Goal: Task Accomplishment & Management: Complete application form

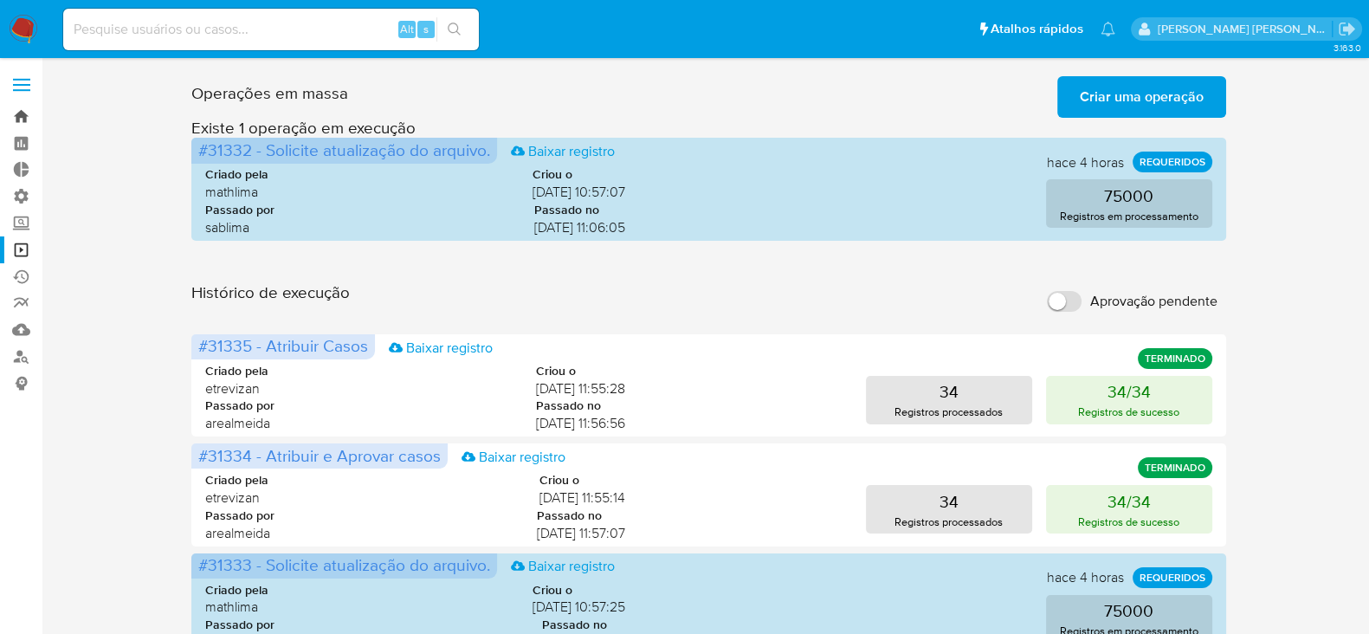
click at [22, 111] on link "Bandeja" at bounding box center [103, 116] width 206 height 27
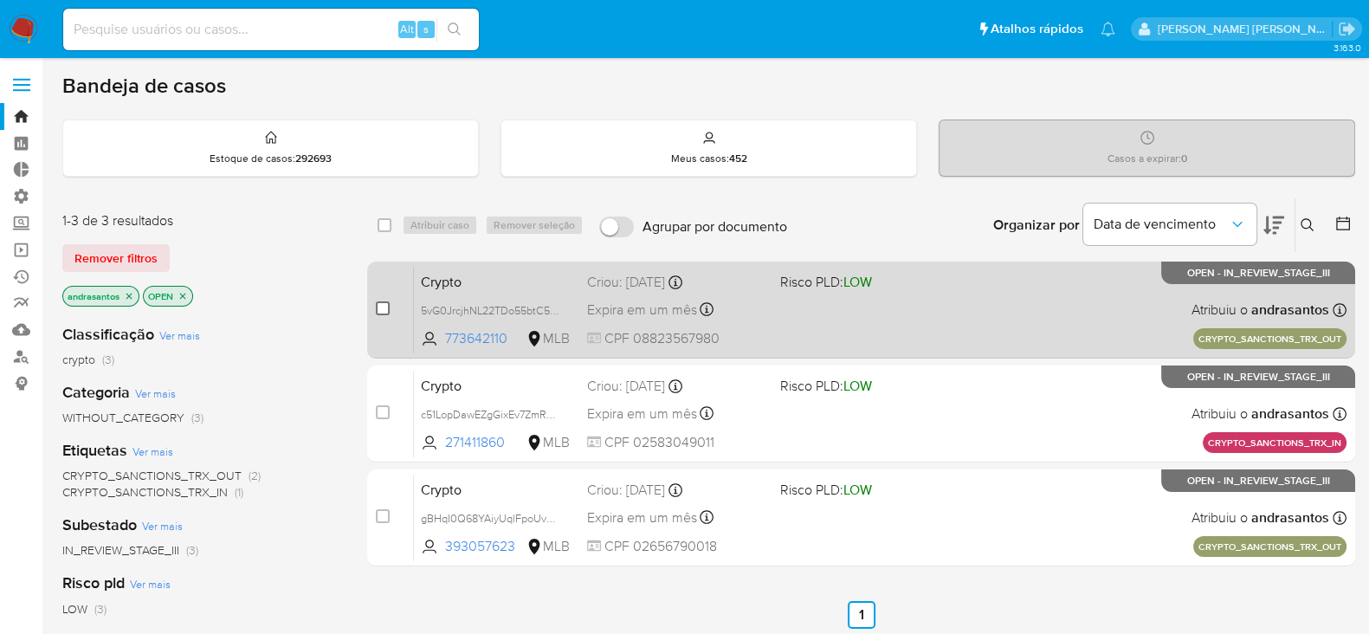
click at [378, 305] on input "checkbox" at bounding box center [383, 308] width 14 height 14
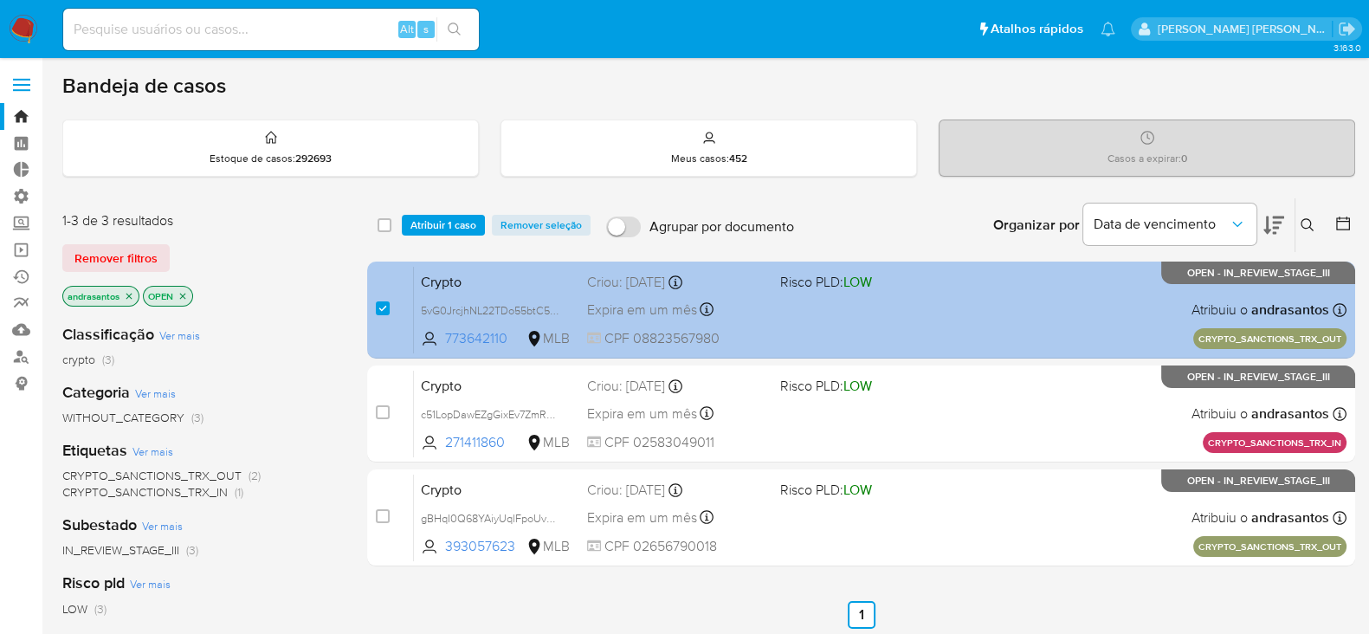
click at [540, 288] on span "Crypto" at bounding box center [497, 280] width 152 height 23
click at [798, 311] on div "Crypto 5vG0JrcjhNL22TDo55btC5yW 773642110 MLB Risco PLD: LOW Criou: 09/10/2025 …" at bounding box center [880, 309] width 933 height 87
click at [379, 305] on input "checkbox" at bounding box center [383, 308] width 14 height 14
checkbox input "false"
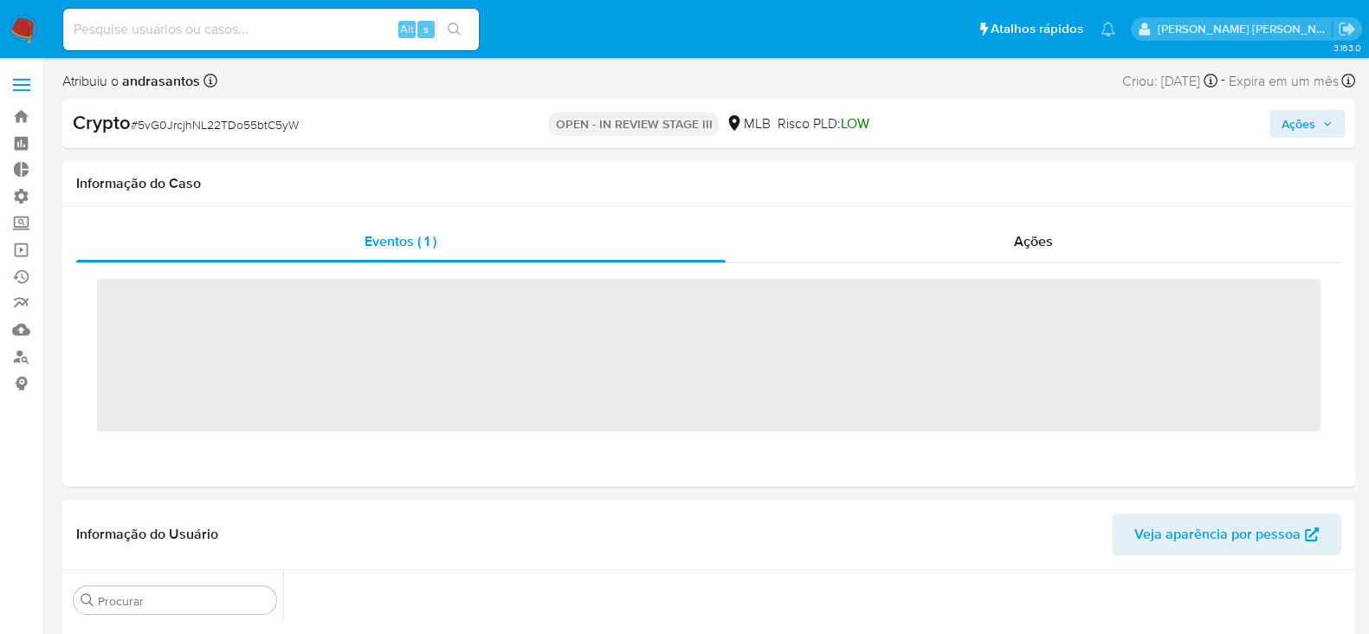
scroll to position [940, 0]
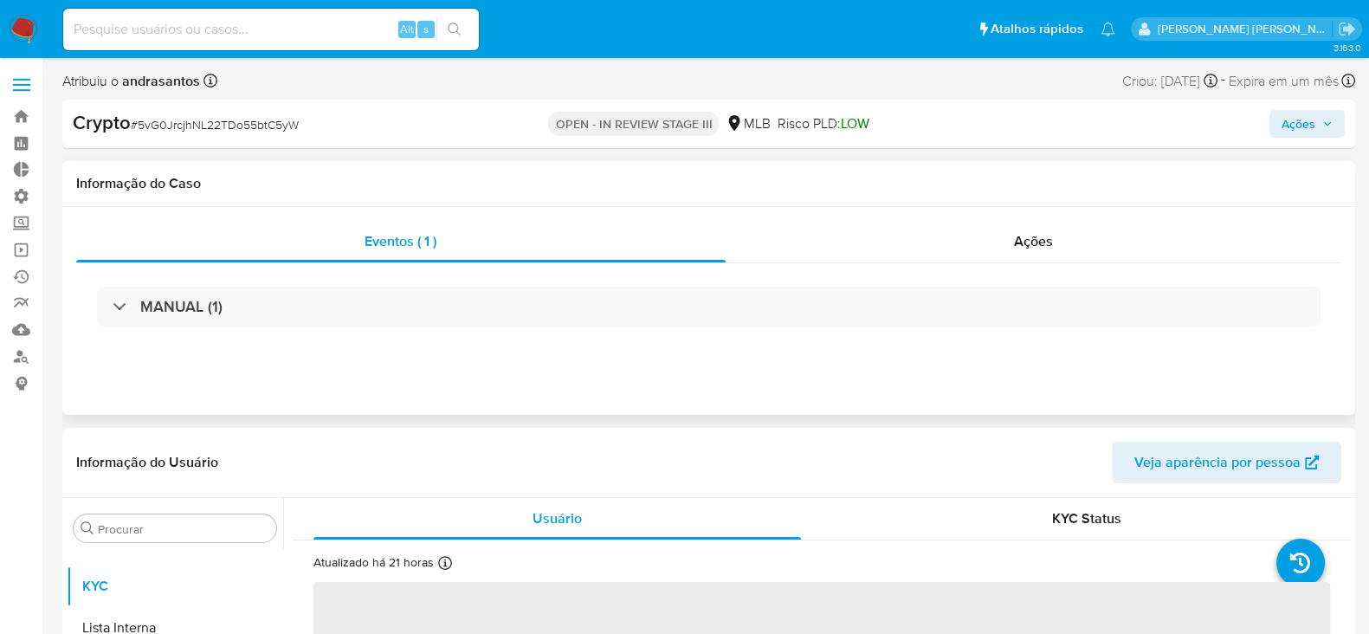
select select "10"
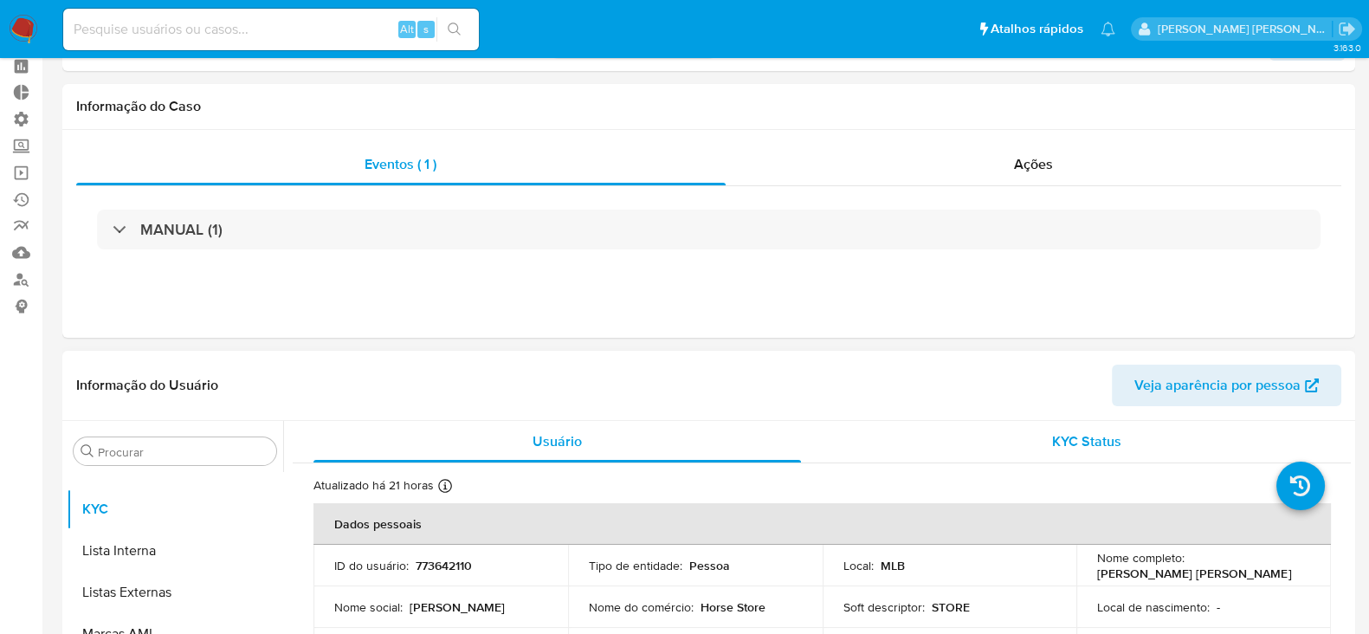
scroll to position [0, 0]
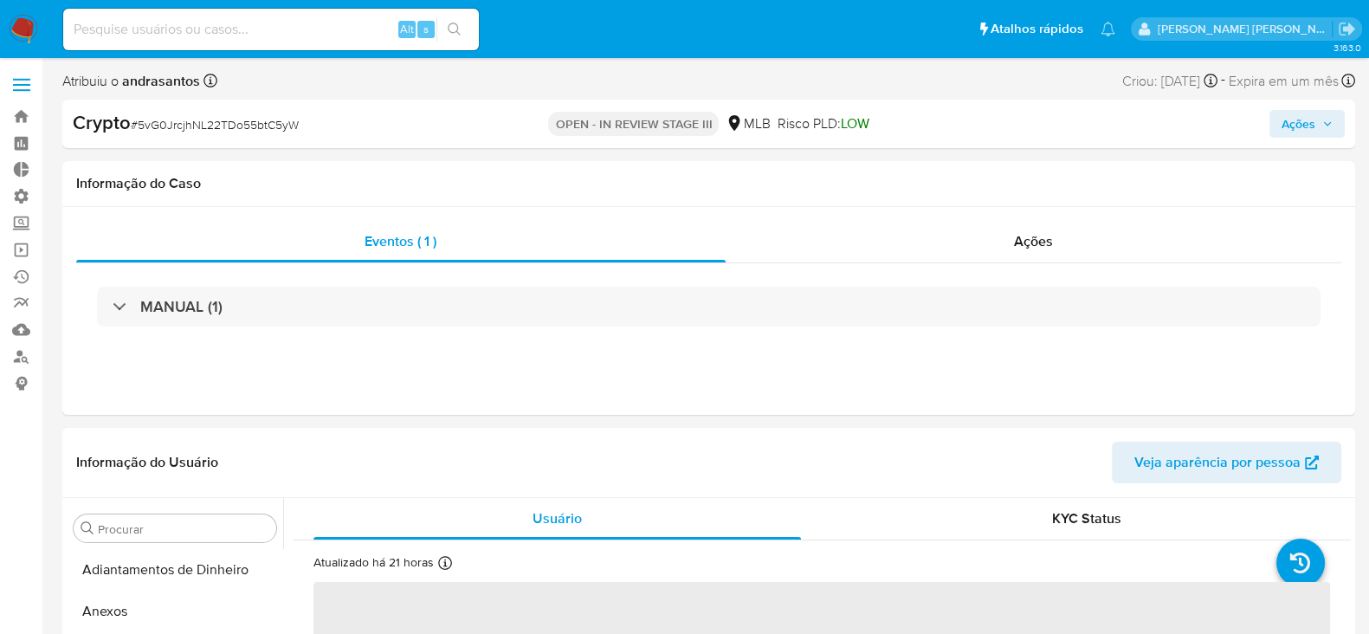
scroll to position [940, 0]
select select "10"
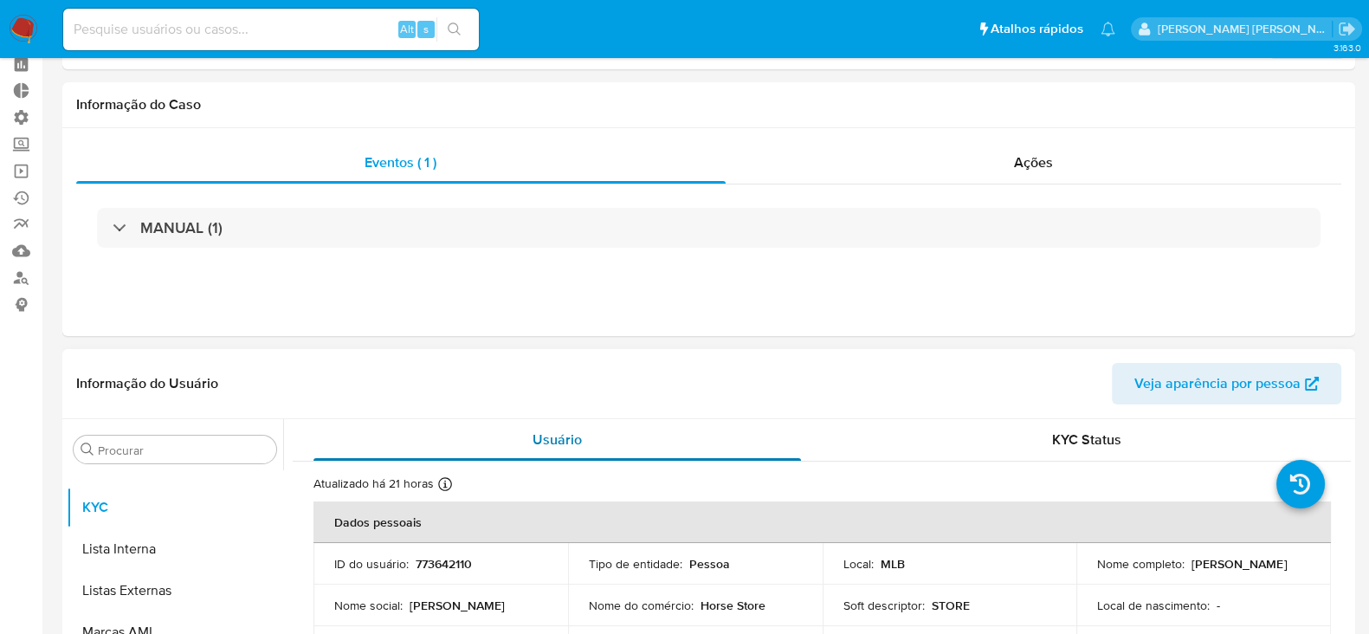
scroll to position [0, 0]
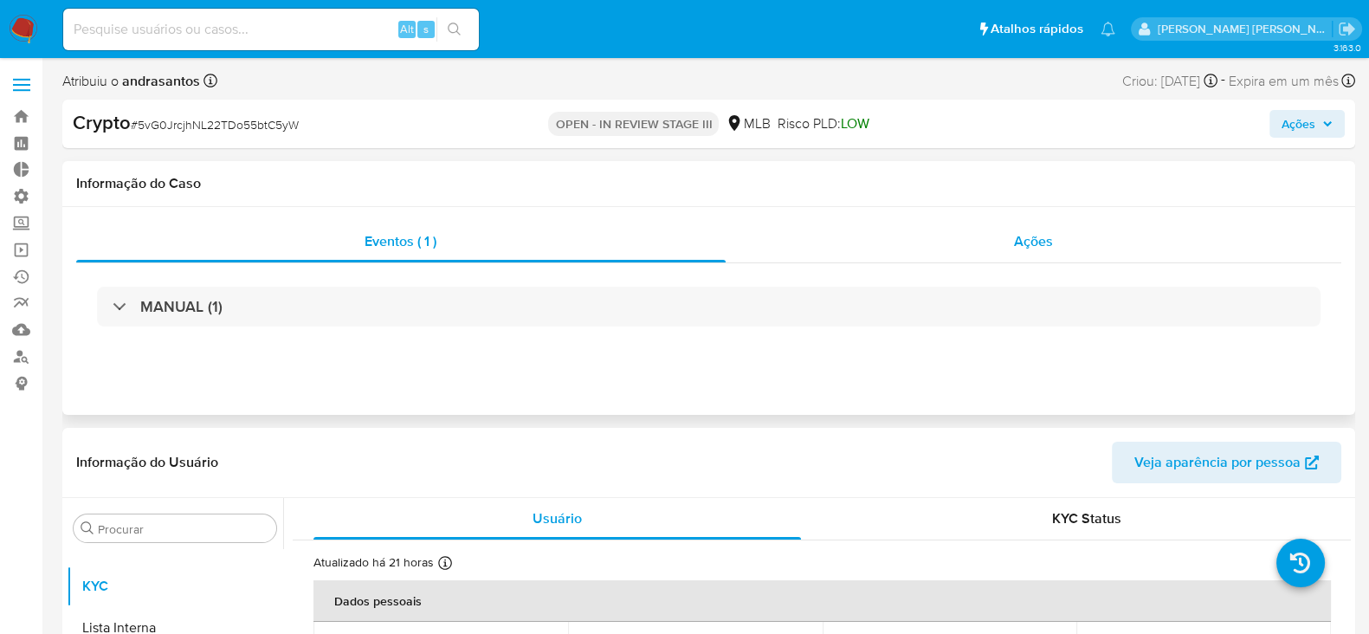
click at [1011, 236] on div "Ações" at bounding box center [1034, 242] width 617 height 42
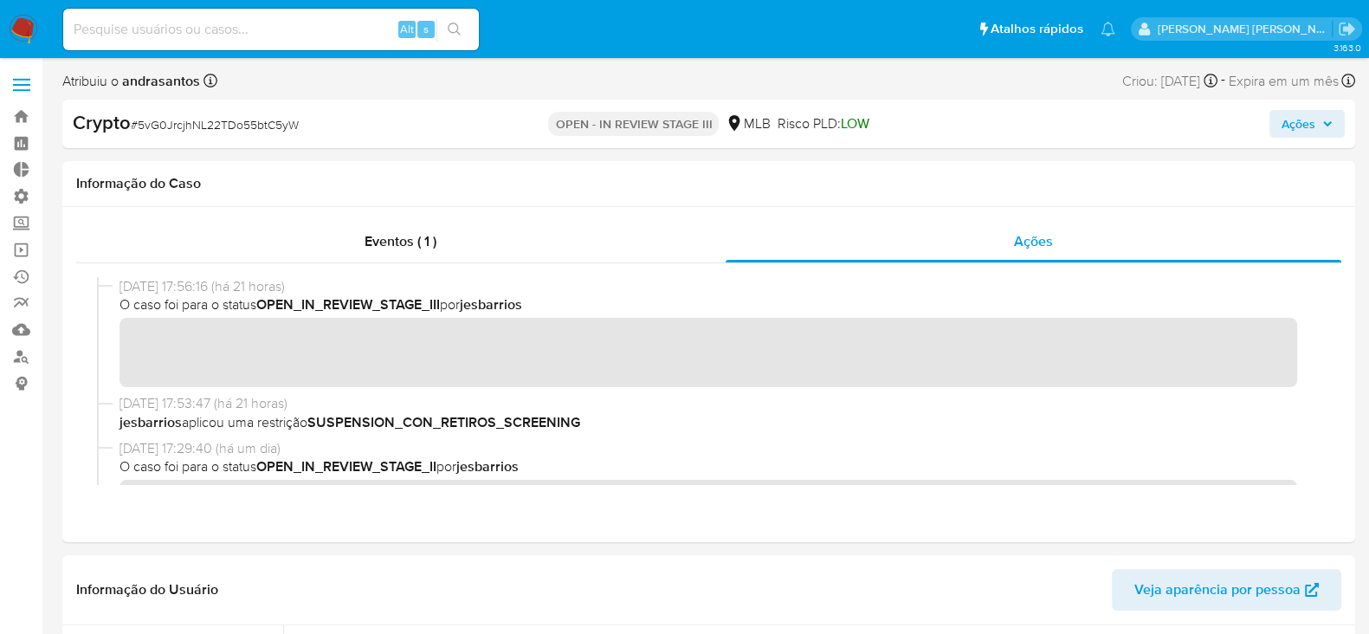
click at [1328, 126] on icon "button" at bounding box center [1327, 124] width 10 height 10
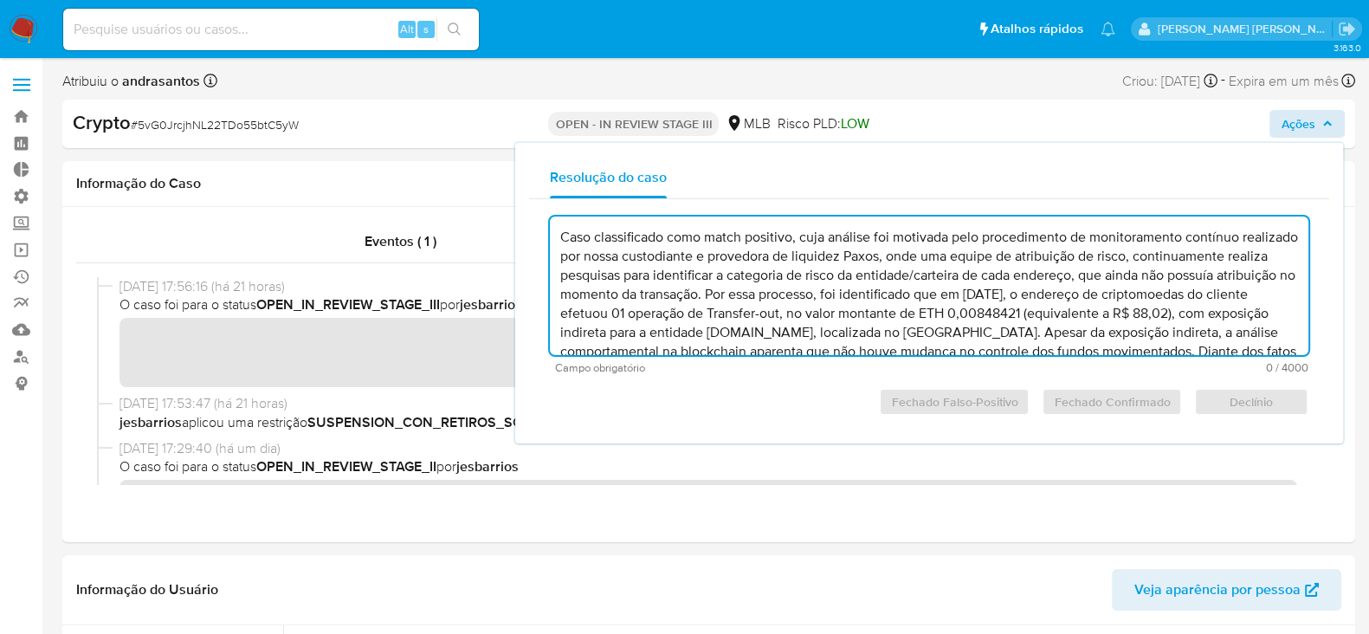
scroll to position [64, 0]
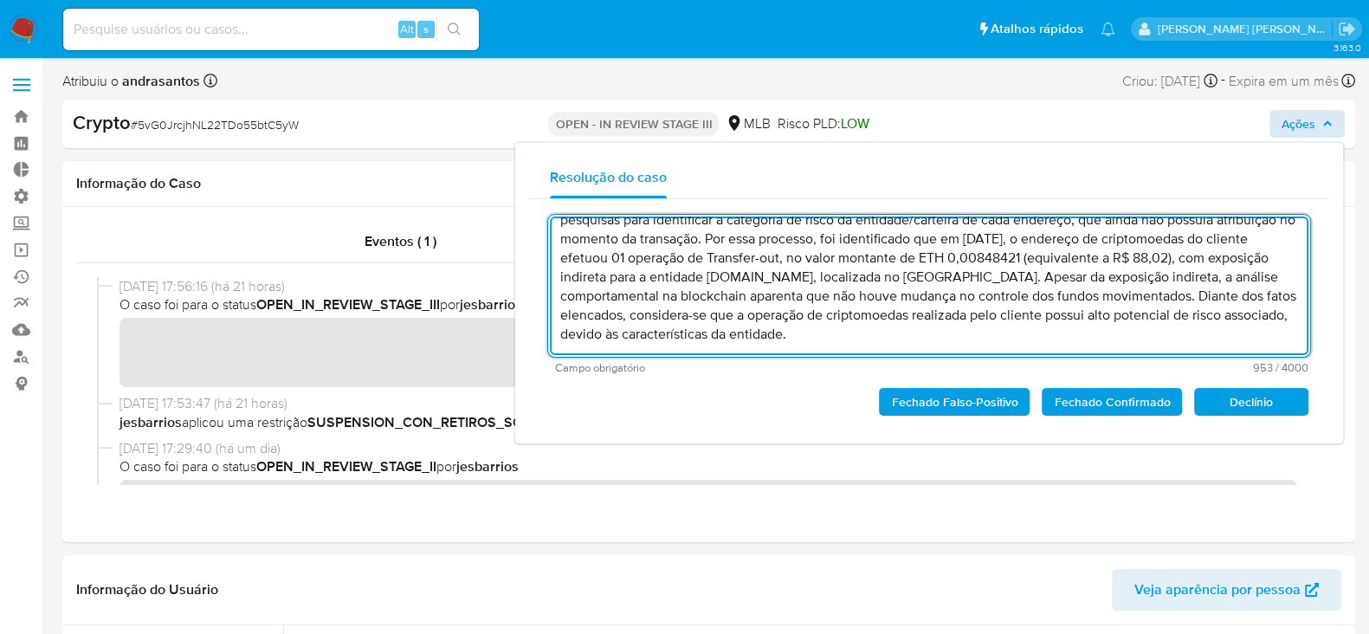
click at [671, 266] on textarea "Caso classificado como match positivo, cuja análise foi motivada pelo procedime…" at bounding box center [929, 285] width 759 height 139
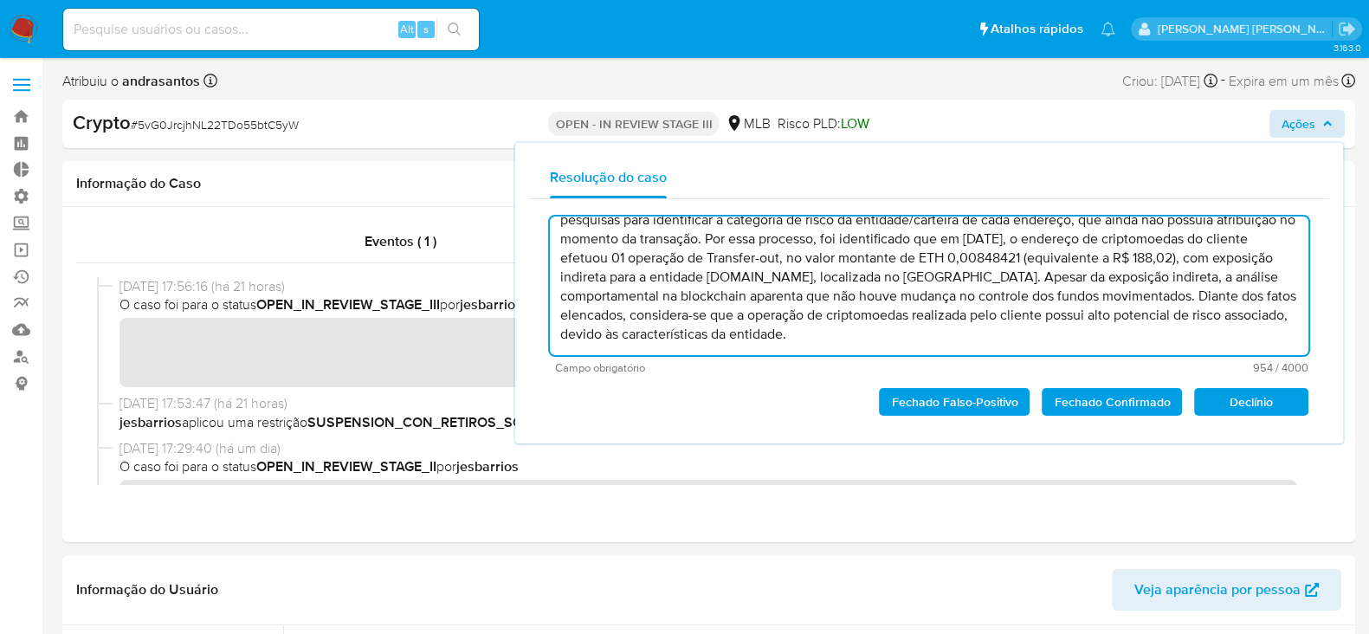
type textarea "Caso classificado como match positivo, cuja análise foi motivada pelo procedime…"
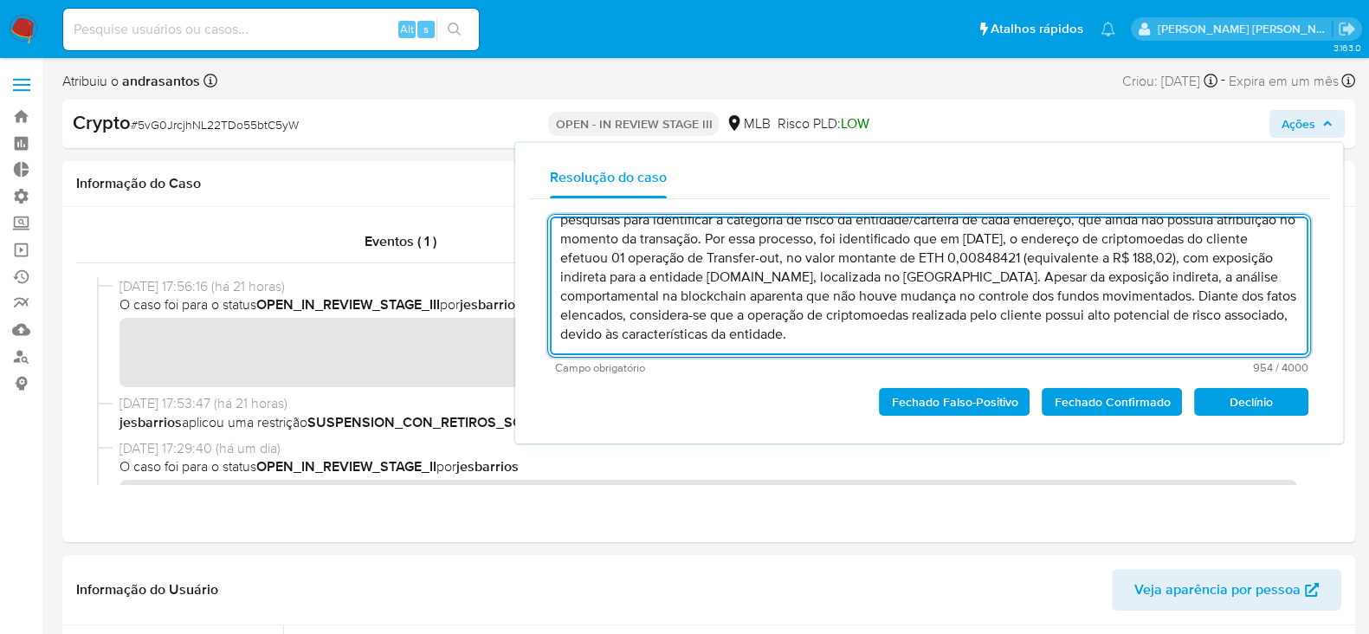
click at [1333, 121] on icon "button" at bounding box center [1327, 124] width 10 height 10
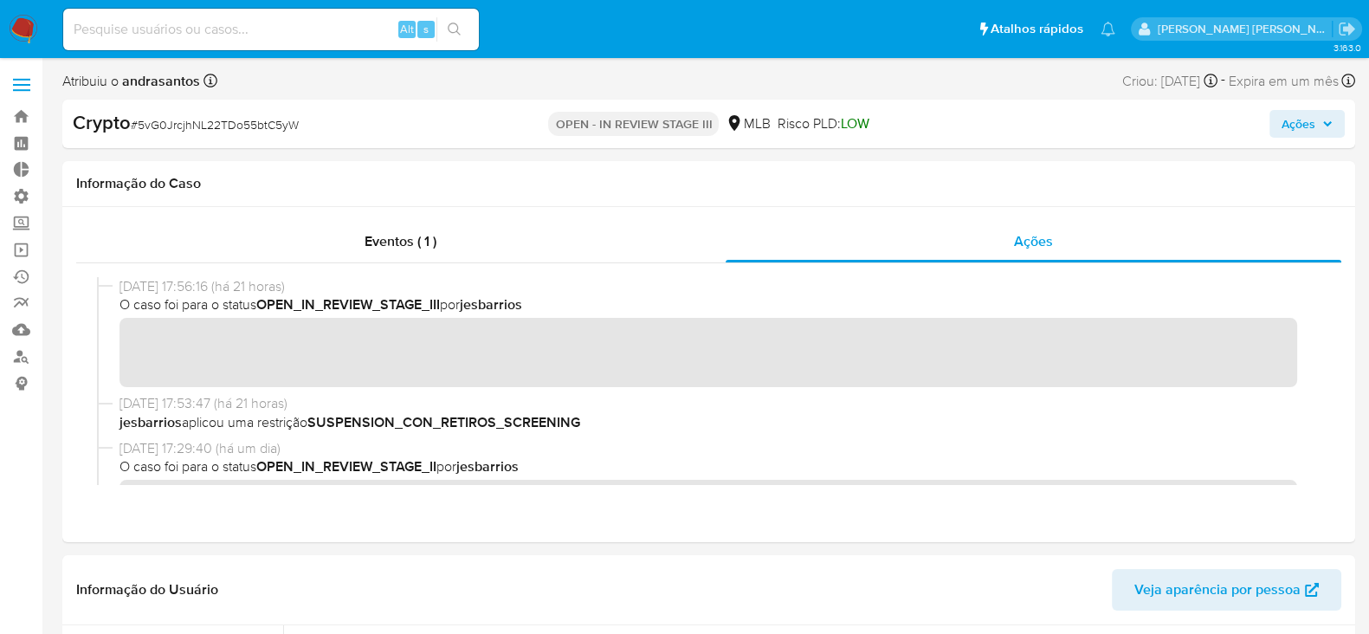
click at [1329, 119] on icon "button" at bounding box center [1327, 124] width 10 height 10
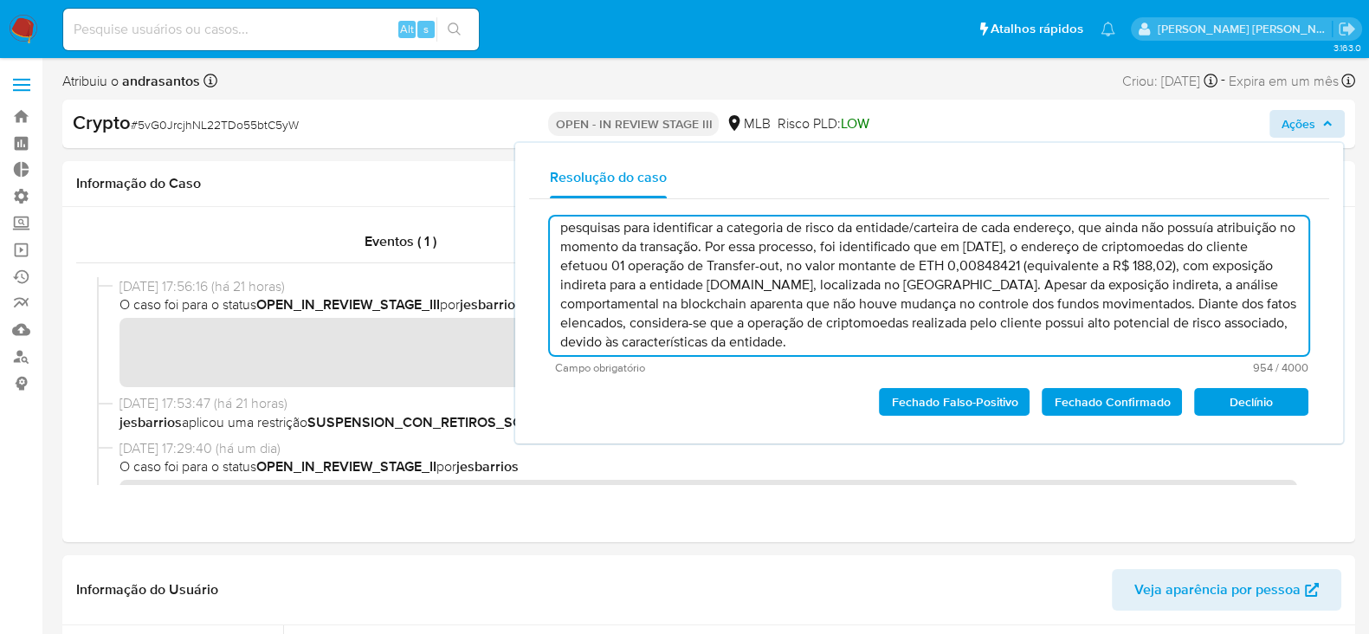
scroll to position [74, 0]
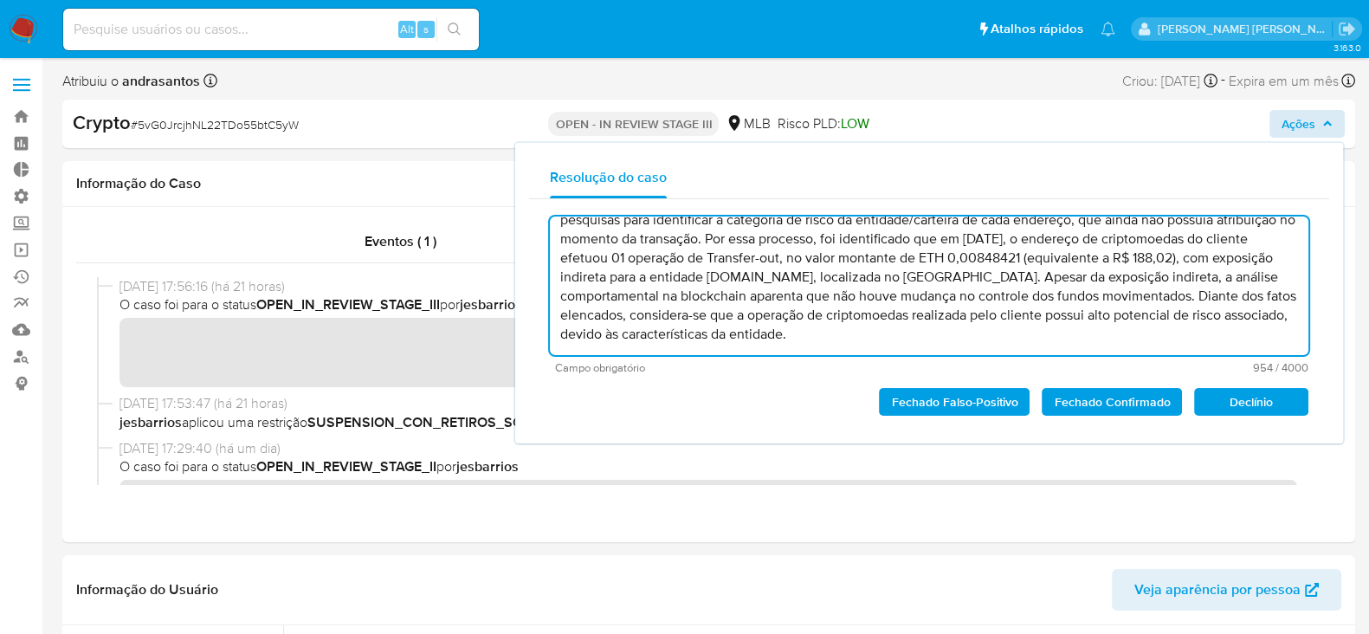
click at [858, 313] on textarea "Caso classificado como match positivo, cuja análise foi motivada pelo procedime…" at bounding box center [929, 285] width 759 height 139
paste textarea "O caso foi classificado como match positivo, cuja análise foi motivada pelo pro…"
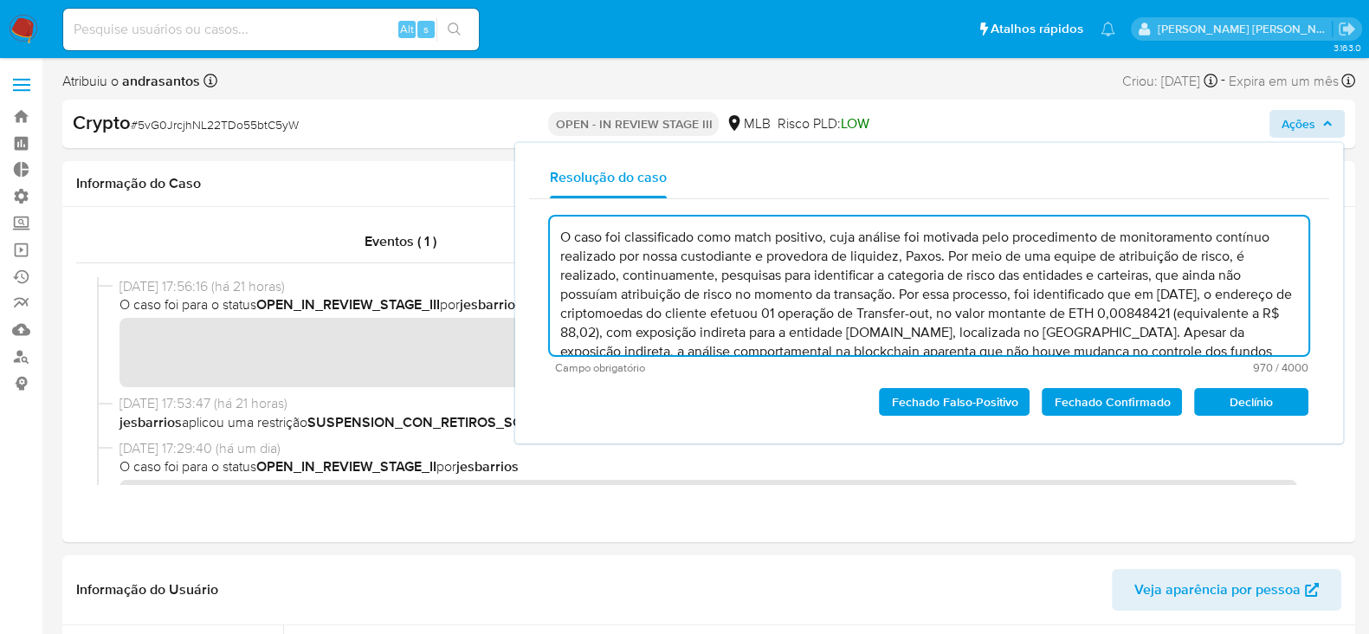
scroll to position [0, 0]
click at [1242, 253] on textarea "O caso foi classificado como match positivo, cuja análise foi motivada pelo pro…" at bounding box center [929, 285] width 759 height 139
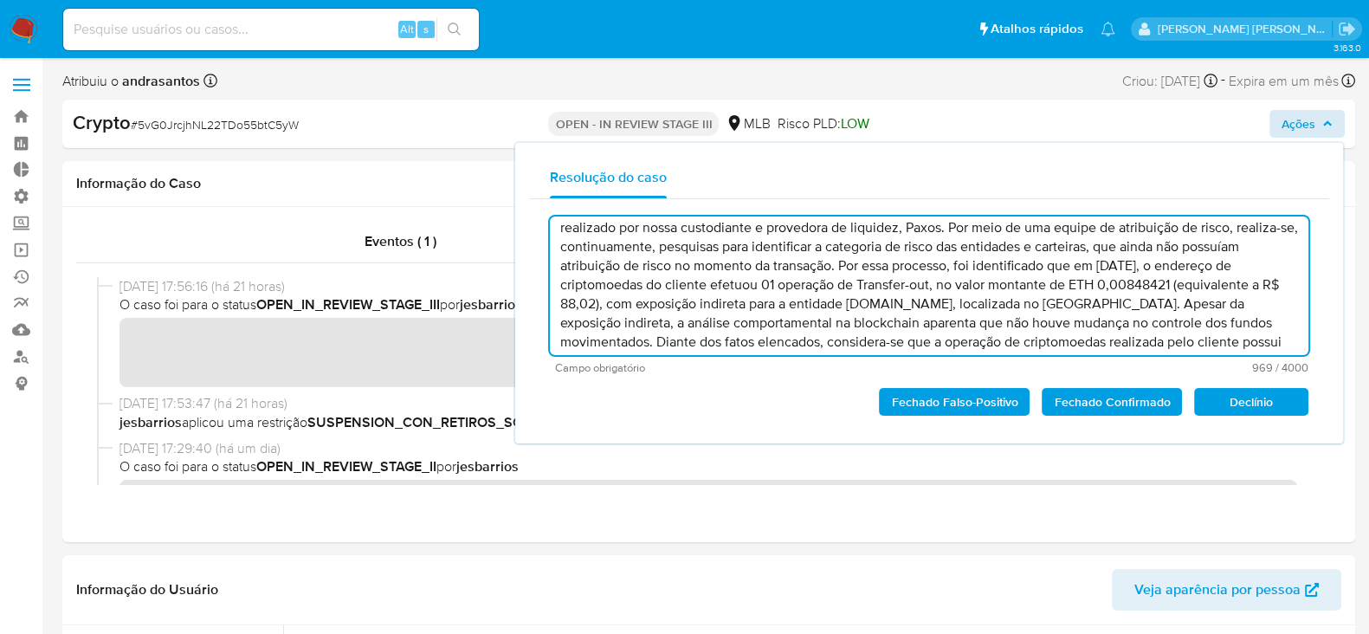
scroll to position [55, 0]
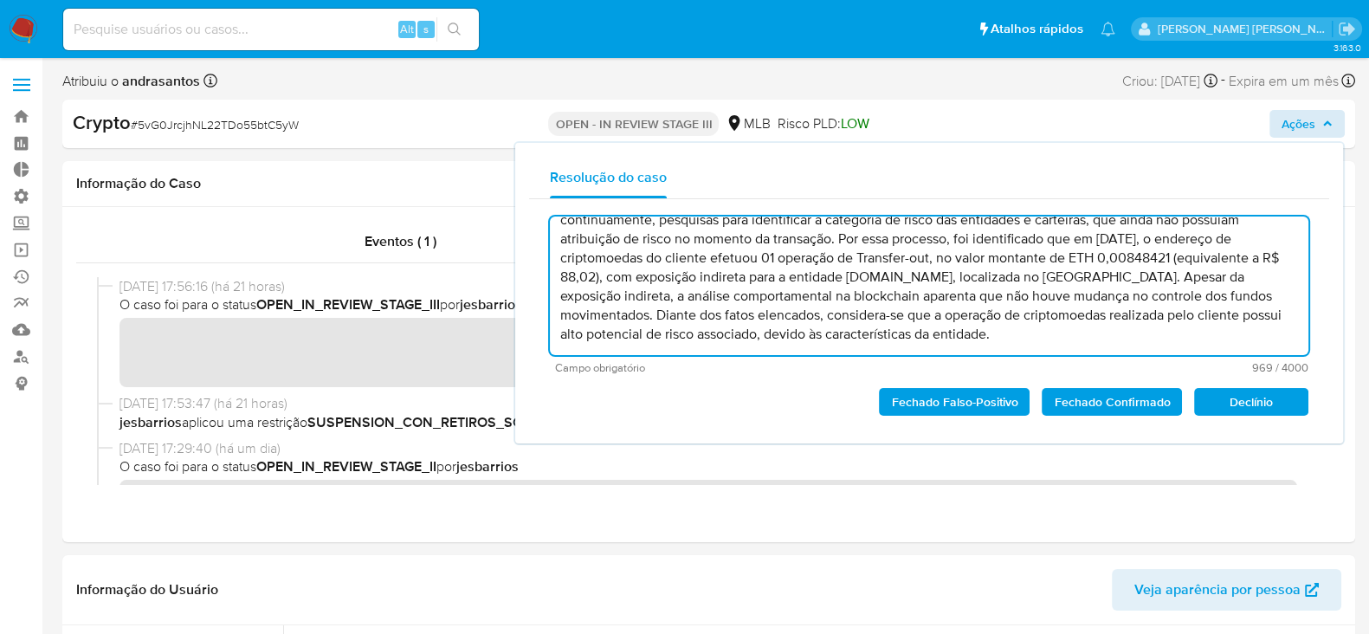
click at [1095, 401] on span "Fechado Confirmado" at bounding box center [1112, 402] width 116 height 24
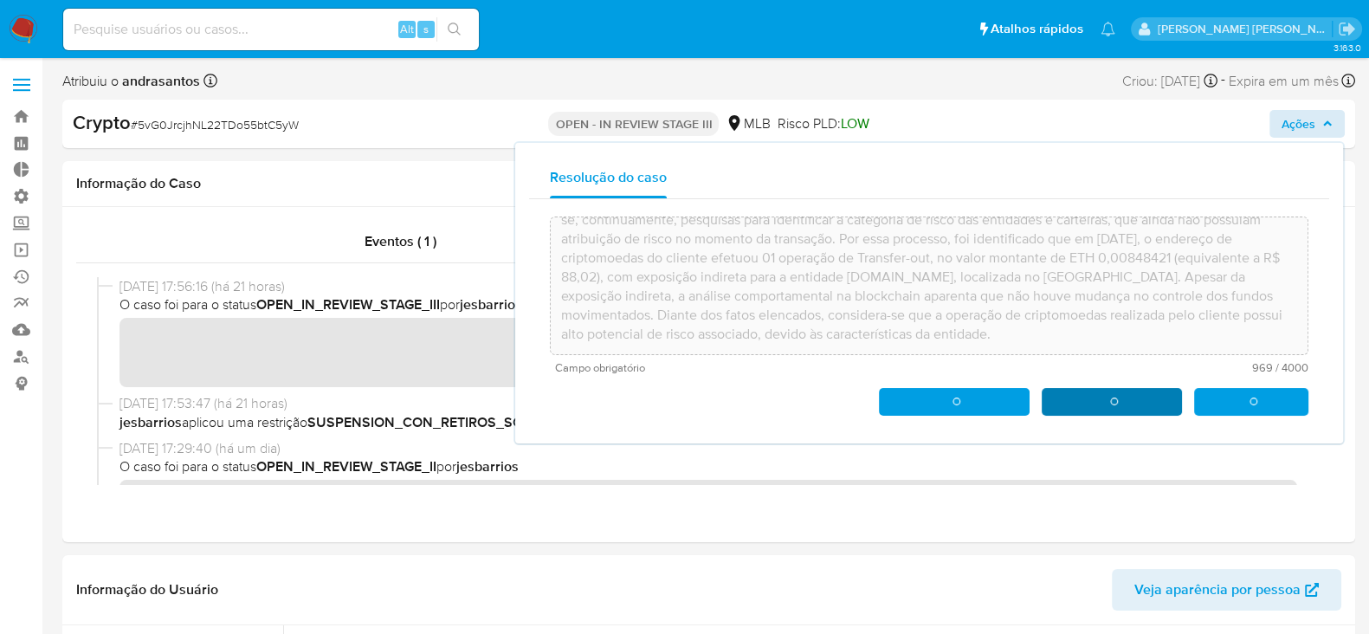
type textarea "O caso foi classificado como match positivo, cuja análise foi motivada pelo pro…"
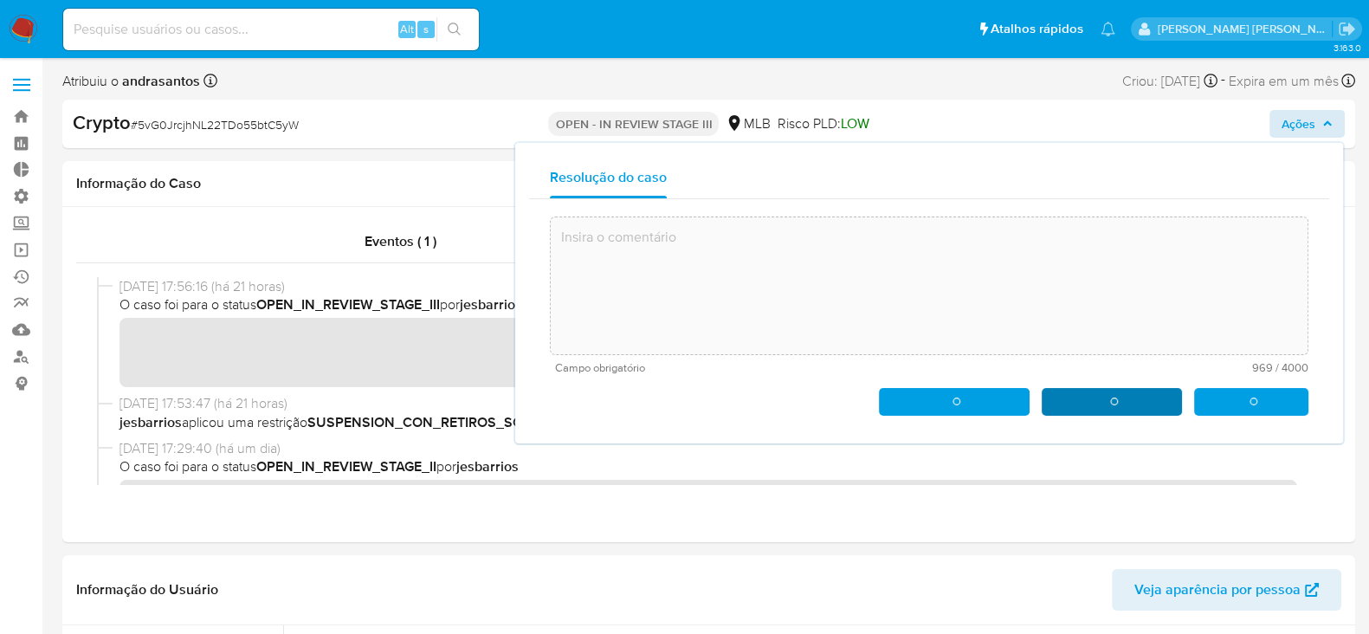
scroll to position [0, 0]
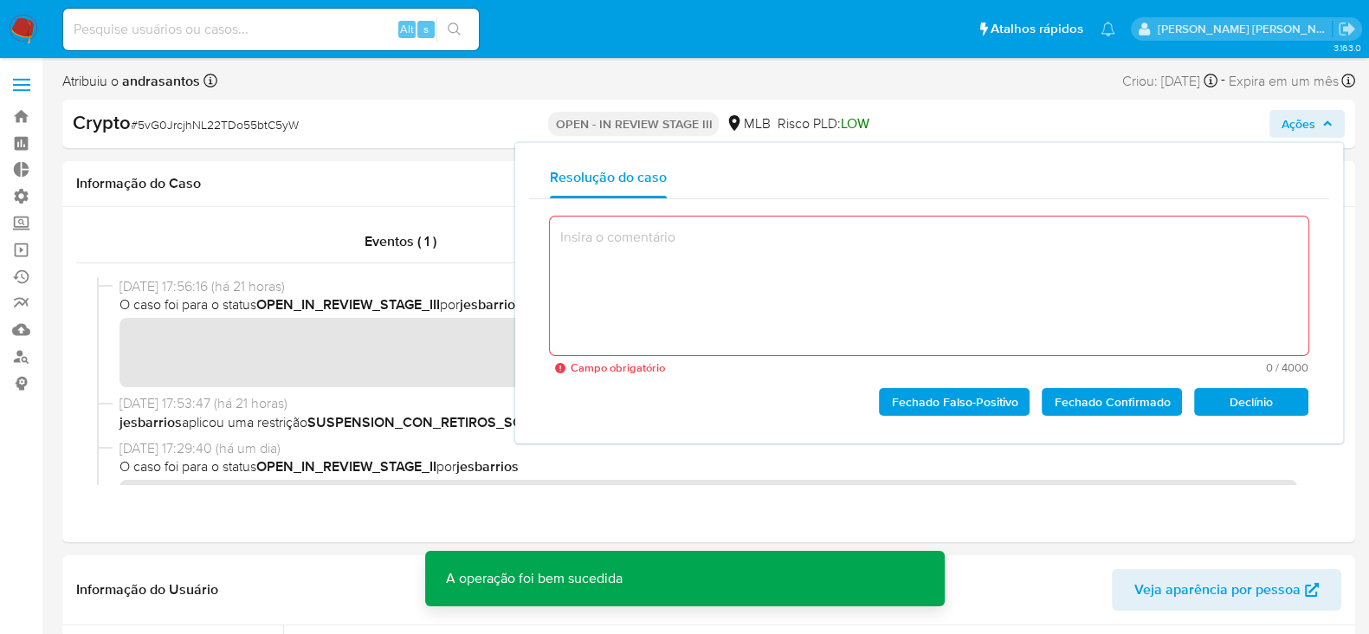
click at [1331, 130] on span "Ações" at bounding box center [1307, 124] width 51 height 24
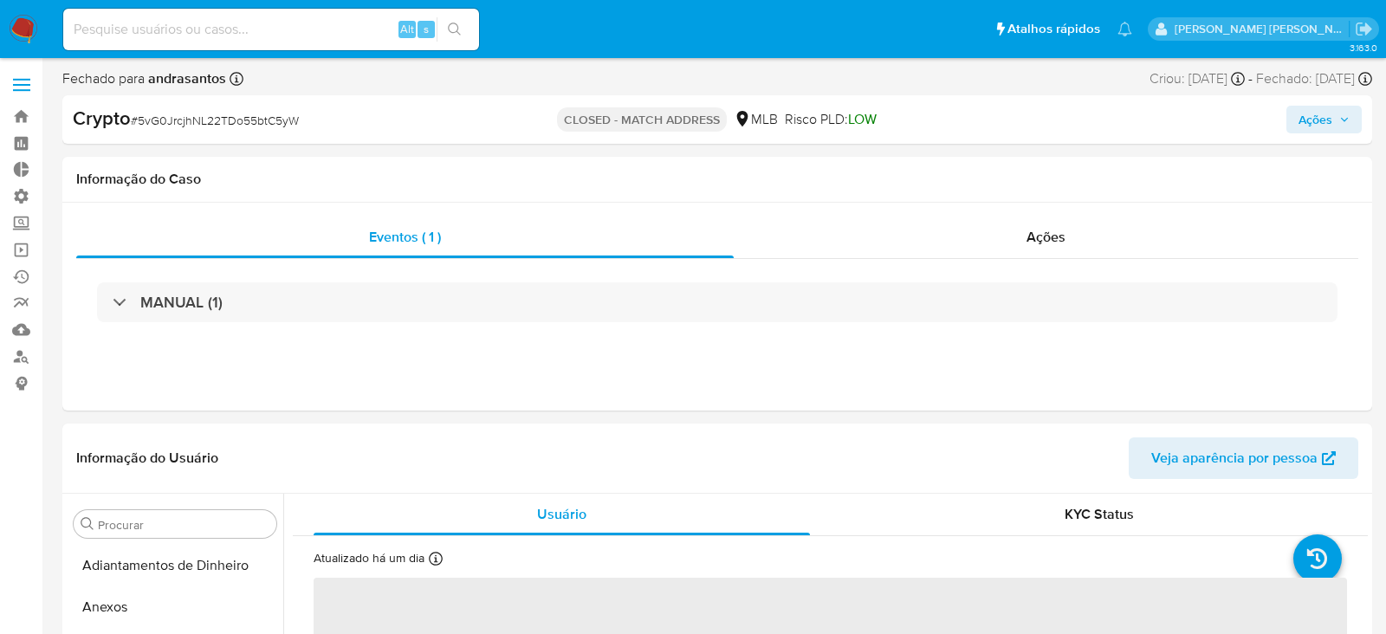
select select "10"
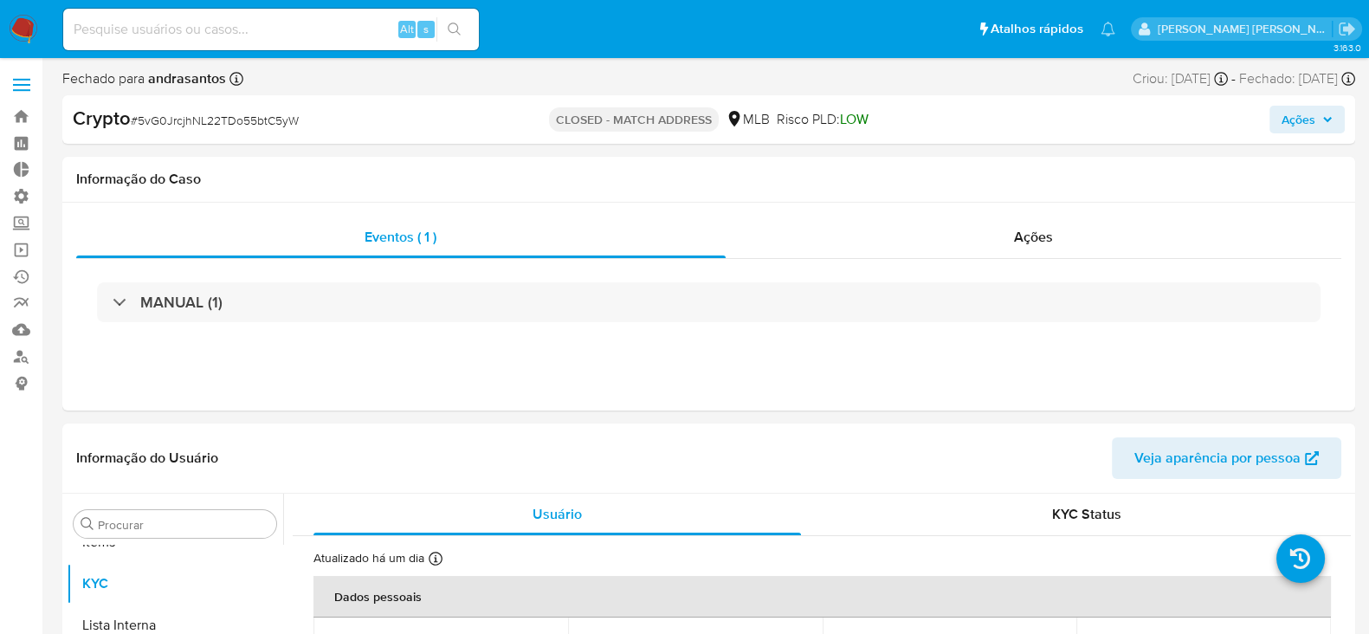
scroll to position [940, 0]
click at [1050, 240] on span "Ações" at bounding box center [1033, 237] width 39 height 20
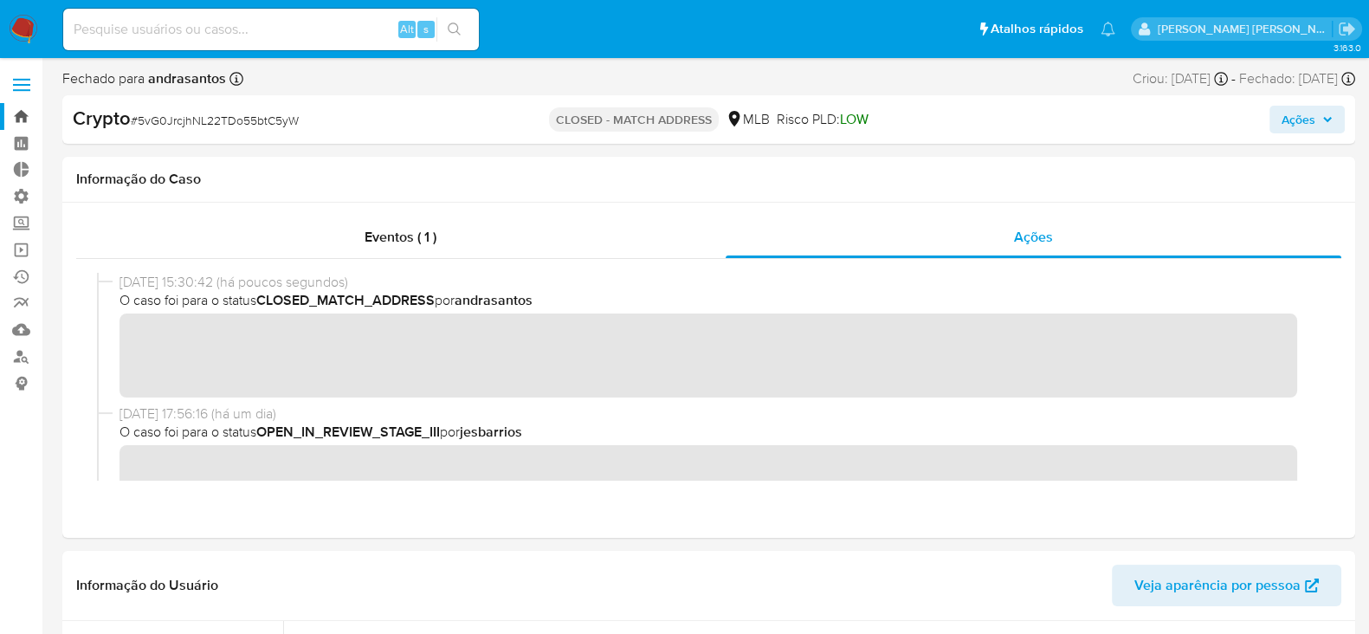
click at [24, 123] on link "Bandeja" at bounding box center [103, 116] width 206 height 27
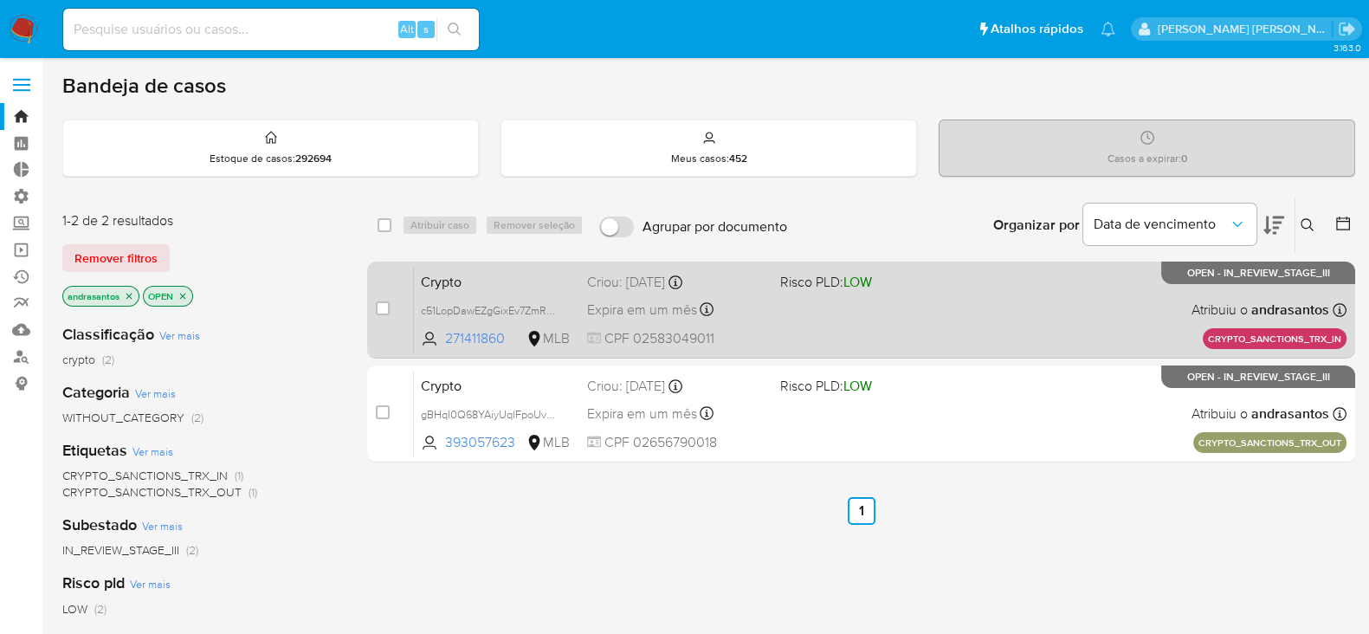
click at [746, 305] on div "Expira em um mês Expira em [DATE] 16:46:54" at bounding box center [676, 309] width 179 height 23
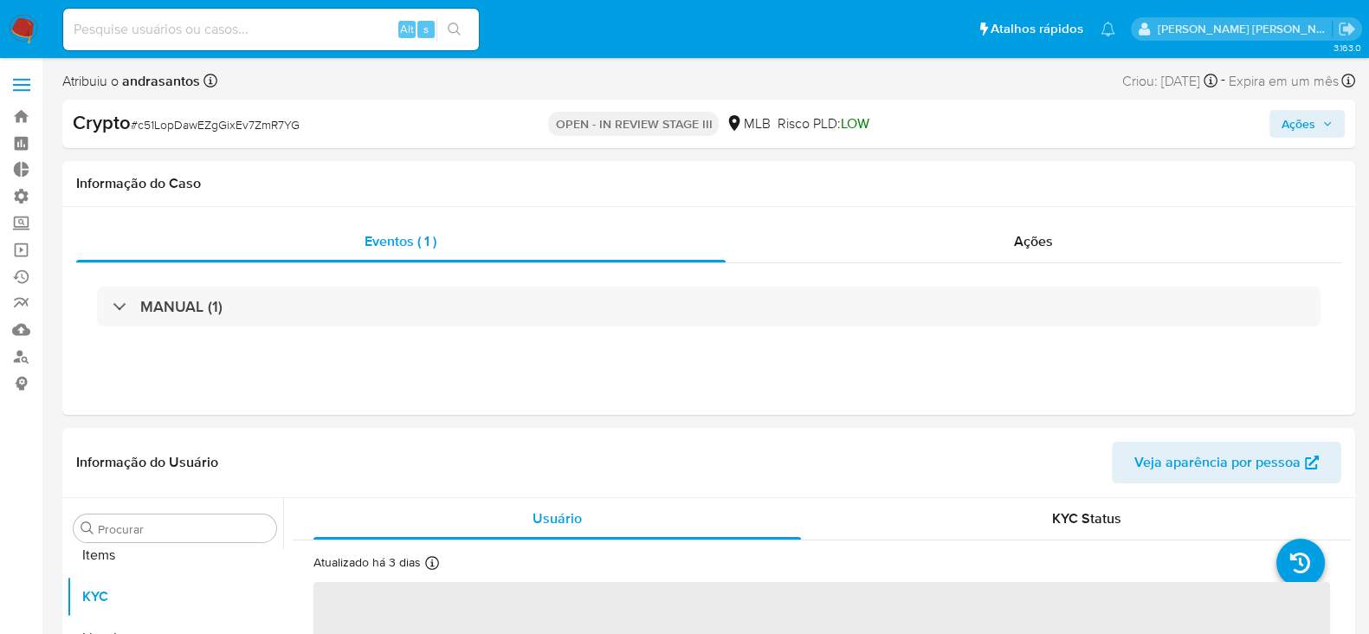
scroll to position [940, 0]
select select "10"
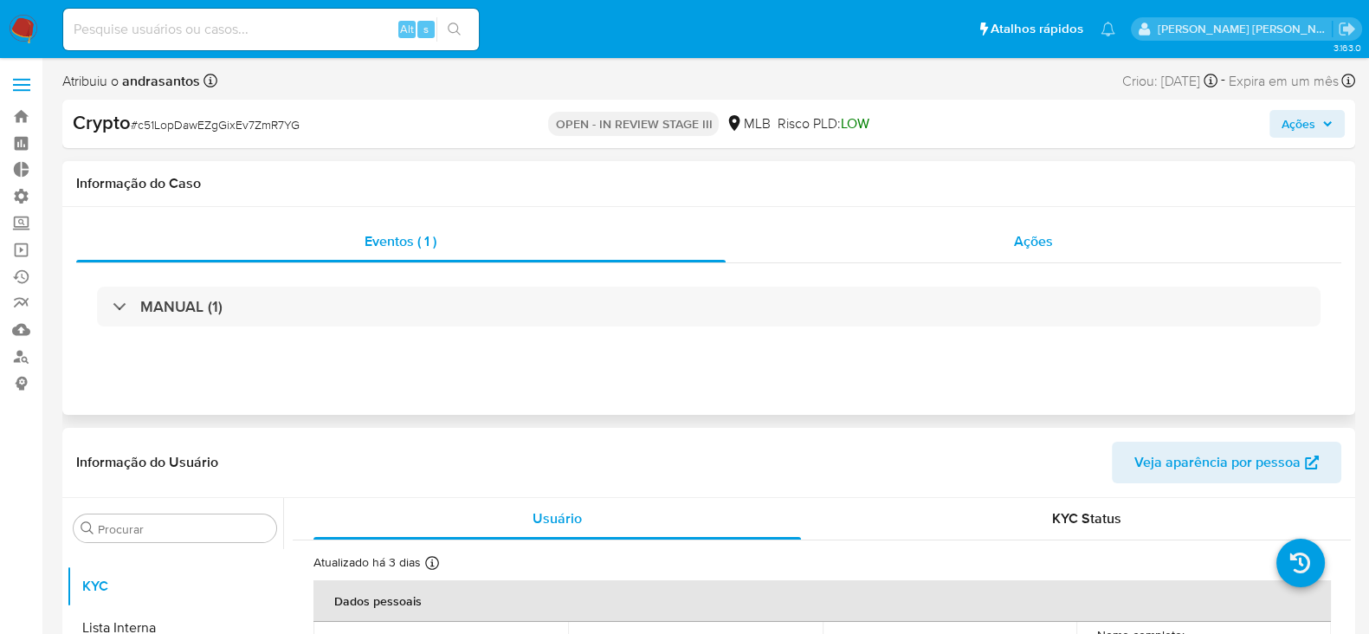
click at [1031, 239] on span "Ações" at bounding box center [1033, 241] width 39 height 20
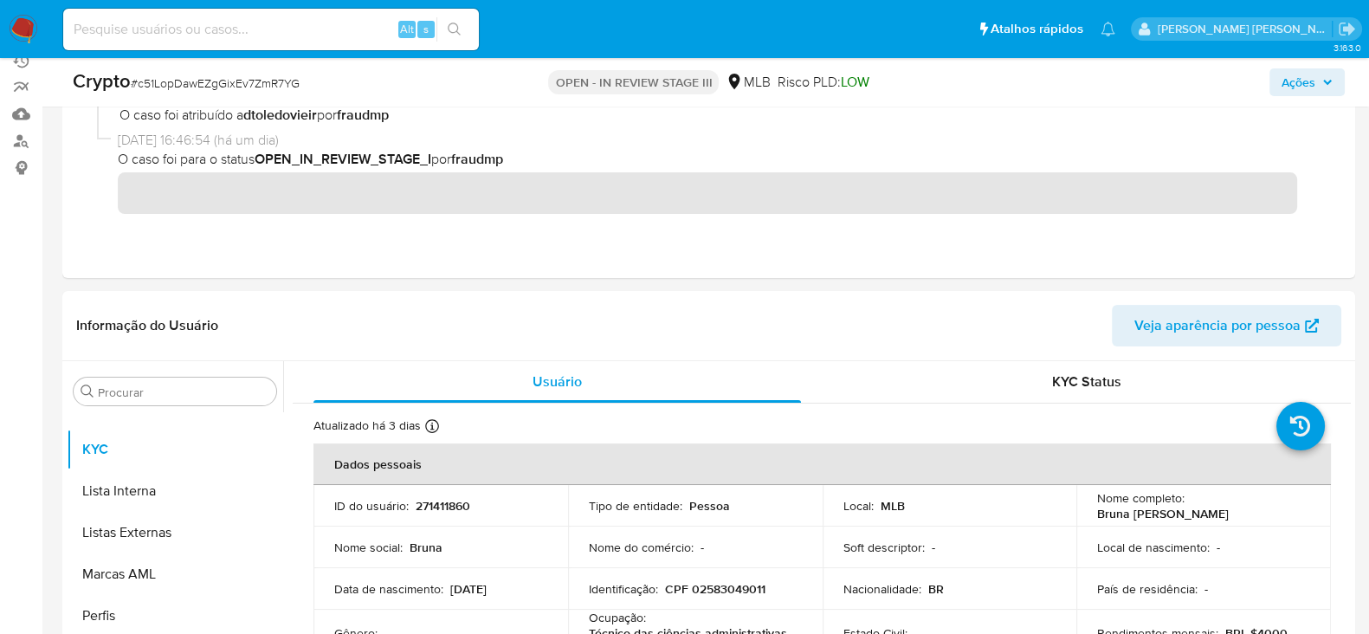
scroll to position [0, 0]
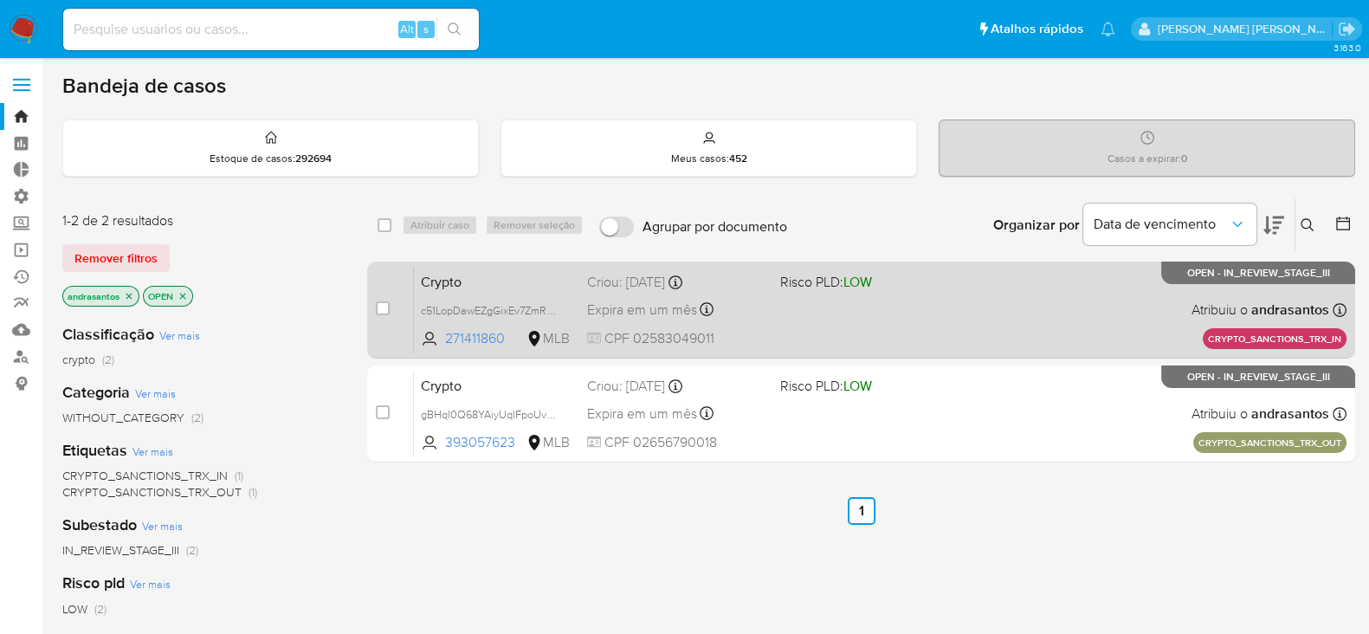
click at [967, 324] on div "Crypto c51LopDawEZgGixEv7ZmR7YG 271411860 MLB Risco PLD: LOW Criou: 09/10/2025 …" at bounding box center [880, 309] width 933 height 87
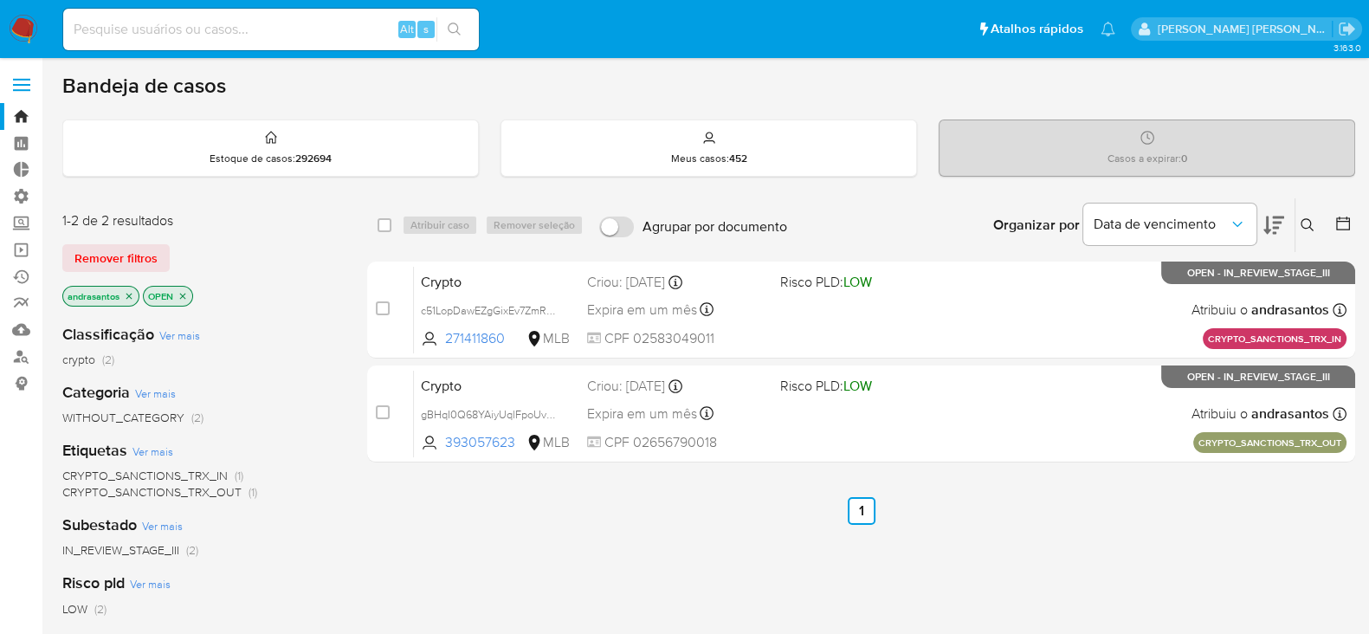
click at [132, 297] on icon "close-filter" at bounding box center [129, 296] width 10 height 10
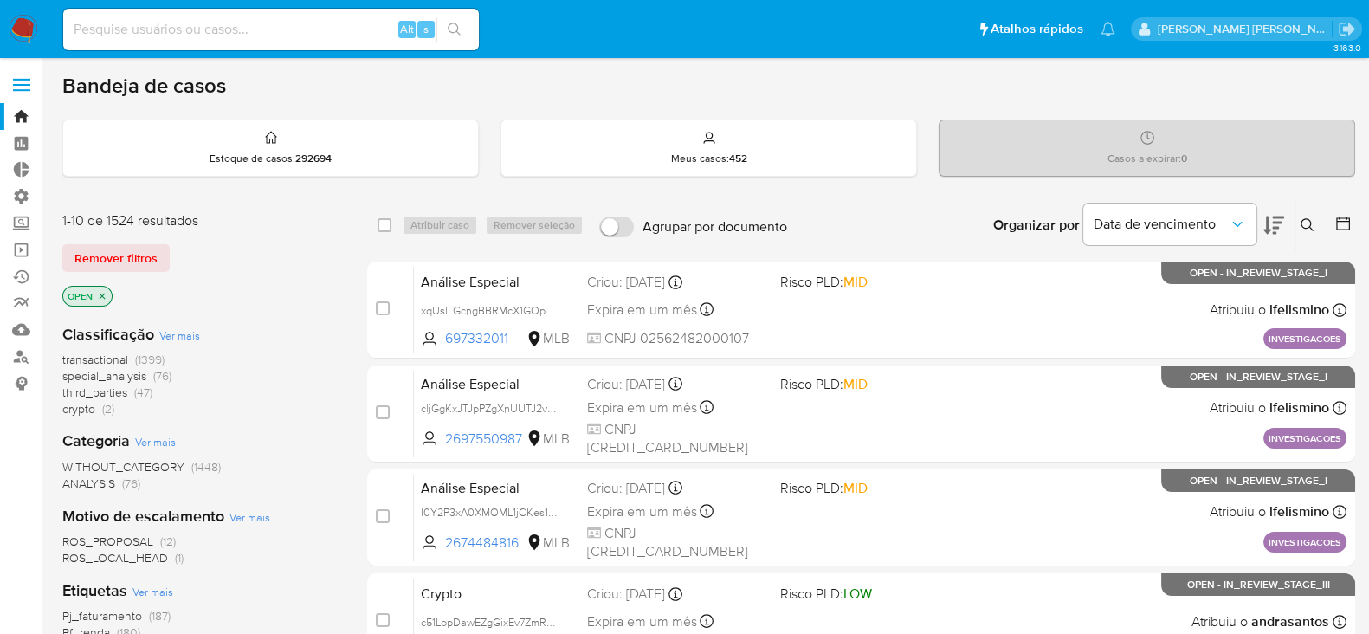
click at [105, 292] on icon "close-filter" at bounding box center [102, 296] width 10 height 10
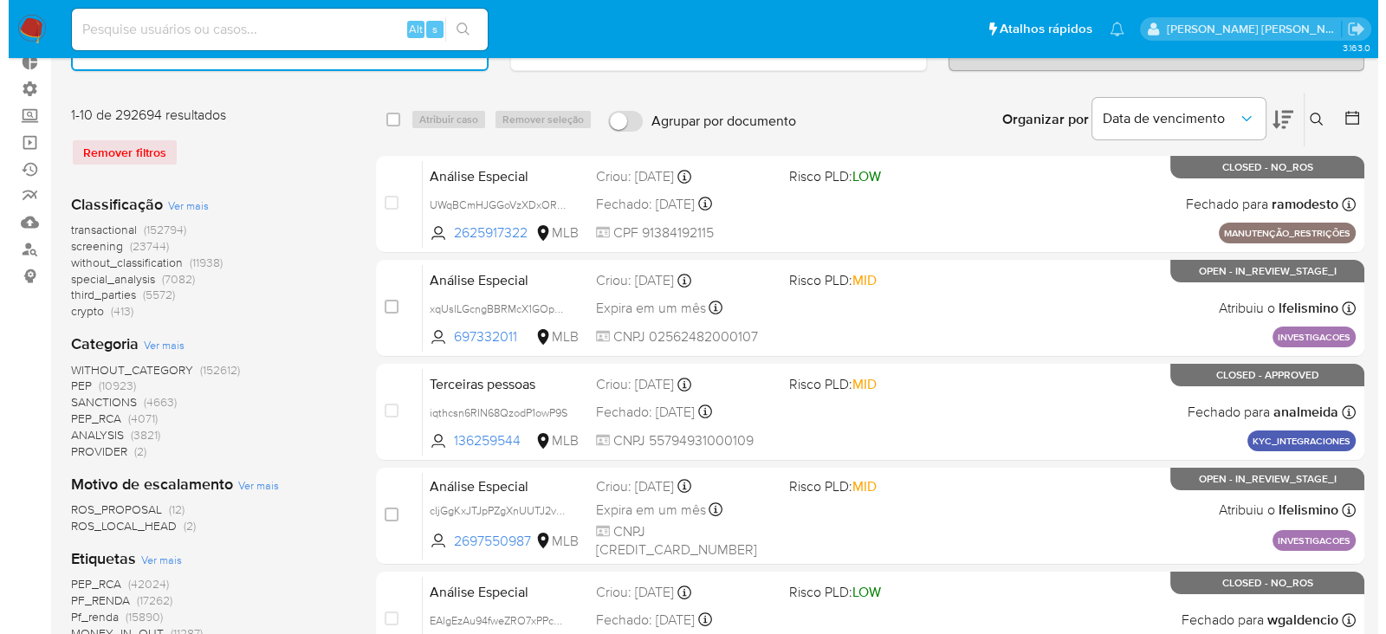
scroll to position [216, 0]
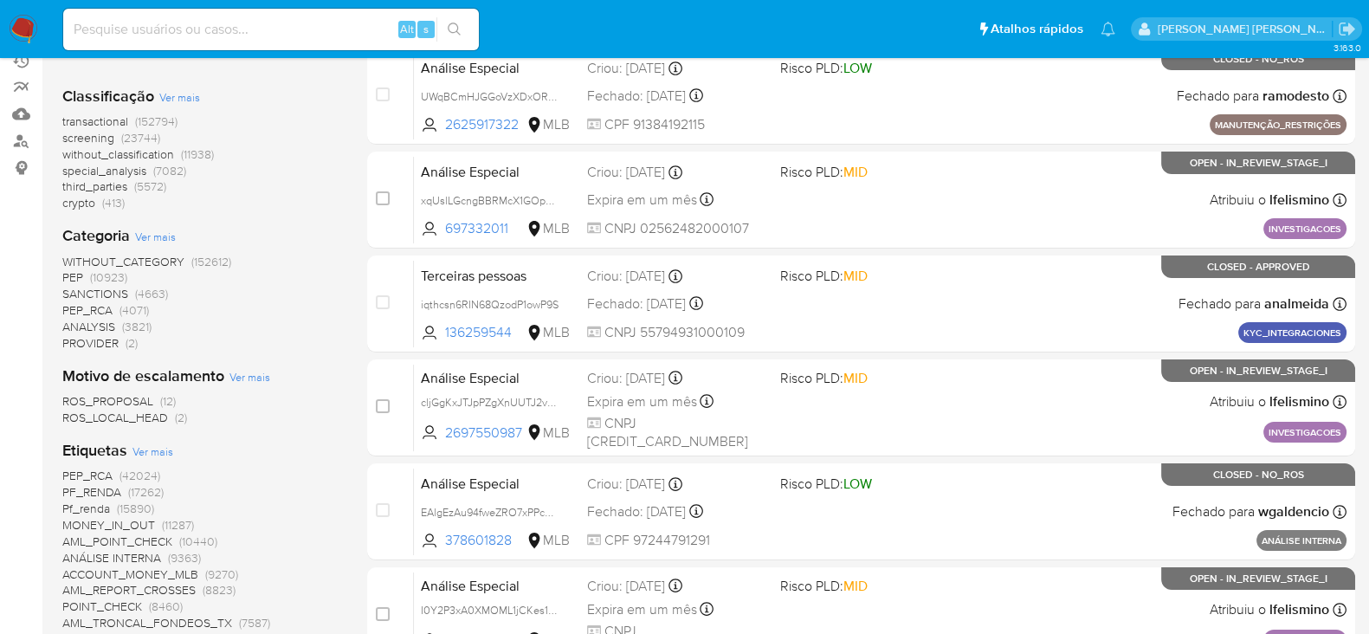
click at [73, 201] on span "crypto" at bounding box center [78, 202] width 33 height 17
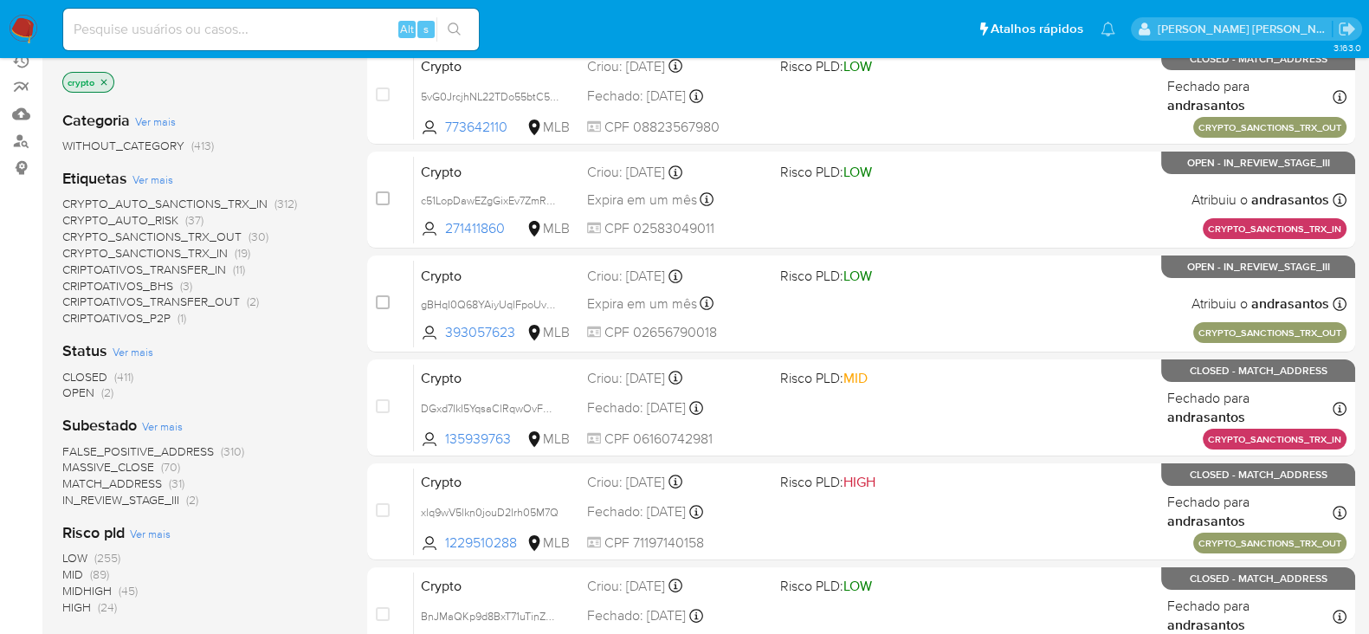
click at [145, 176] on span "Ver mais" at bounding box center [152, 179] width 41 height 16
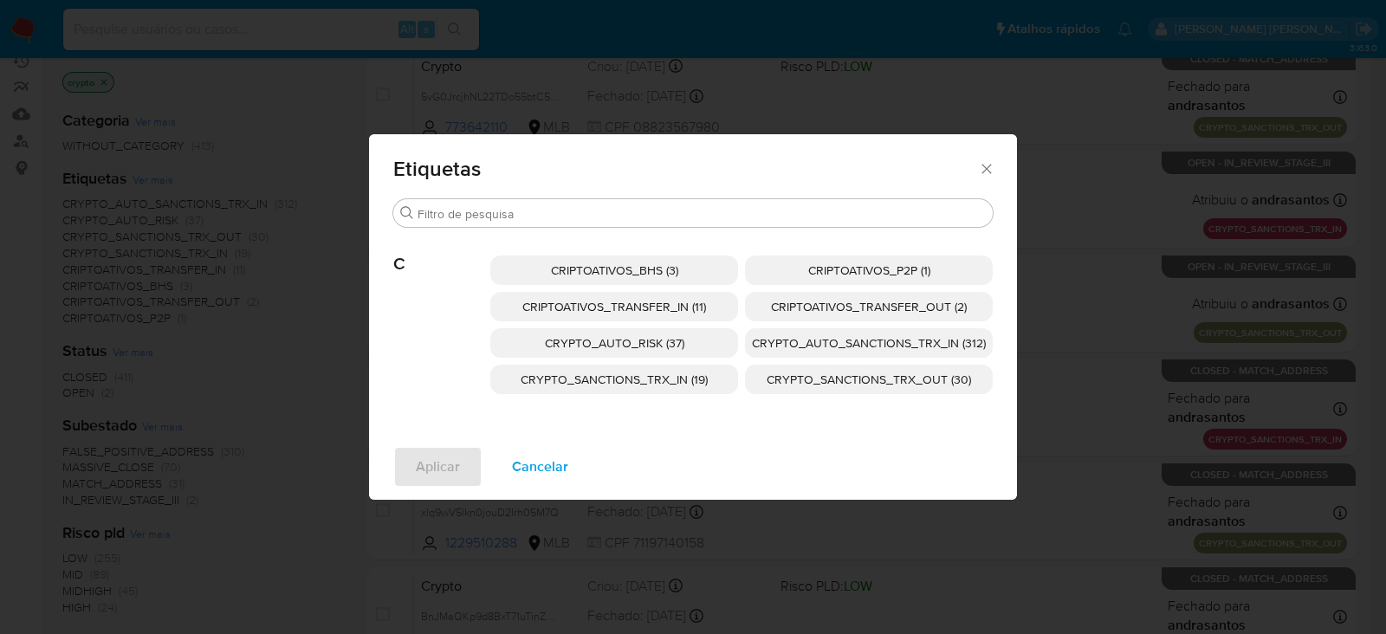
click at [658, 374] on span "CRYPTO_SANCTIONS_TRX_IN (19)" at bounding box center [613, 379] width 187 height 17
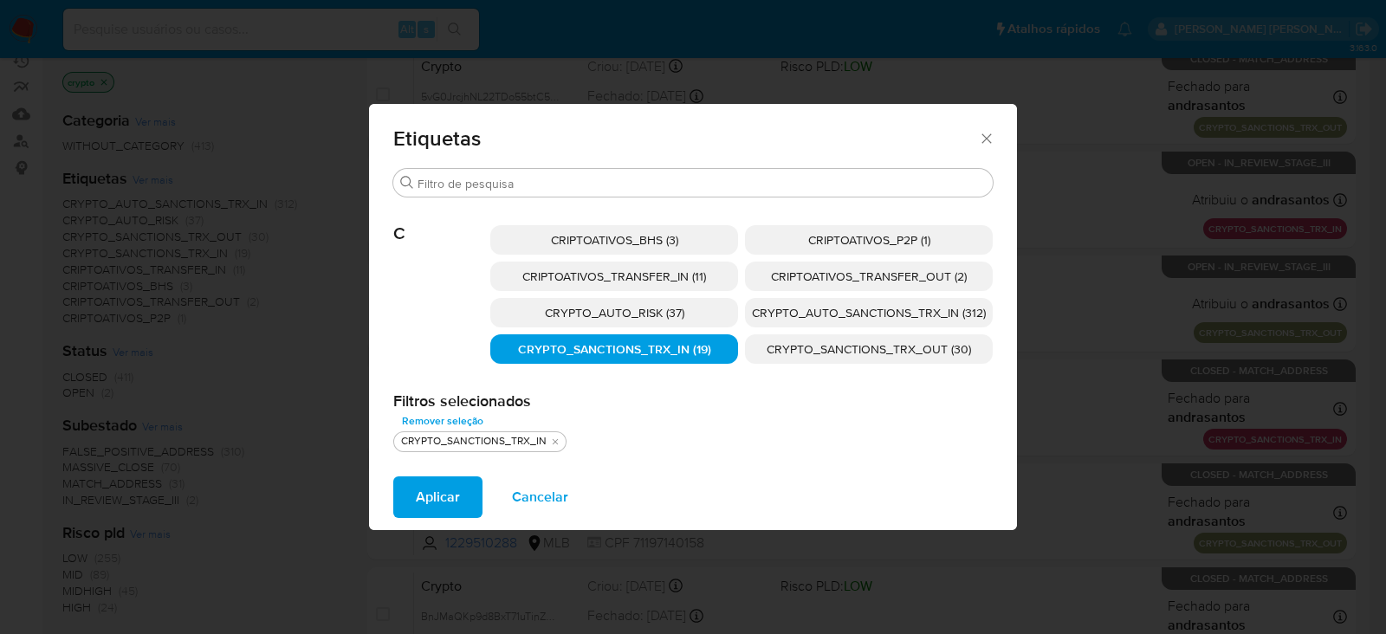
click at [799, 350] on span "CRYPTO_SANCTIONS_TRX_OUT (30)" at bounding box center [868, 348] width 204 height 17
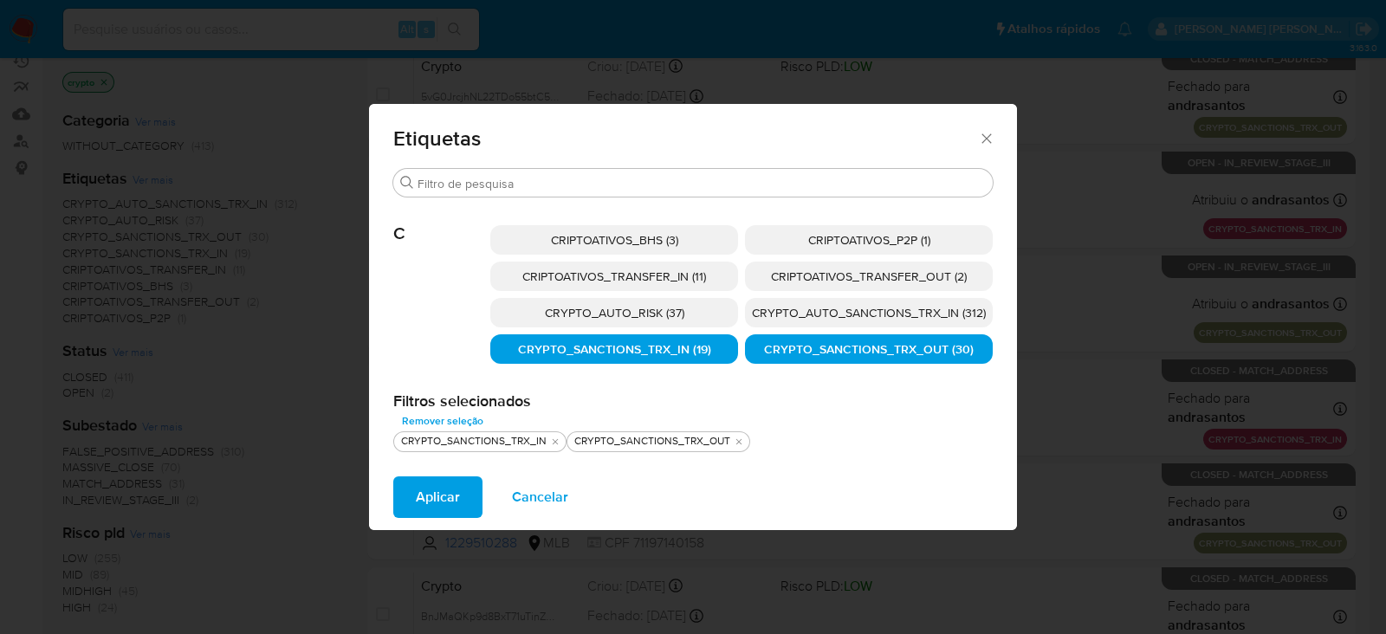
click at [455, 501] on span "Aplicar" at bounding box center [438, 497] width 44 height 38
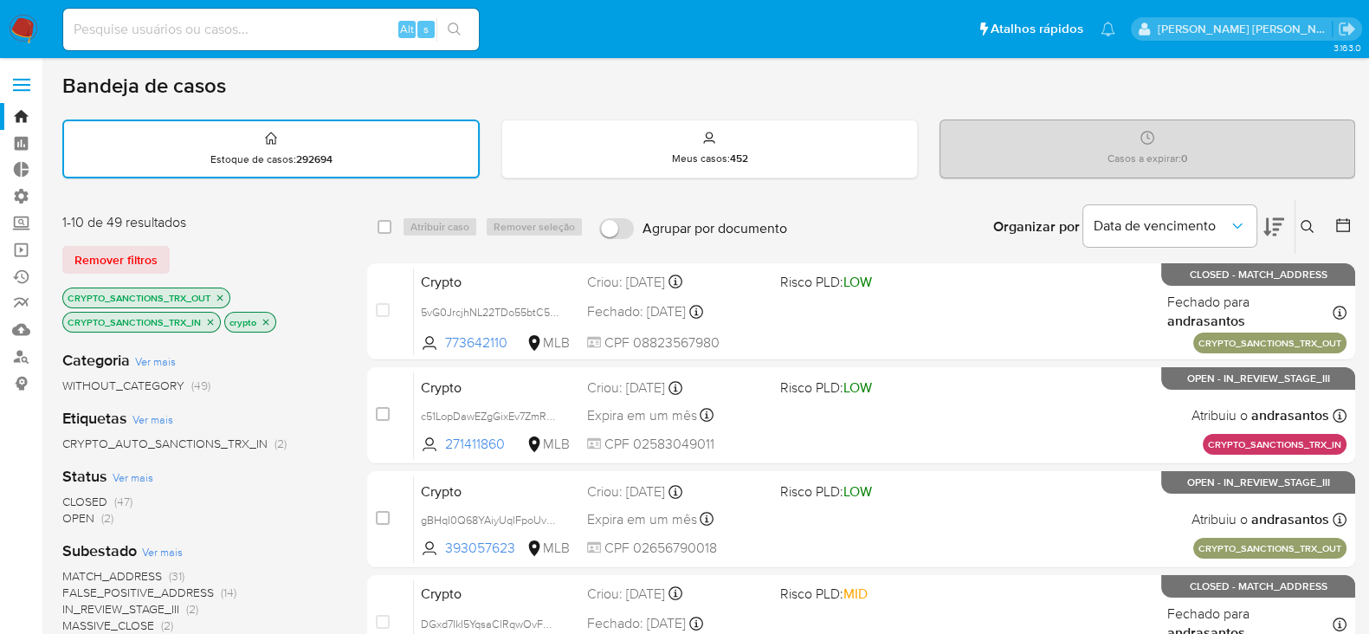
click at [1342, 223] on icon at bounding box center [1342, 224] width 17 height 17
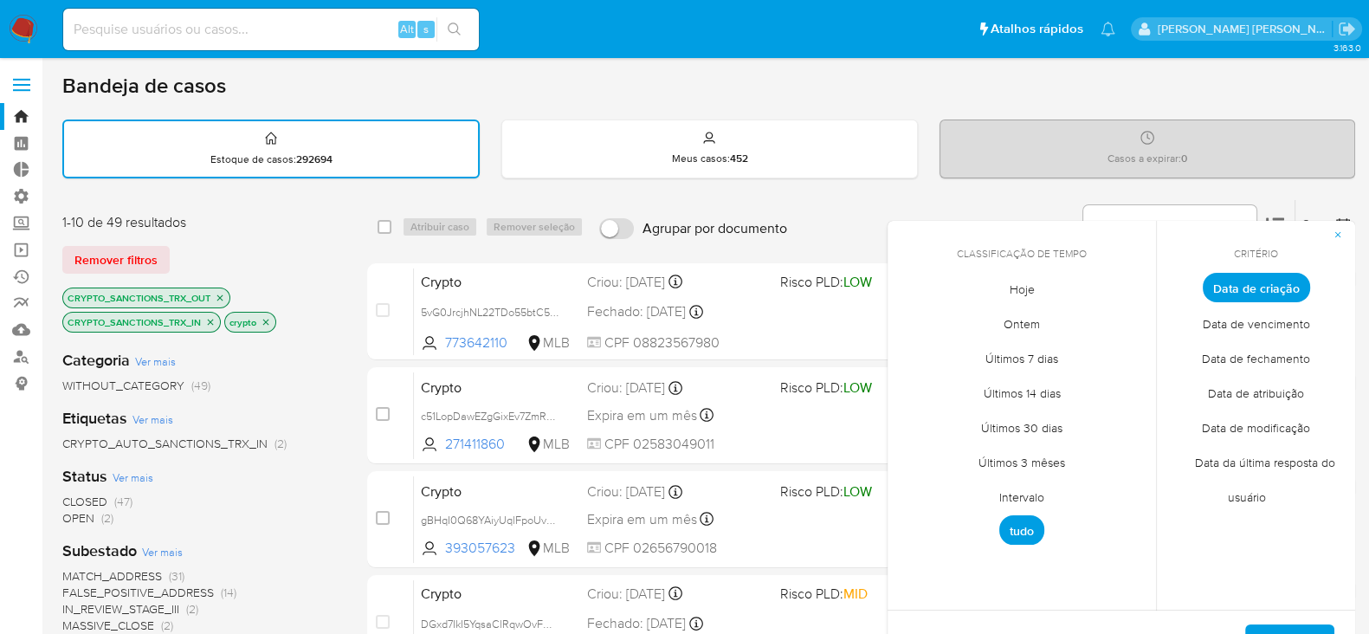
click at [1020, 494] on span "Intervalo" at bounding box center [1021, 497] width 81 height 36
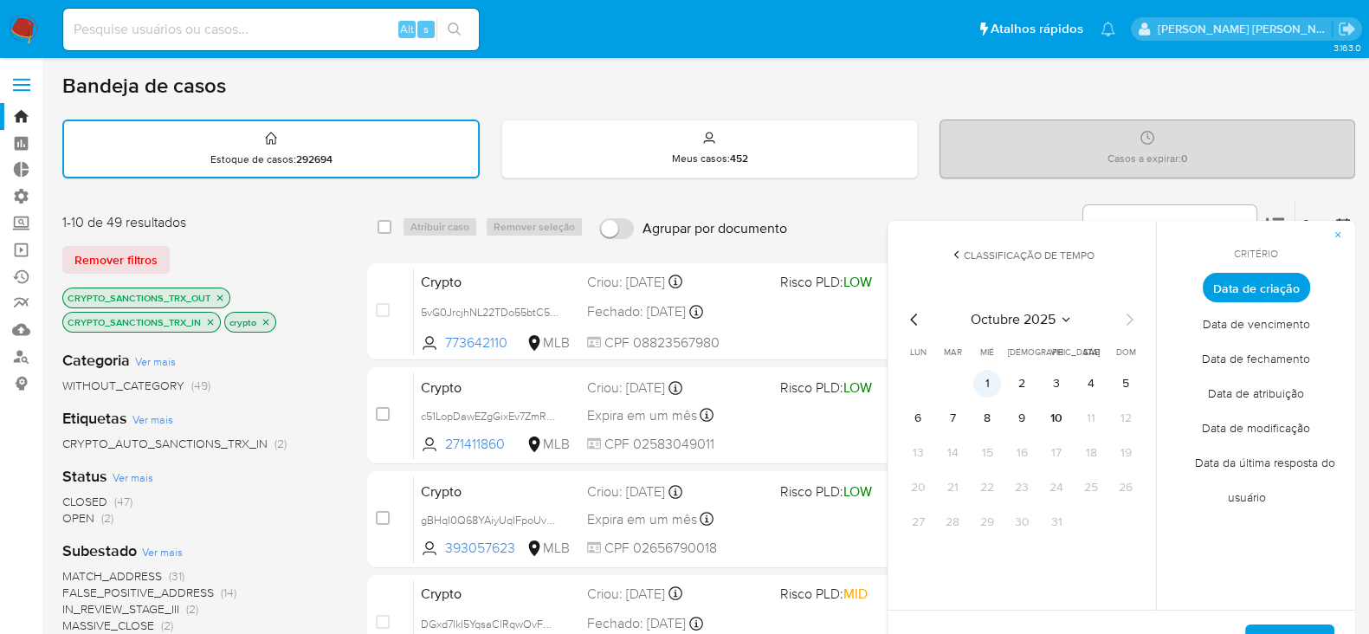
click at [993, 384] on button "1" at bounding box center [987, 384] width 28 height 28
click at [1058, 417] on button "10" at bounding box center [1057, 418] width 28 height 28
click at [1290, 628] on span "Aplicar" at bounding box center [1290, 645] width 44 height 38
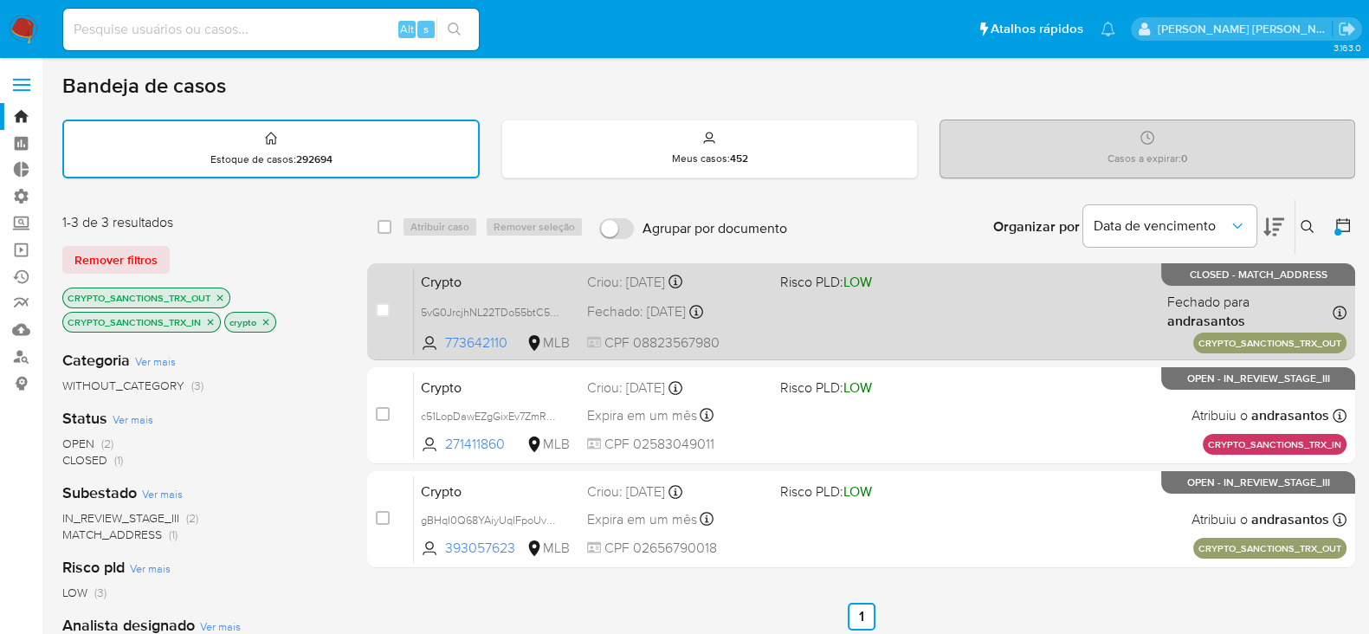
click at [762, 320] on div "Crypto 5vG0JrcjhNL22TDo55btC5yW 773642110 MLB Risco PLD: LOW Criou: 09/10/2025 …" at bounding box center [880, 311] width 933 height 87
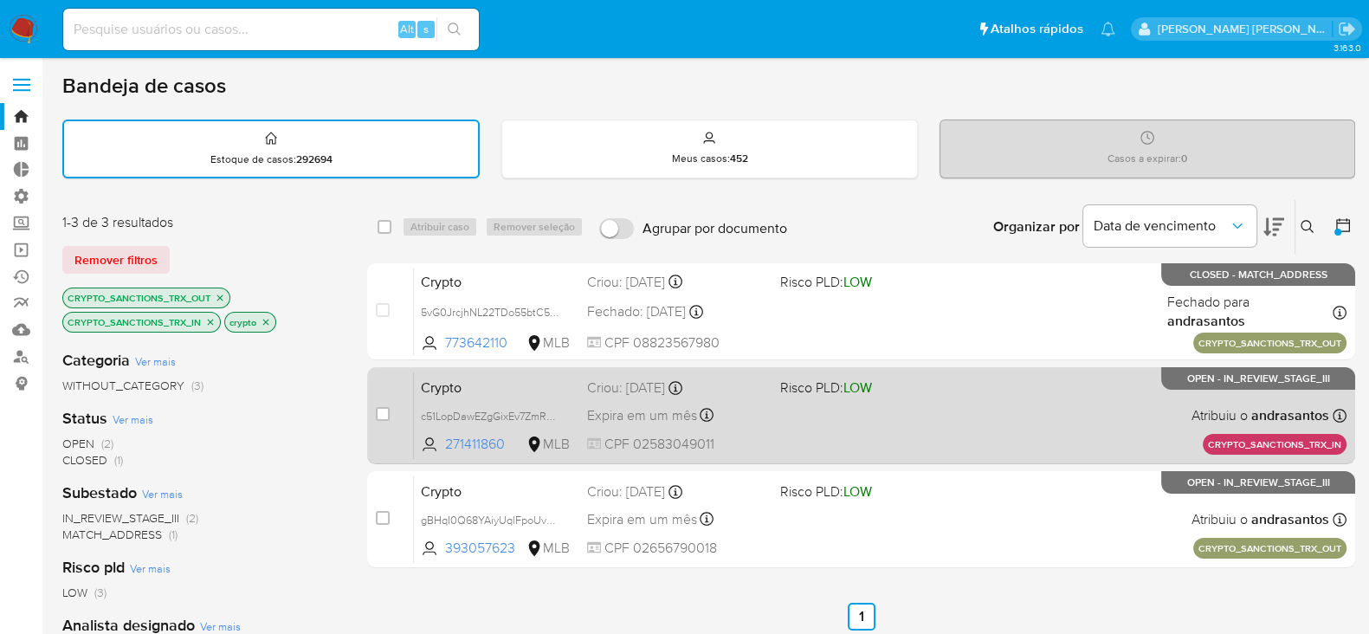
click at [835, 430] on div "Crypto c51LopDawEZgGixEv7ZmR7YG 271411860 MLB Risco PLD: LOW Criou: 09/10/2025 …" at bounding box center [880, 415] width 933 height 87
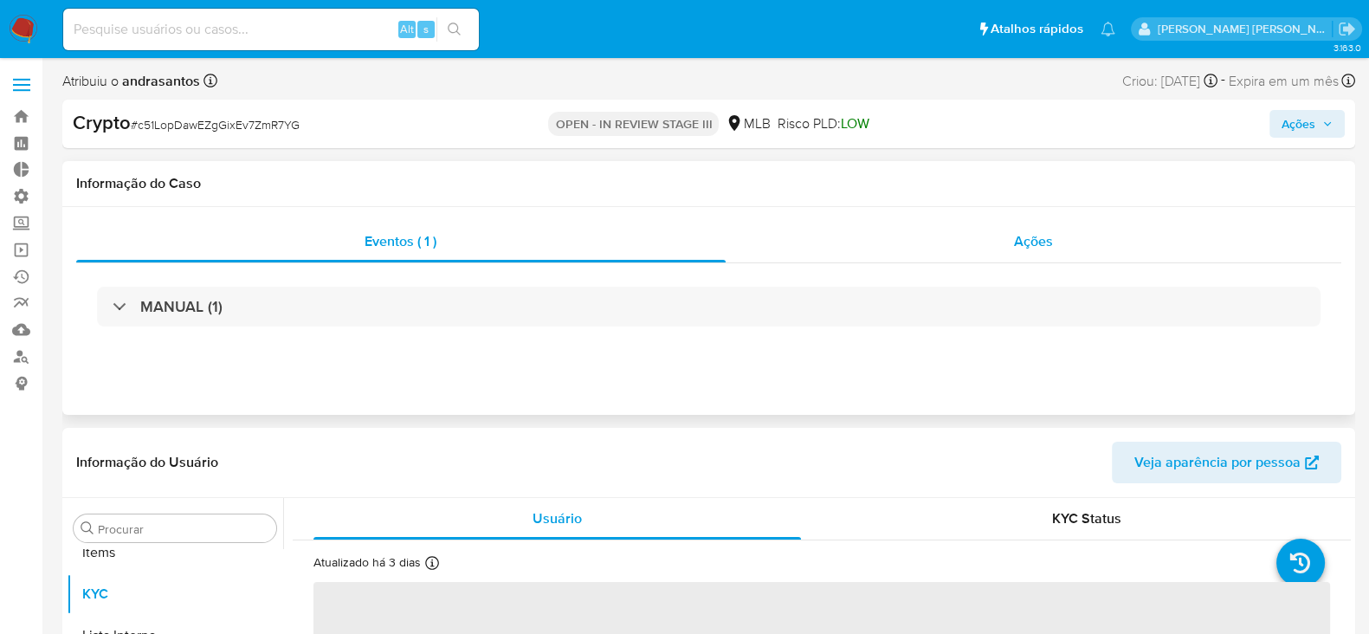
scroll to position [940, 0]
click at [998, 245] on div "Ações" at bounding box center [1034, 242] width 617 height 42
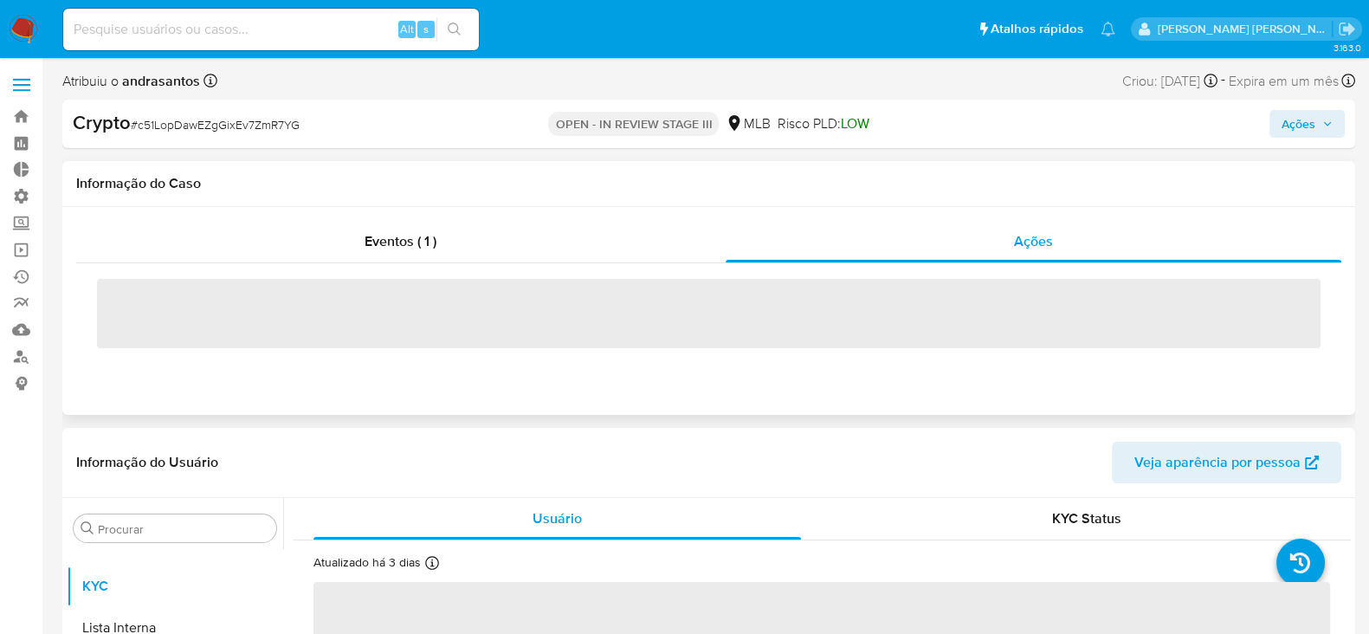
select select "10"
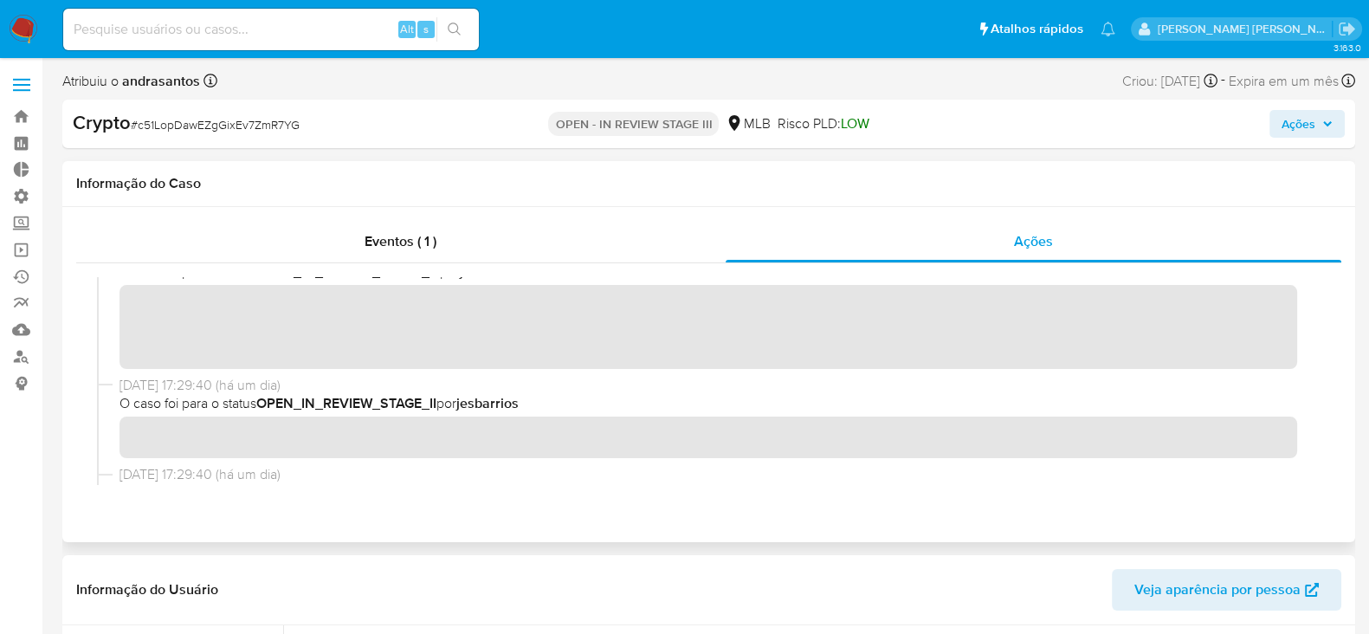
scroll to position [0, 0]
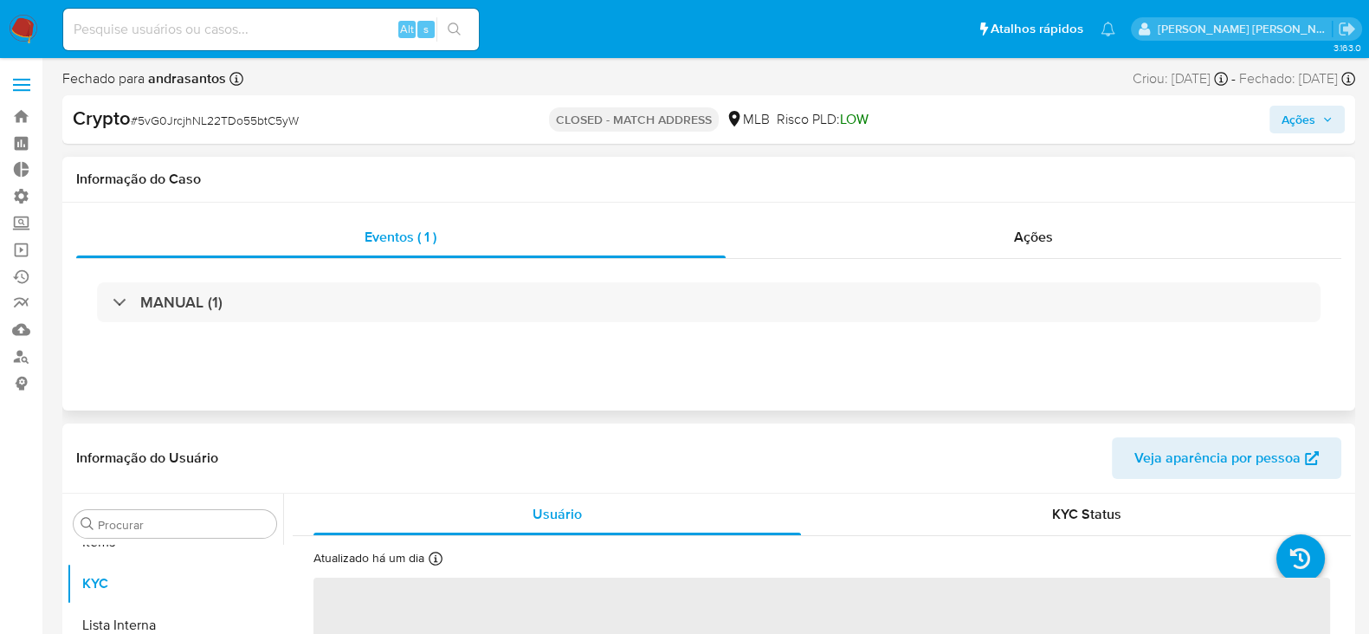
scroll to position [940, 0]
select select "10"
click at [1031, 240] on span "Ações" at bounding box center [1033, 237] width 39 height 20
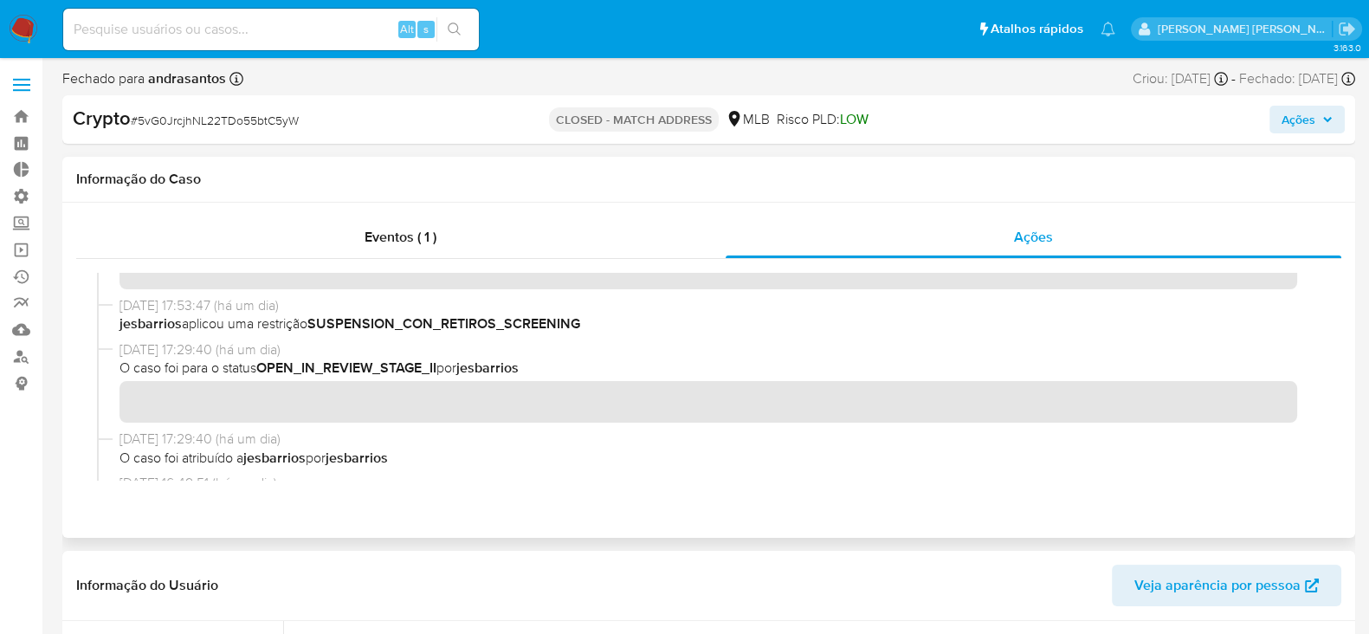
scroll to position [0, 0]
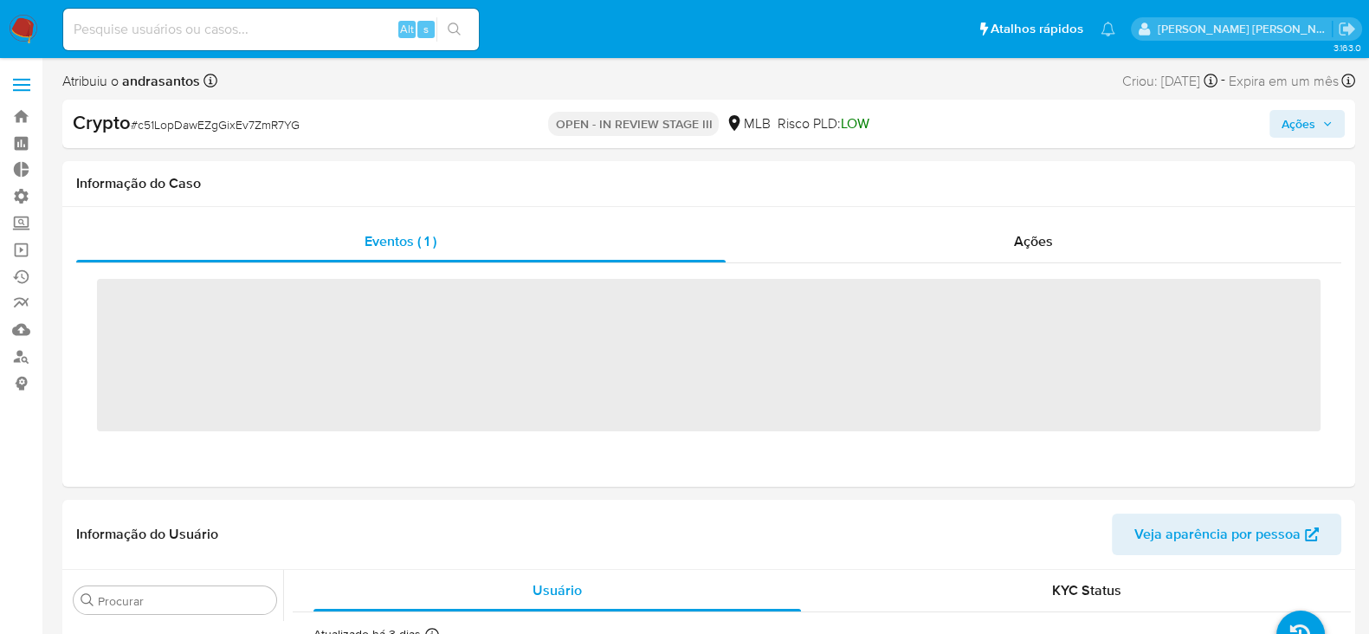
scroll to position [940, 0]
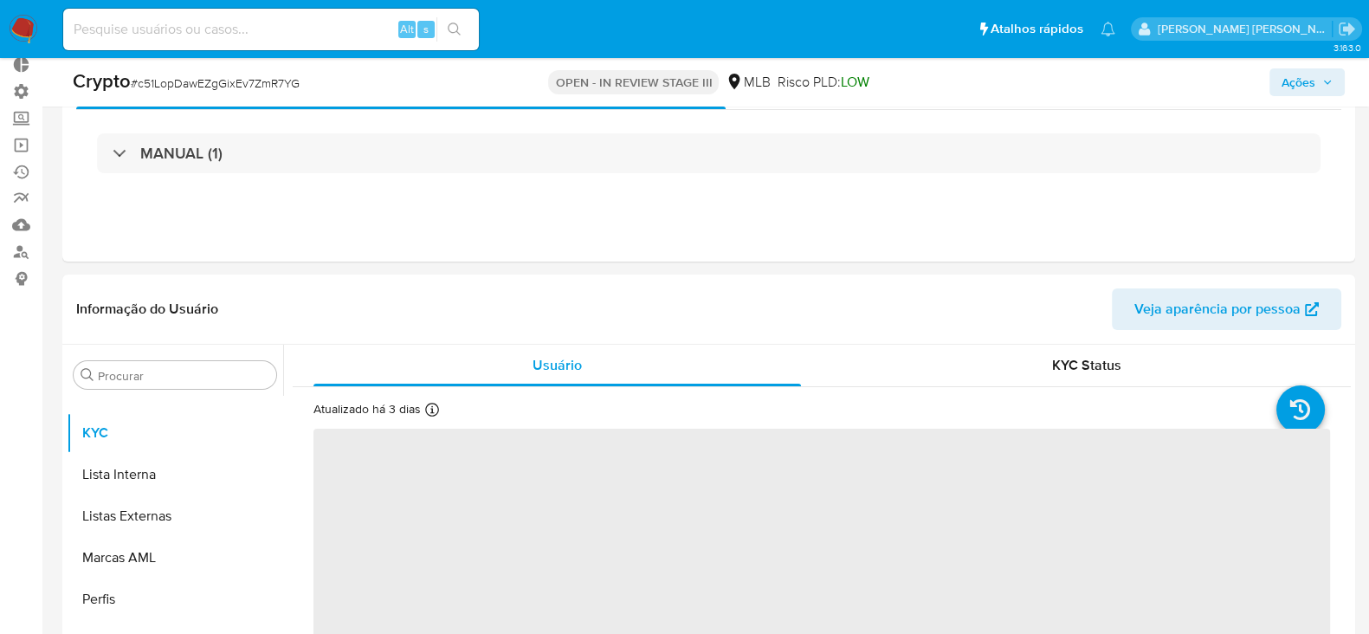
select select "10"
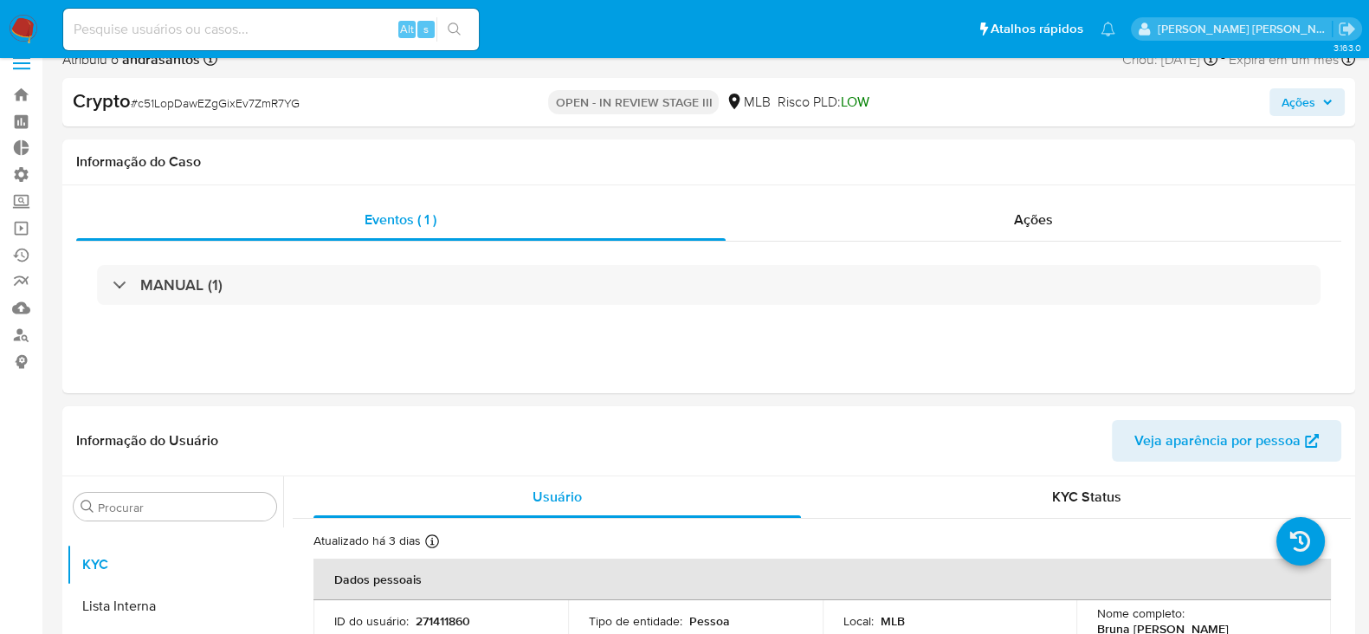
scroll to position [0, 0]
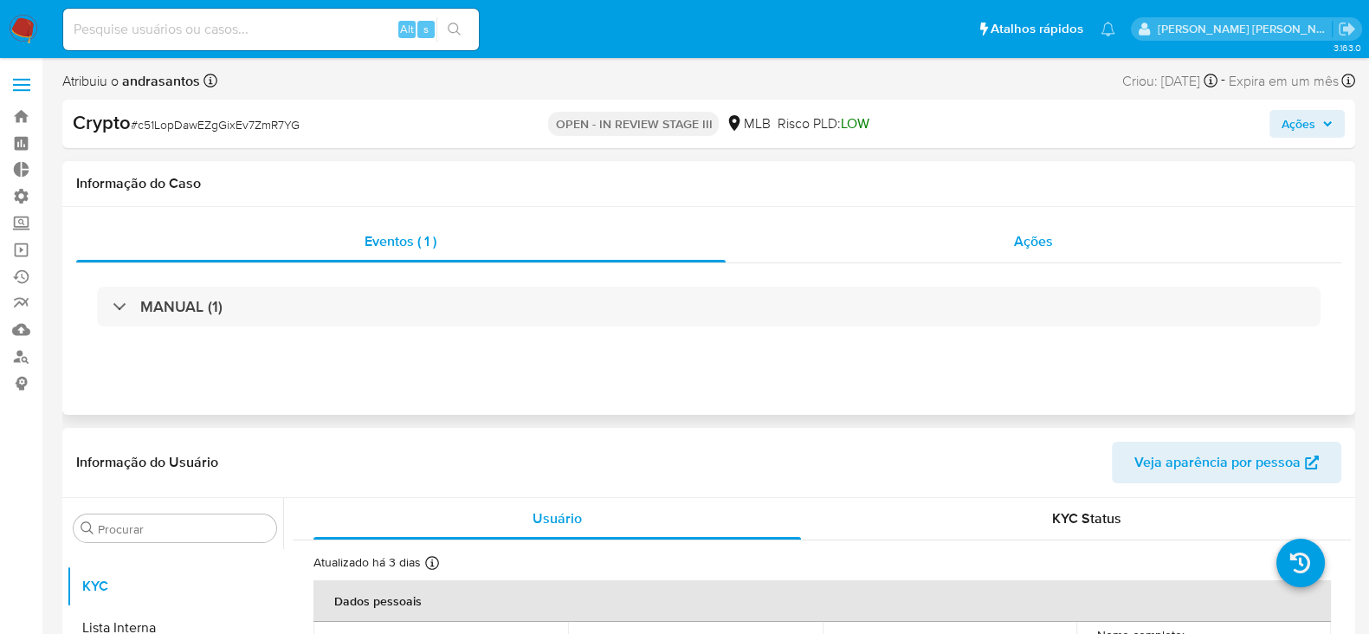
click at [1036, 244] on span "Ações" at bounding box center [1033, 241] width 39 height 20
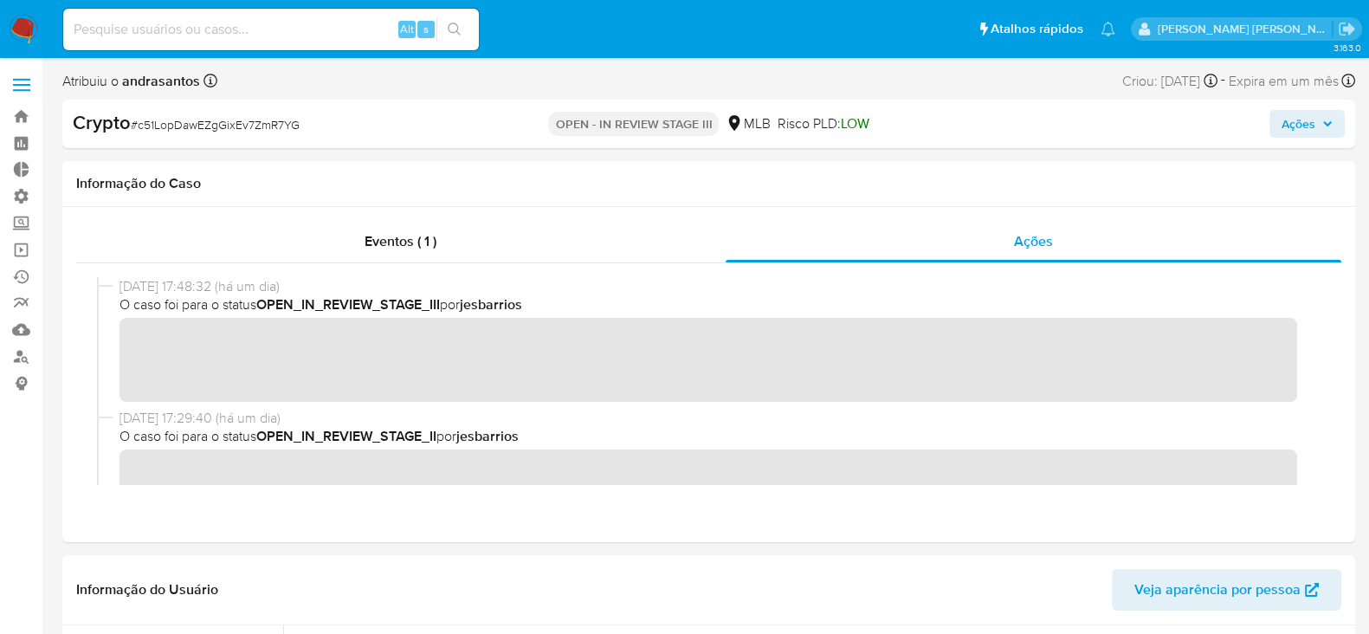
click at [1331, 119] on icon "button" at bounding box center [1327, 124] width 10 height 10
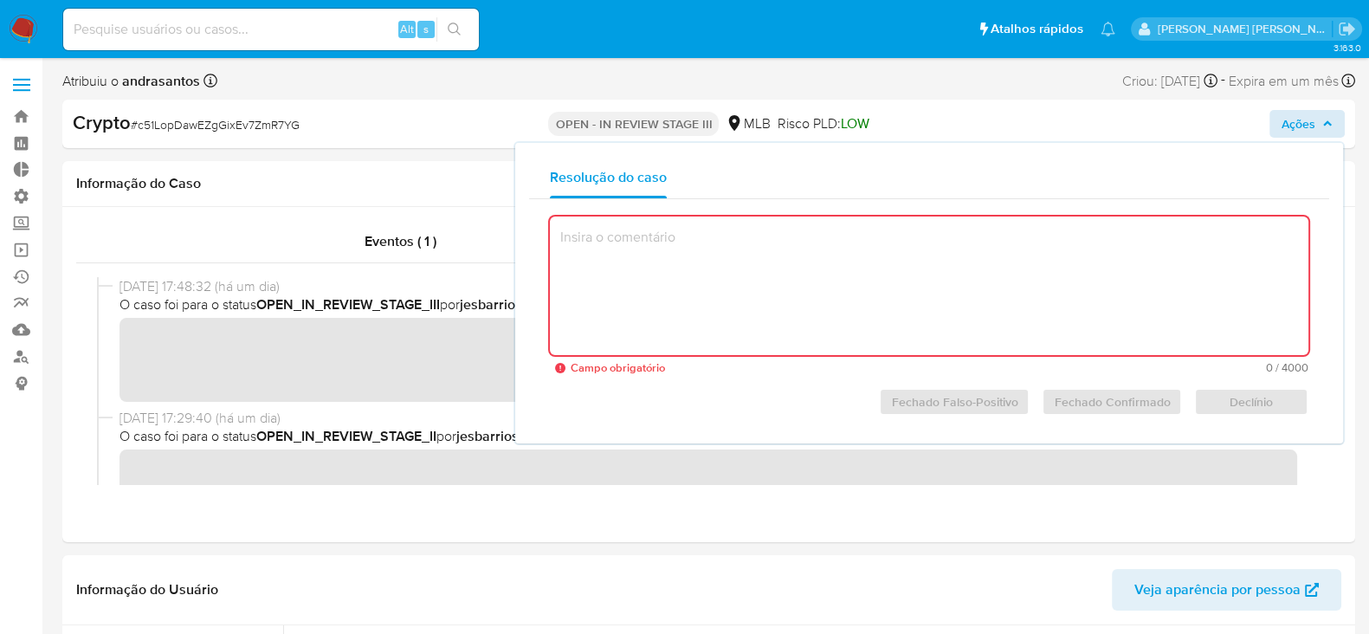
paste textarea "O caso foi classificado como match positivo, cuja análise foi motivada pelo pro…"
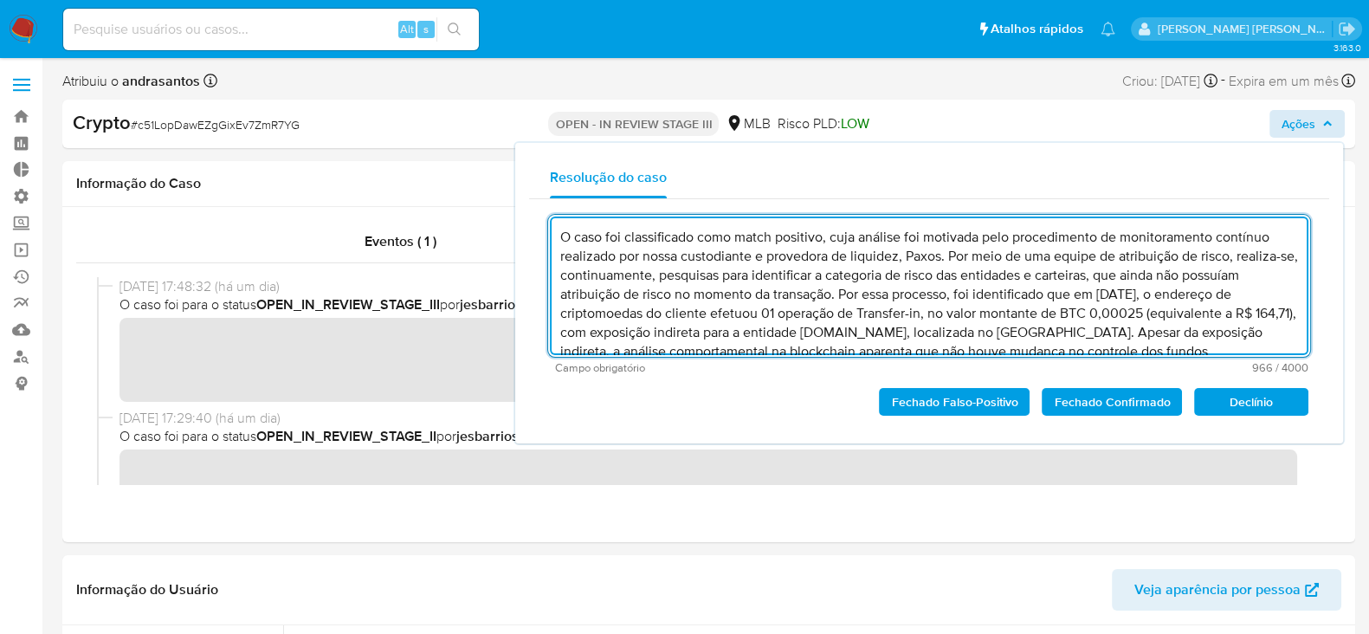
scroll to position [55, 0]
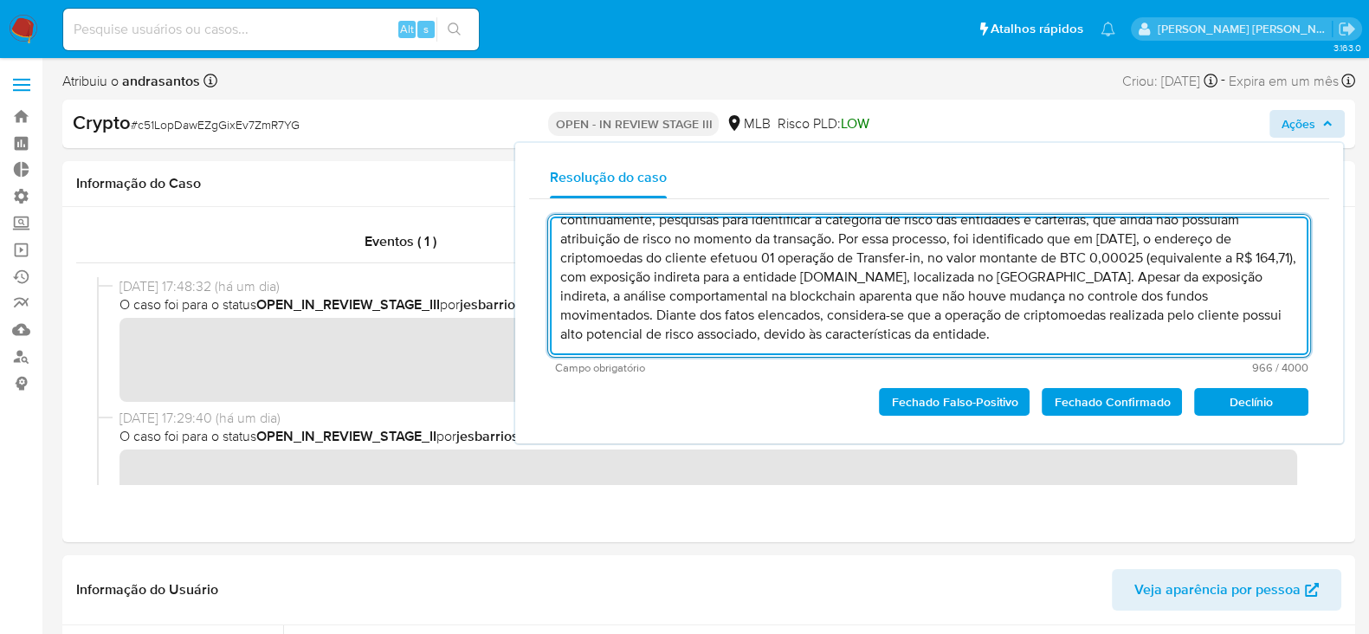
type textarea "O caso foi classificado como match positivo, cuja análise foi motivada pelo pro…"
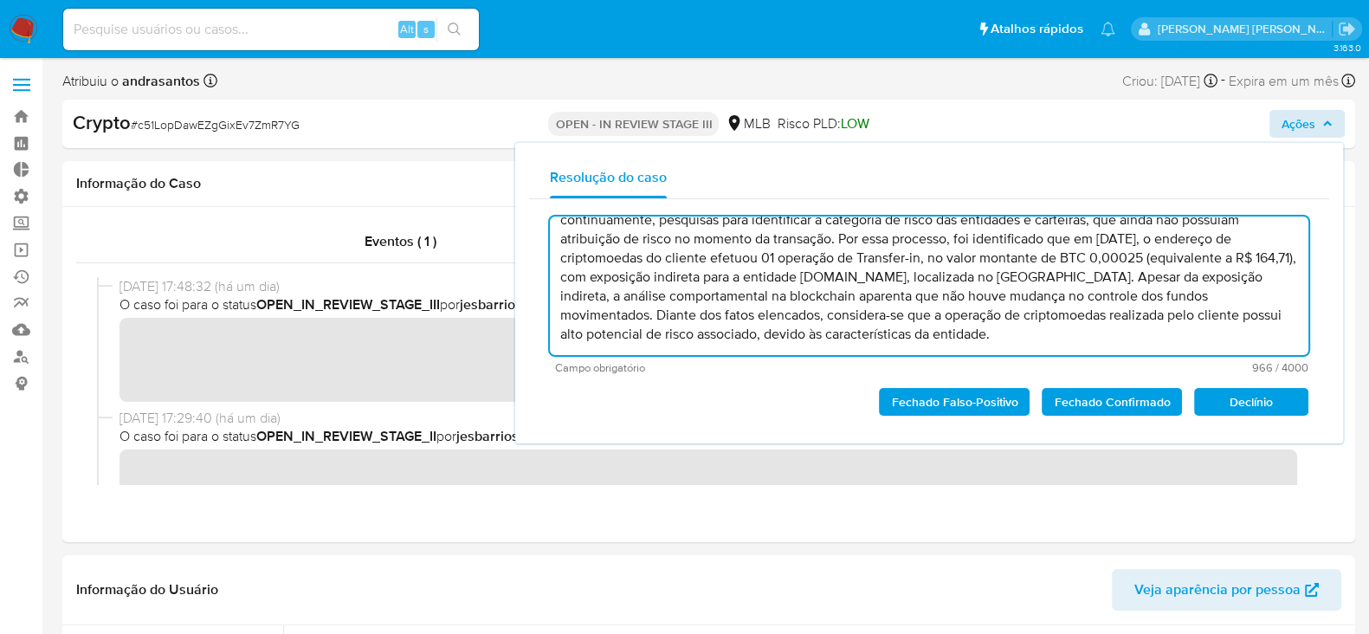
scroll to position [12, 0]
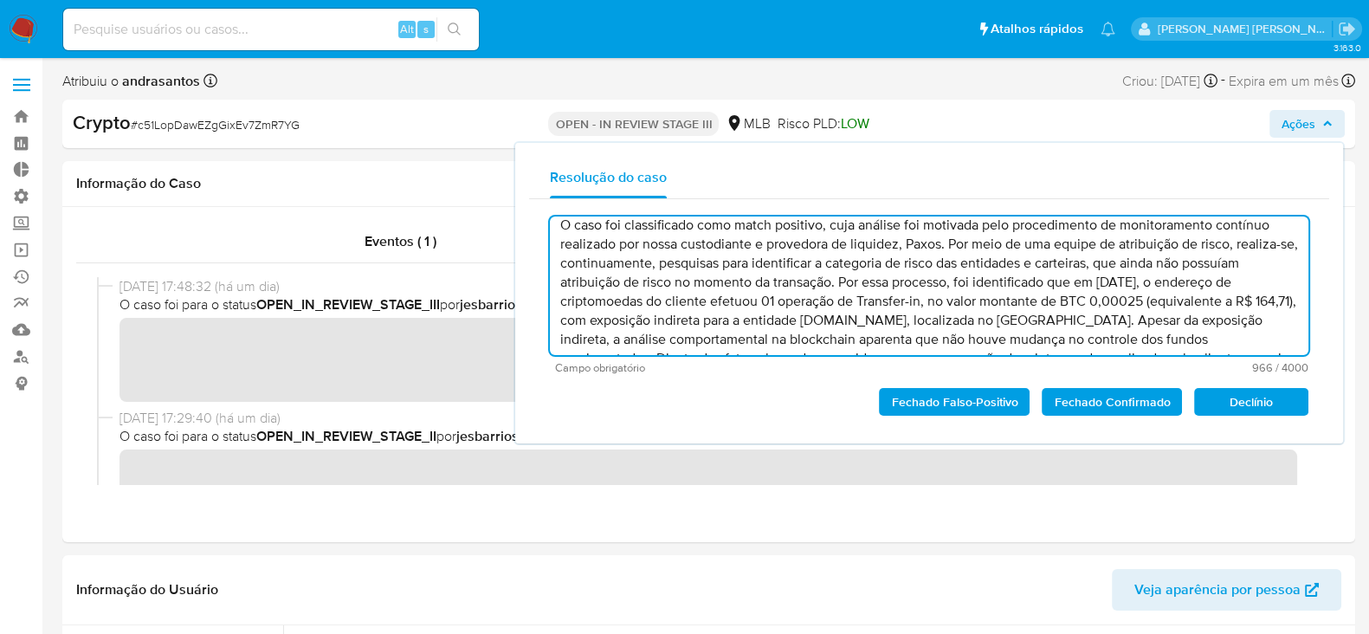
click at [1328, 123] on icon "button" at bounding box center [1327, 123] width 7 height 4
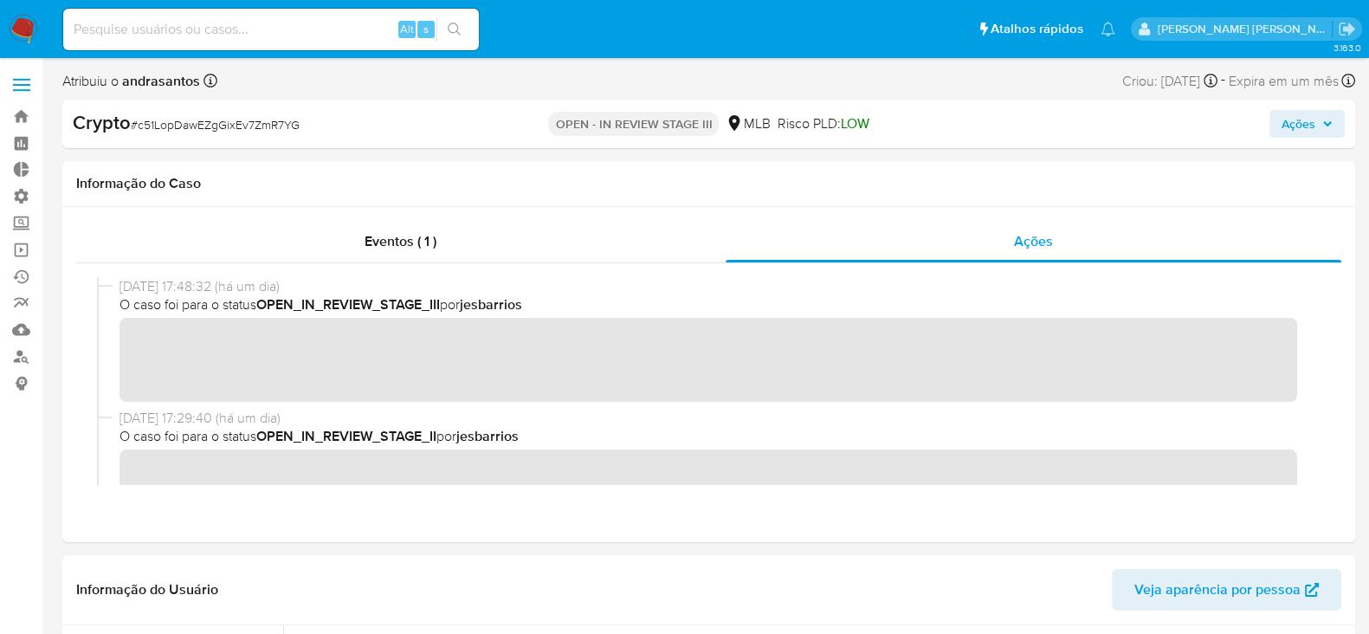
click at [1327, 120] on icon "button" at bounding box center [1327, 124] width 10 height 10
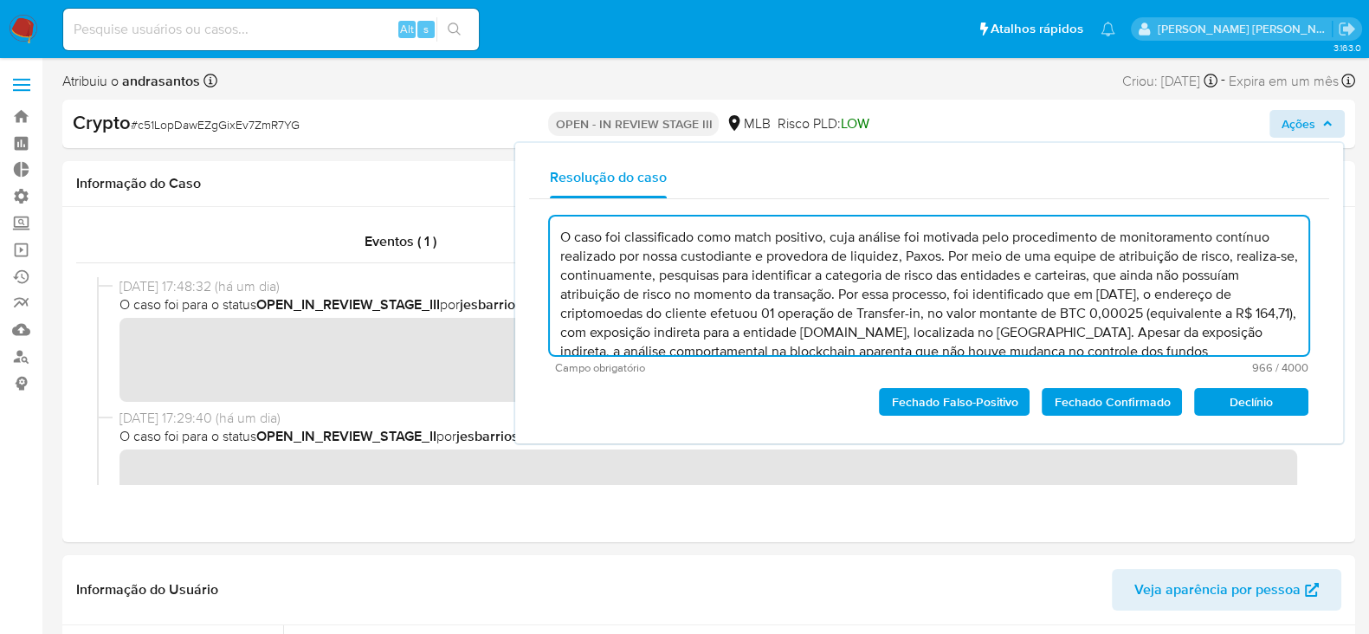
click at [948, 297] on textarea "O caso foi classificado como match positivo, cuja análise foi motivada pelo pro…" at bounding box center [929, 285] width 759 height 139
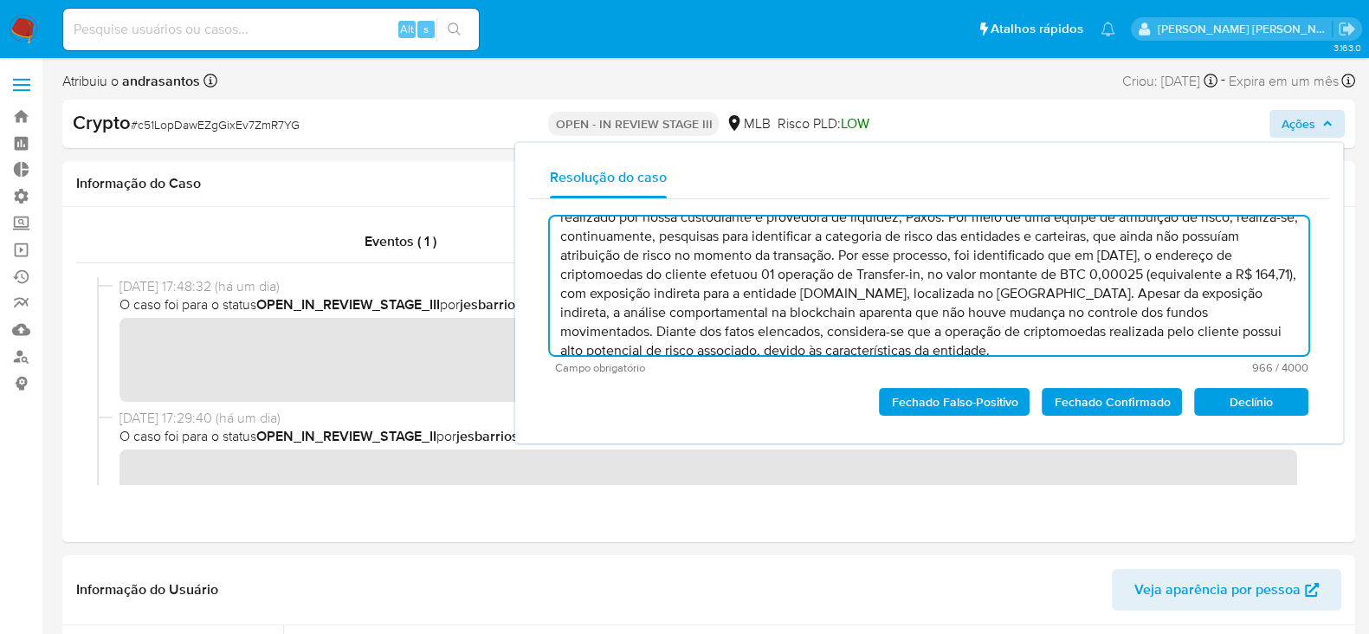
scroll to position [55, 0]
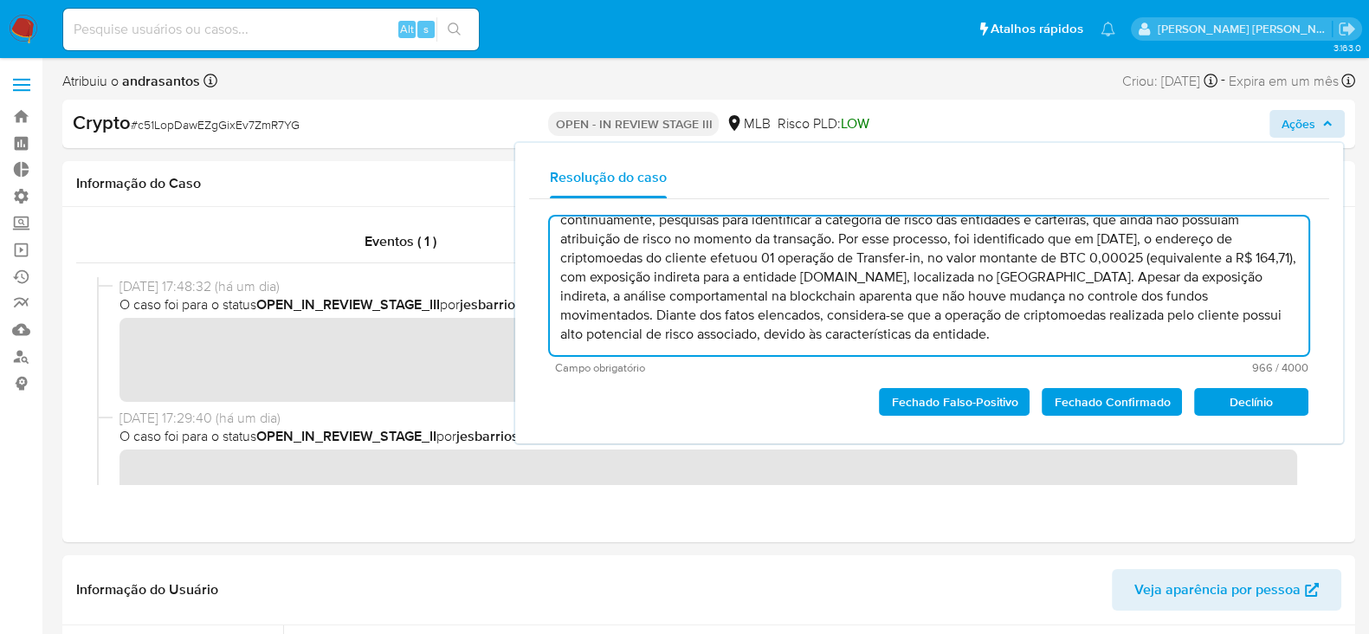
click at [1136, 404] on span "Fechado Confirmado" at bounding box center [1112, 402] width 116 height 24
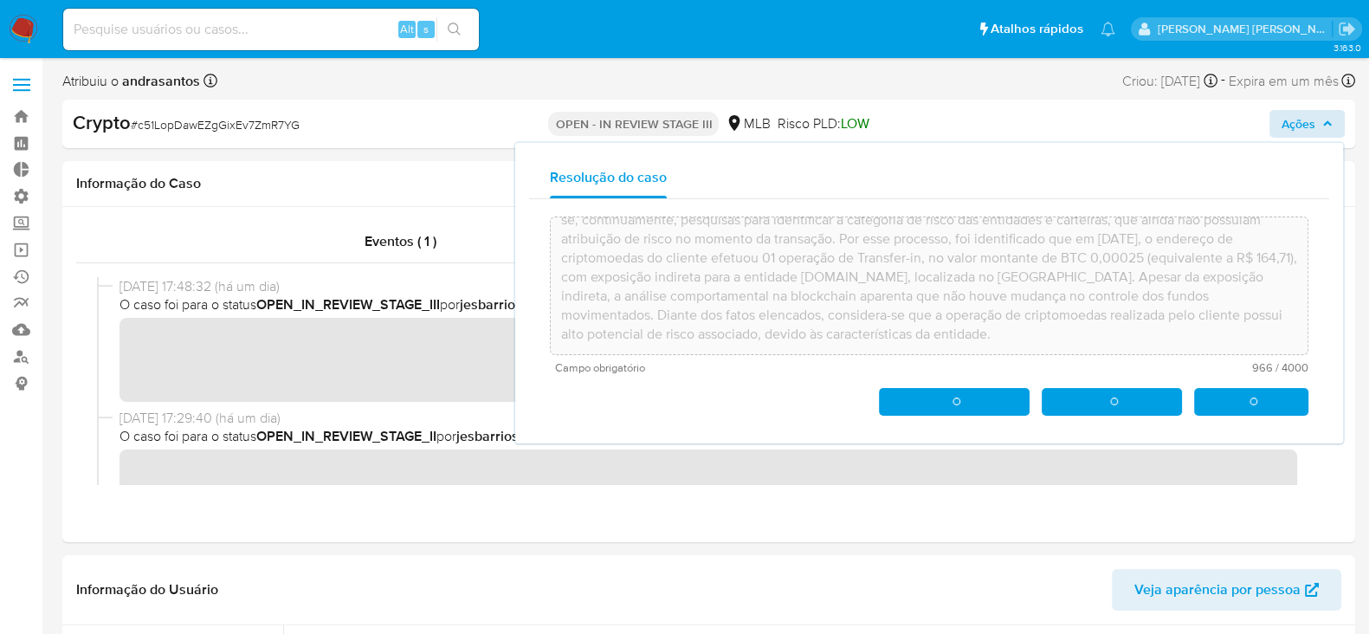
type textarea "O caso foi classificado como match positivo, cuja análise foi motivada pelo pro…"
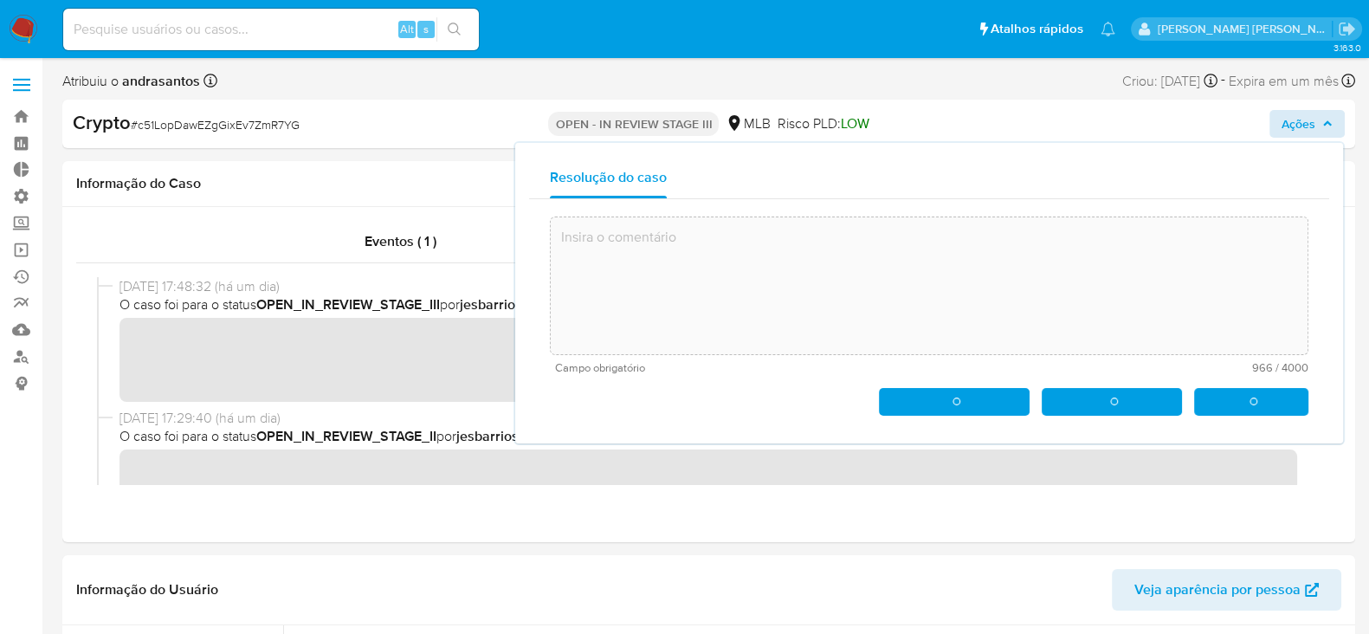
scroll to position [0, 0]
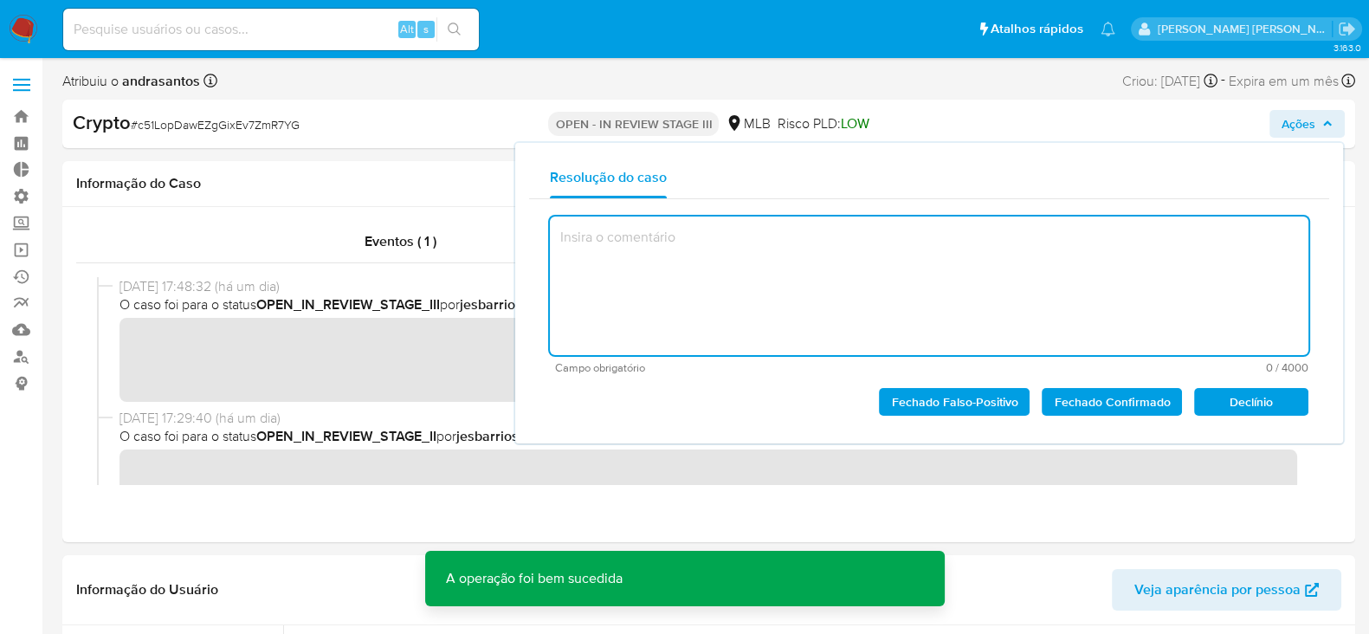
click at [1334, 126] on button "Ações" at bounding box center [1307, 124] width 75 height 28
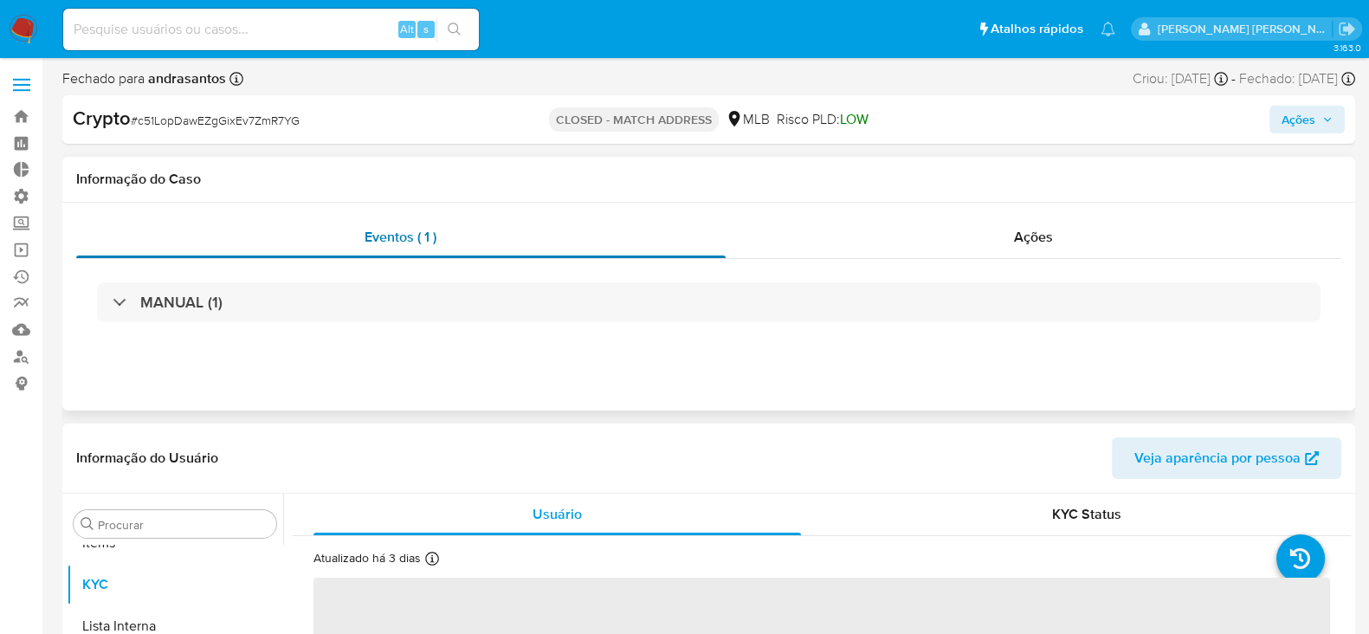
scroll to position [940, 0]
select select "10"
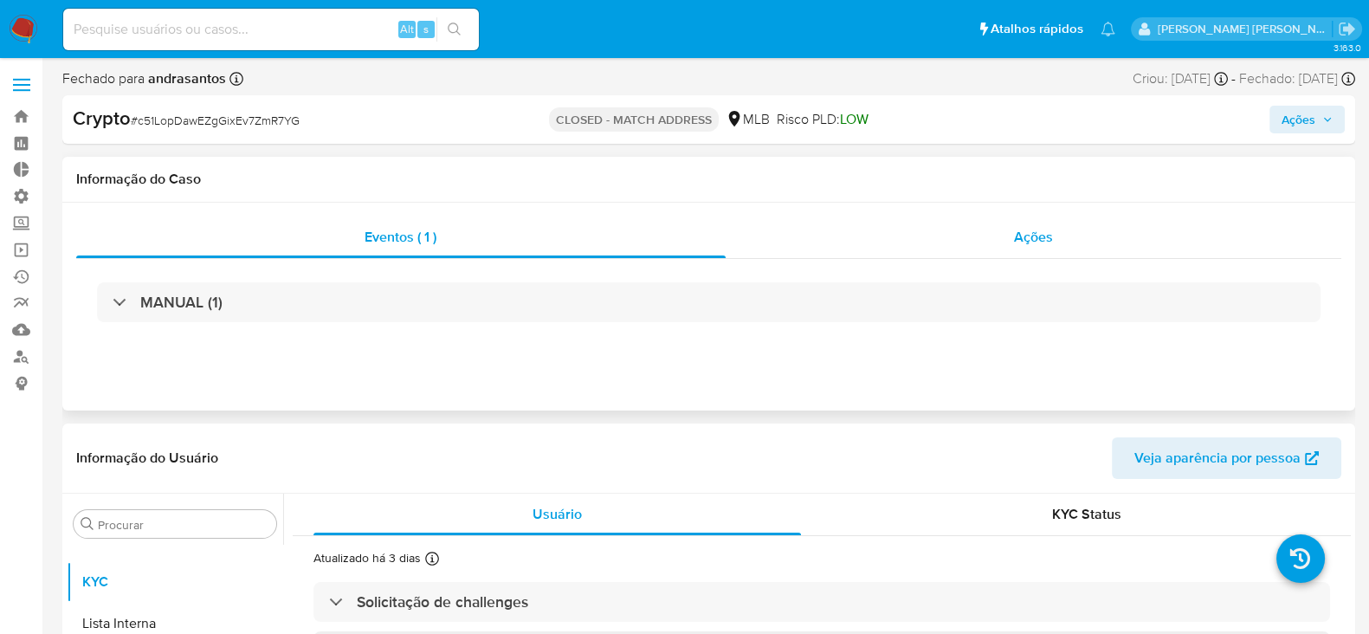
click at [1008, 230] on div "Ações" at bounding box center [1034, 237] width 617 height 42
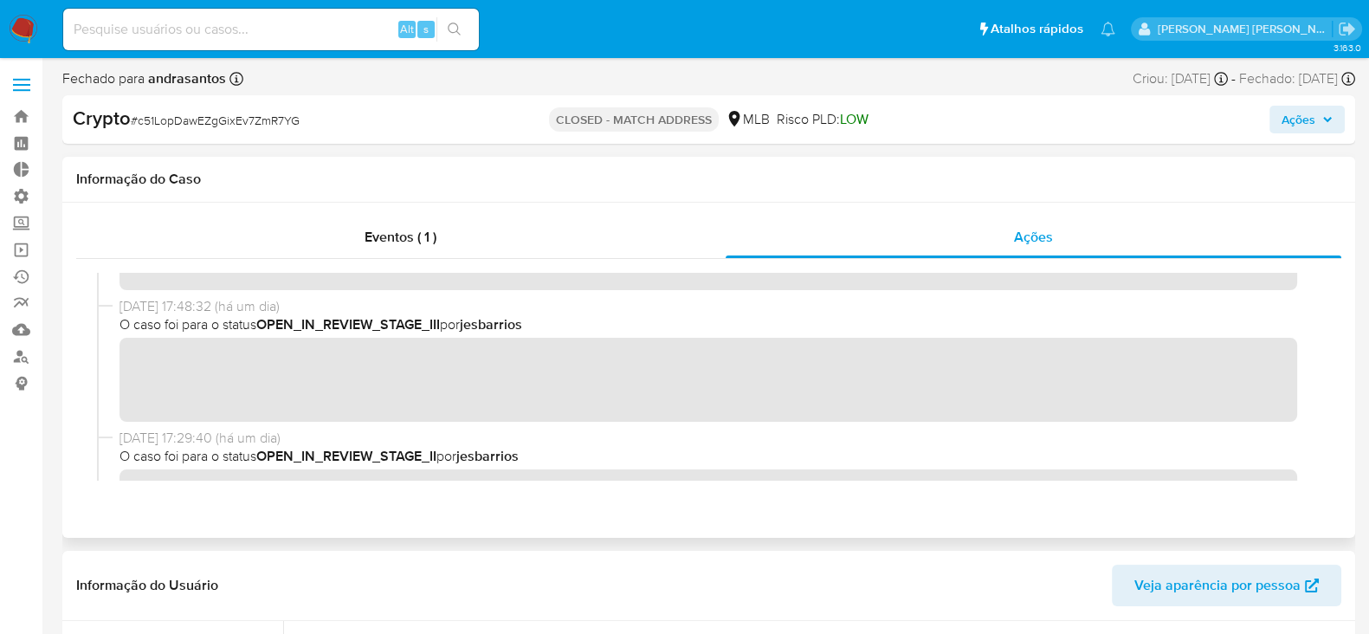
scroll to position [0, 0]
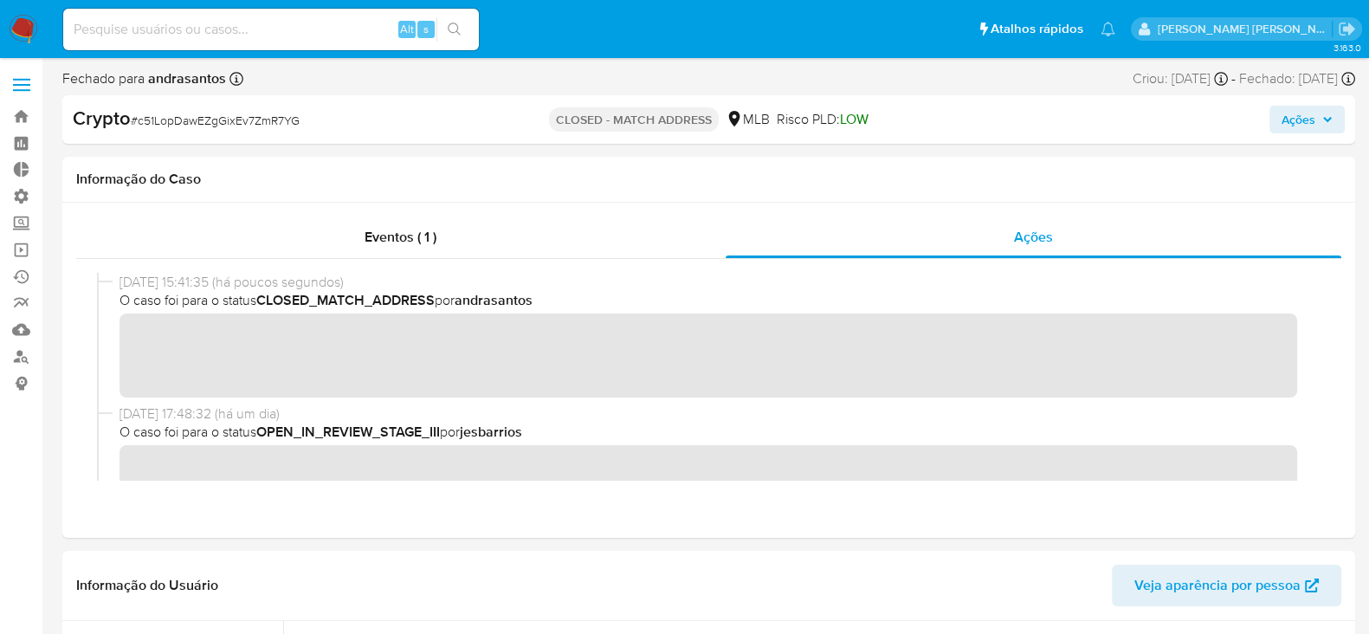
click at [248, 119] on span "# c51LopDawEZgGixEv7ZmR7YG" at bounding box center [215, 120] width 169 height 17
copy span "c51LopDawEZgGixEv7ZmR7YG"
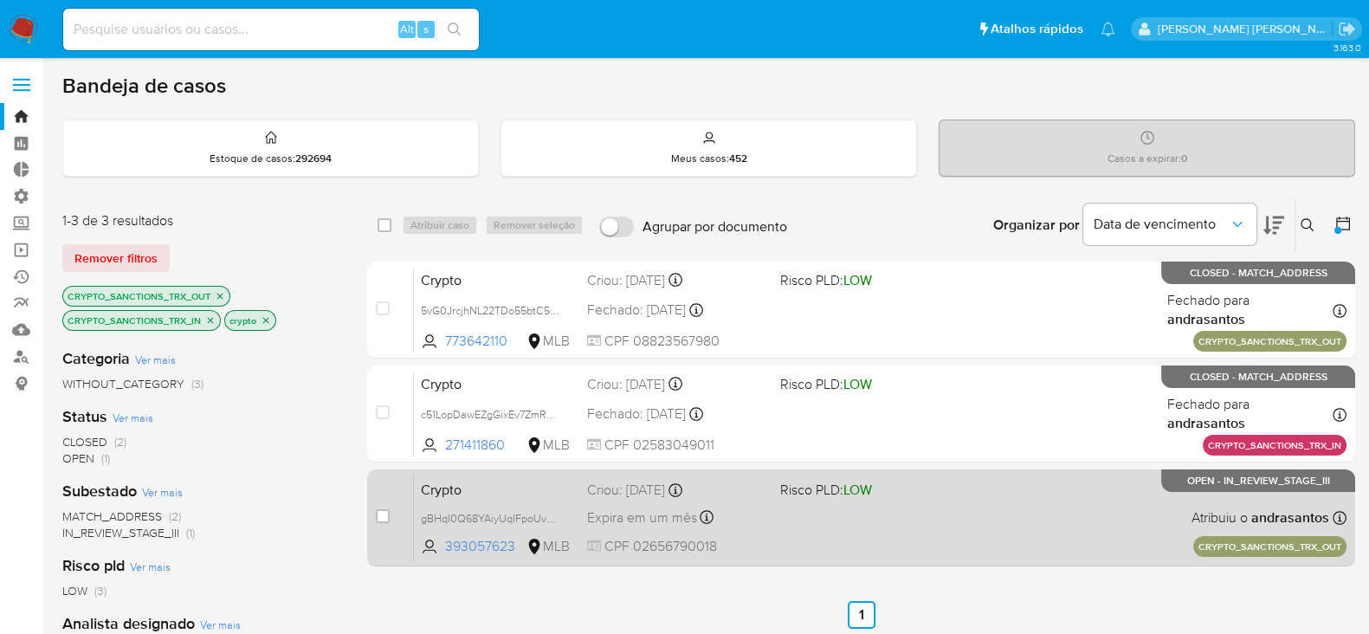
click at [811, 513] on div "Crypto gBHqI0Q68YAiyUqlFpoUvABI 393057623 MLB Risco PLD: LOW Criou: 09/10/2025 …" at bounding box center [880, 517] width 933 height 87
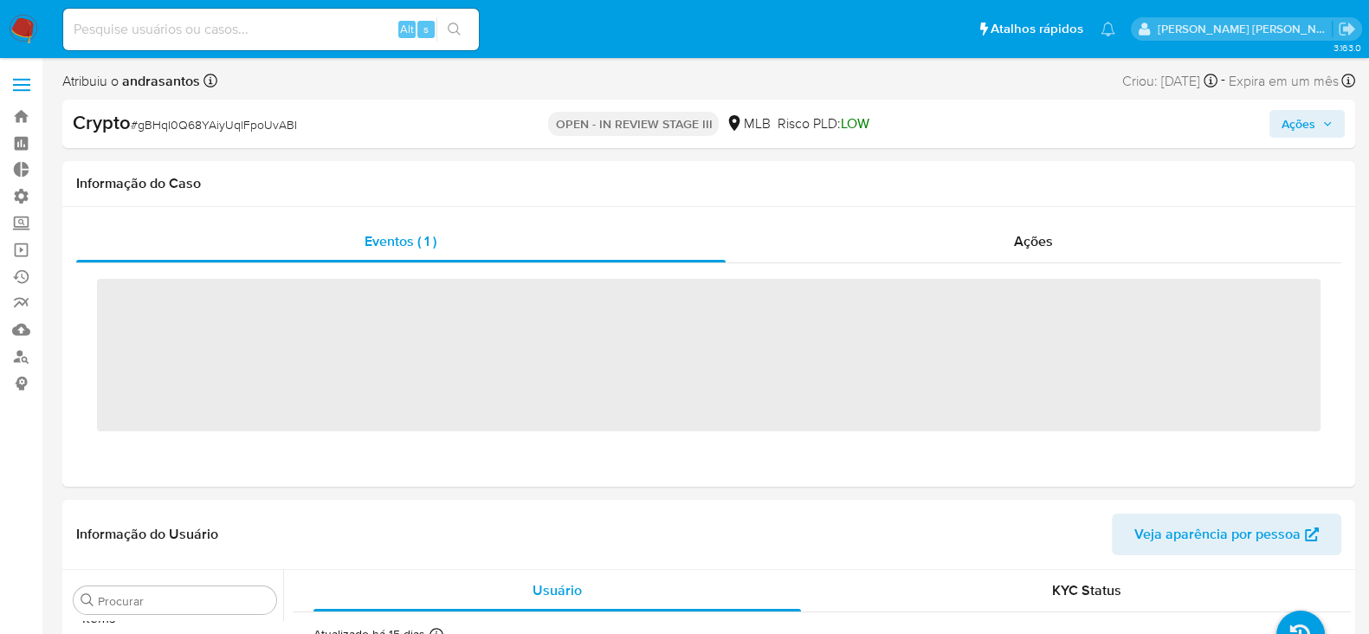
scroll to position [940, 0]
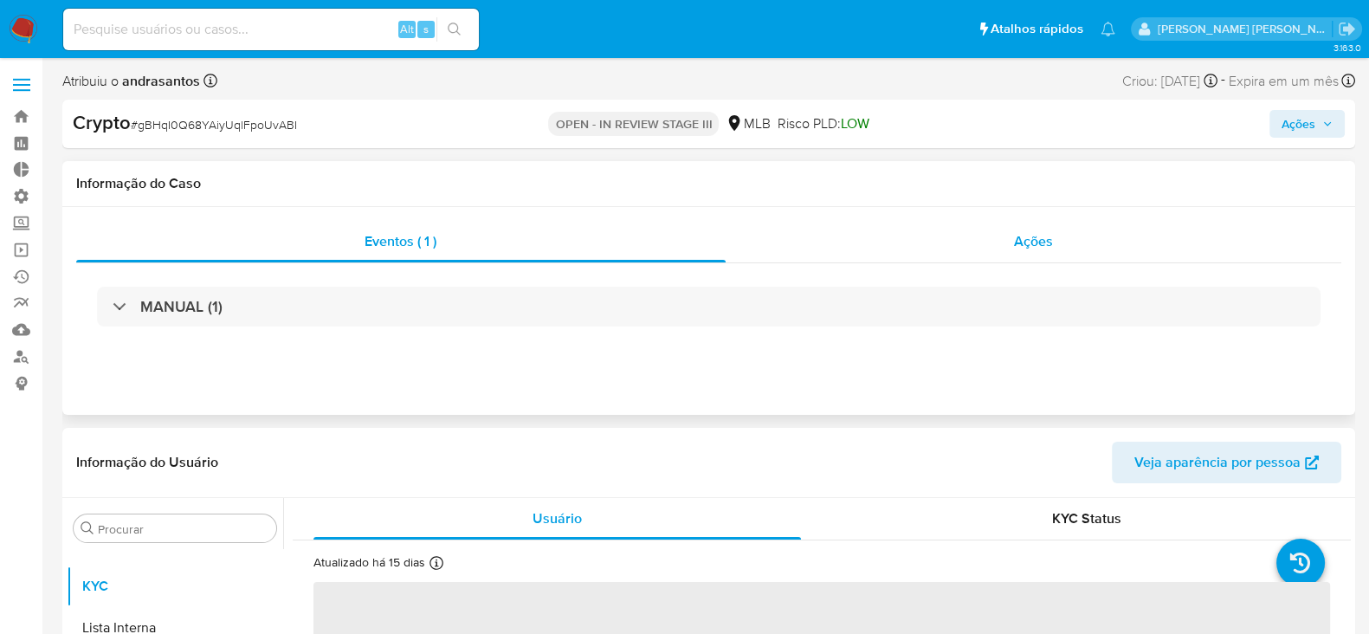
select select "10"
click at [1023, 245] on span "Ações" at bounding box center [1033, 241] width 39 height 20
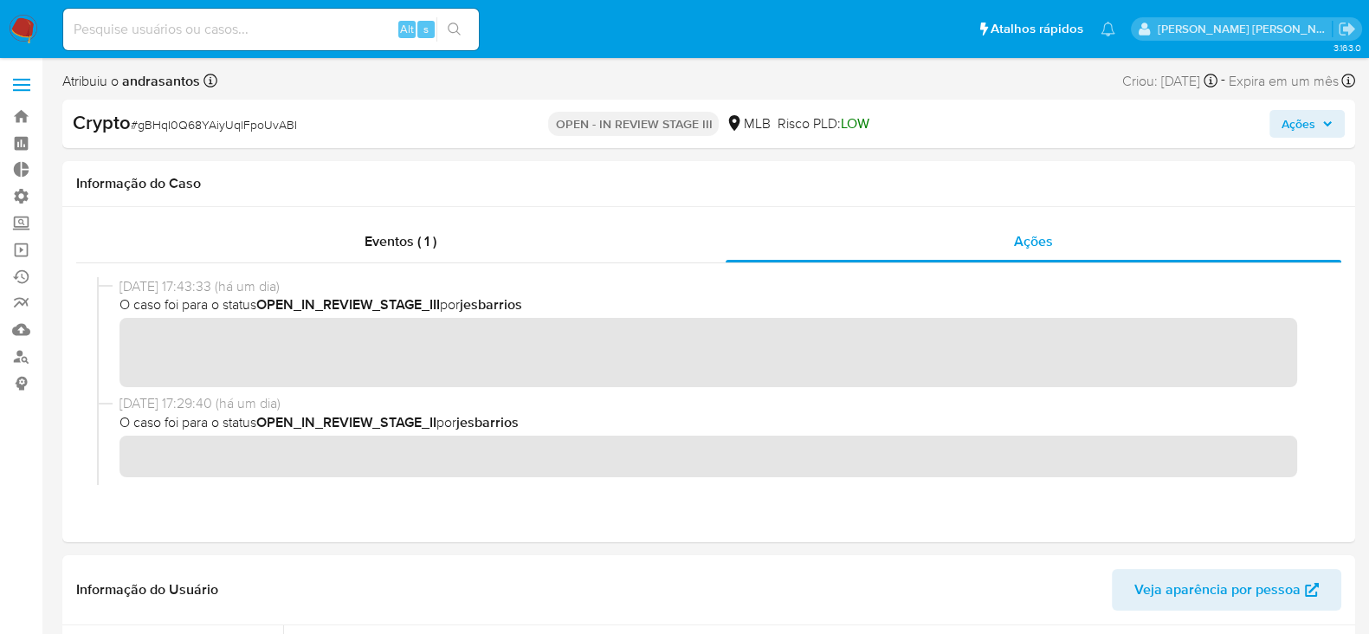
click at [1328, 119] on icon "button" at bounding box center [1327, 124] width 10 height 10
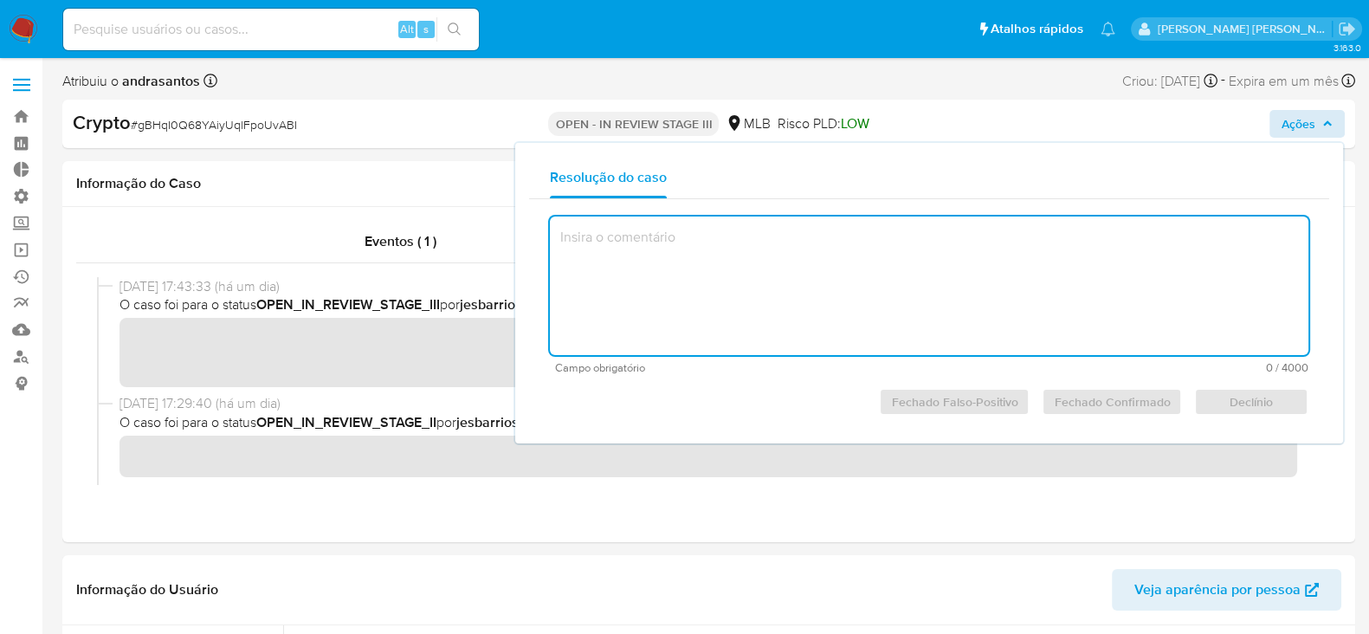
click at [874, 240] on textarea at bounding box center [929, 285] width 759 height 139
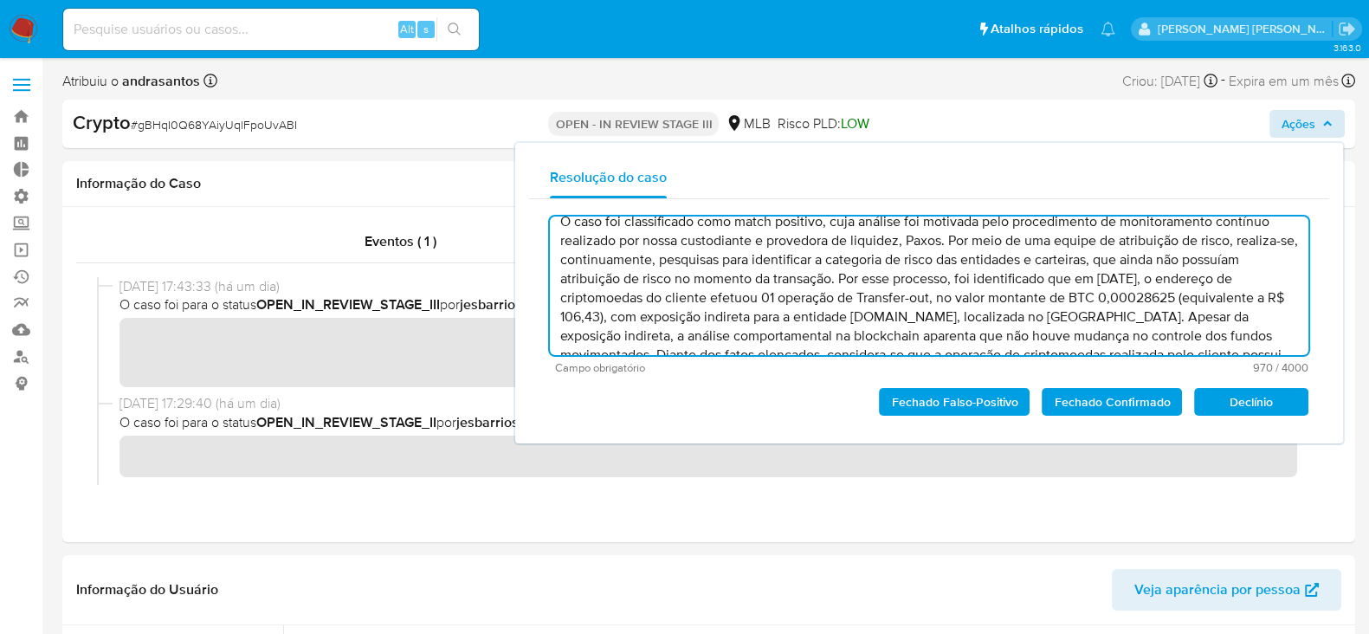
scroll to position [0, 0]
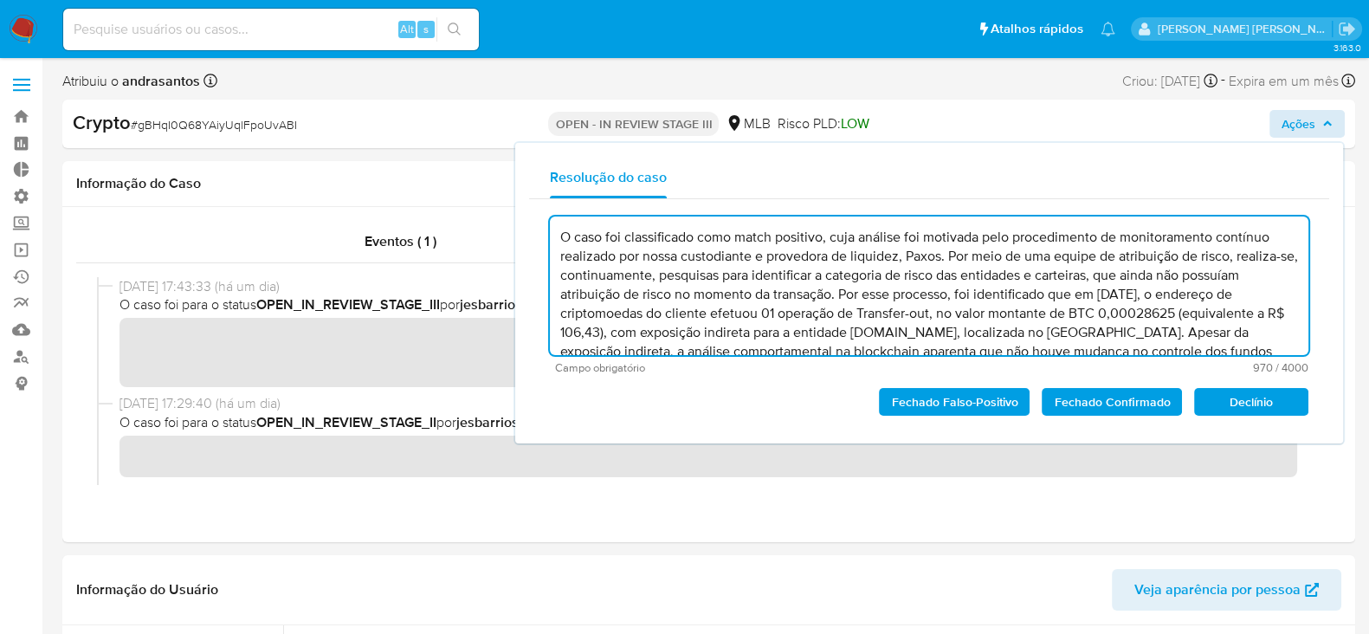
type textarea "O caso foi classificado como match positivo, cuja análise foi motivada pelo pro…"
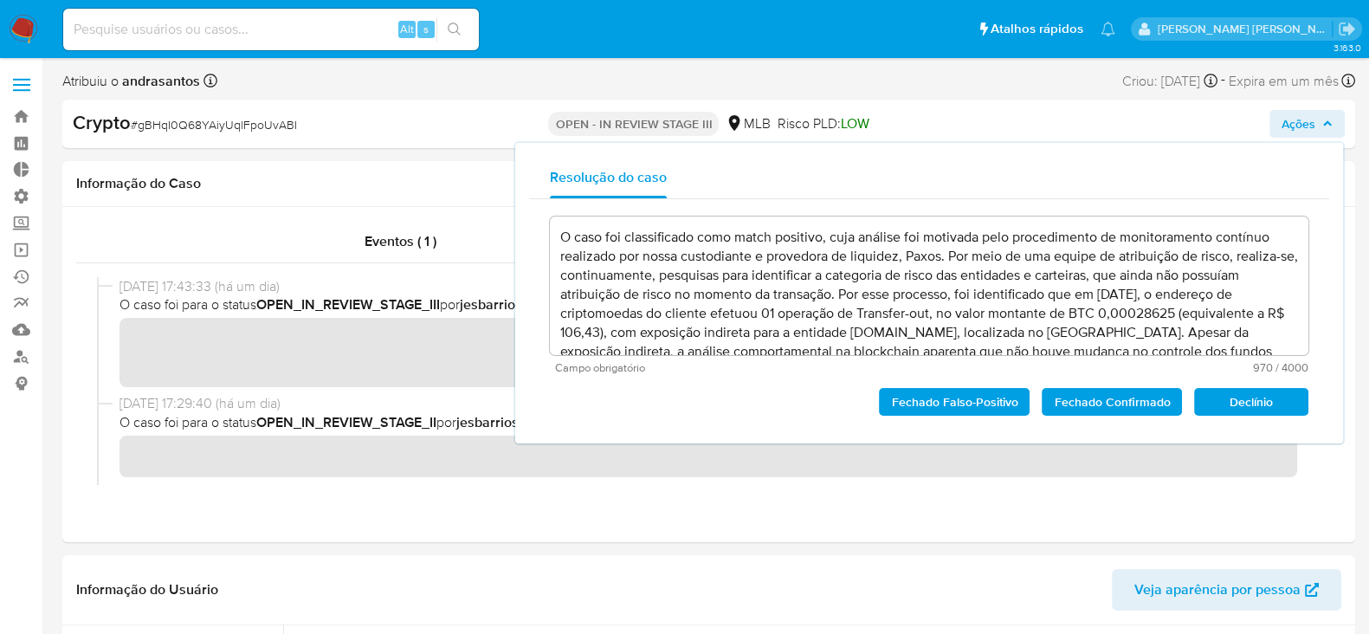
click at [1337, 119] on button "Ações" at bounding box center [1307, 124] width 75 height 28
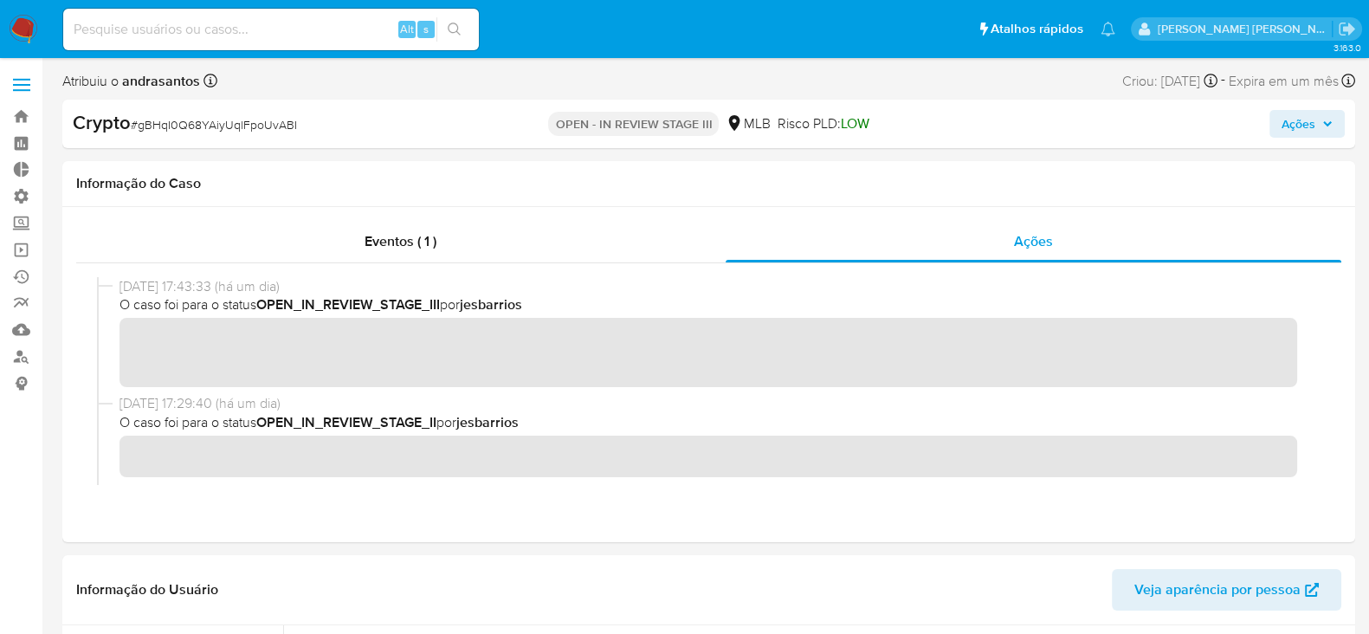
click at [1331, 116] on span "Ações" at bounding box center [1307, 124] width 51 height 24
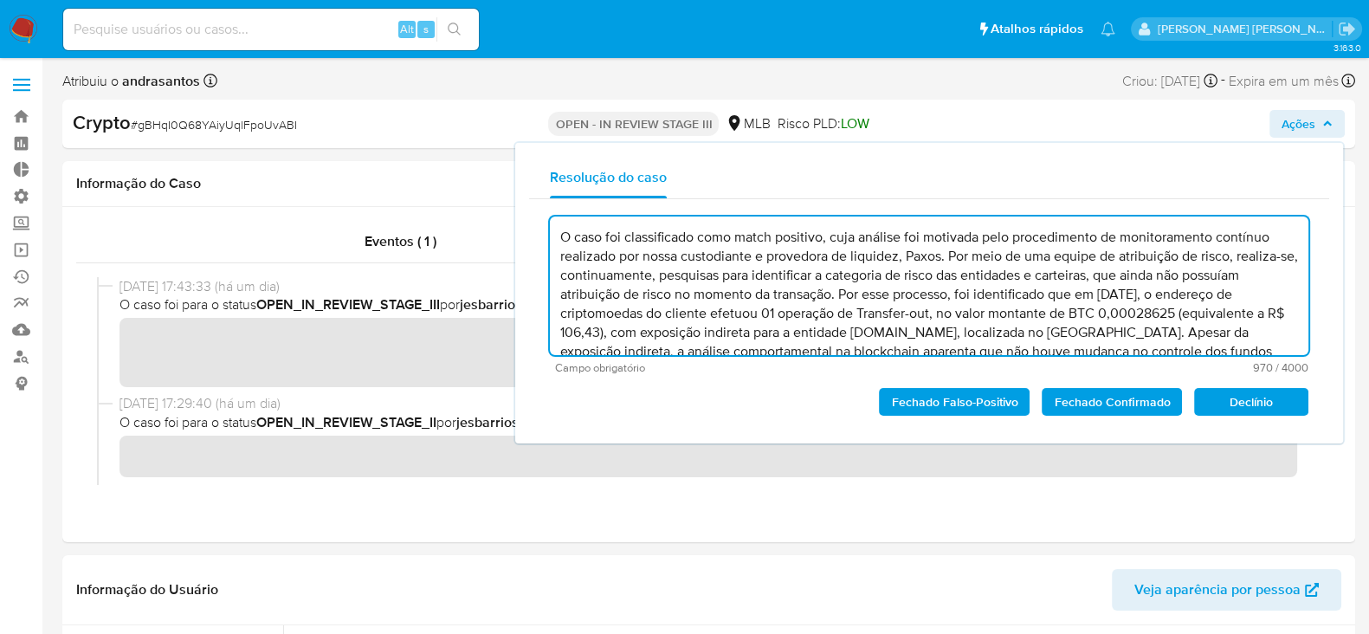
click at [1331, 116] on span "Ações" at bounding box center [1307, 124] width 51 height 24
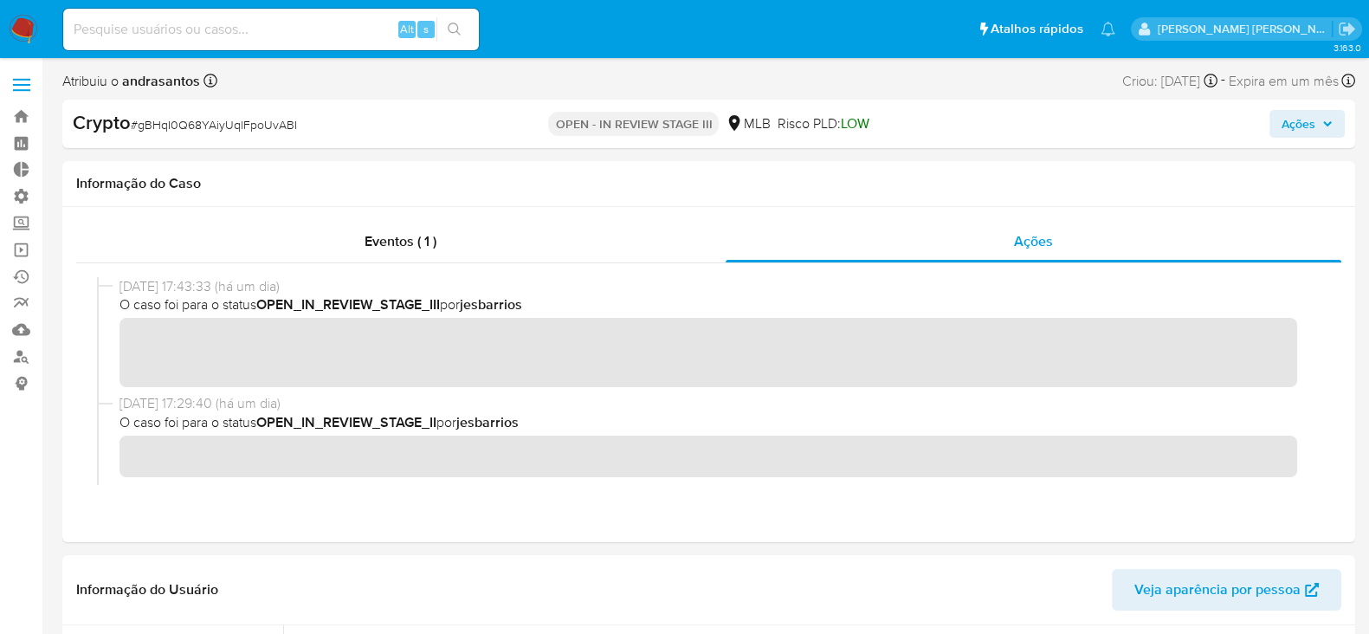
click at [1331, 116] on span "Ações" at bounding box center [1307, 124] width 51 height 24
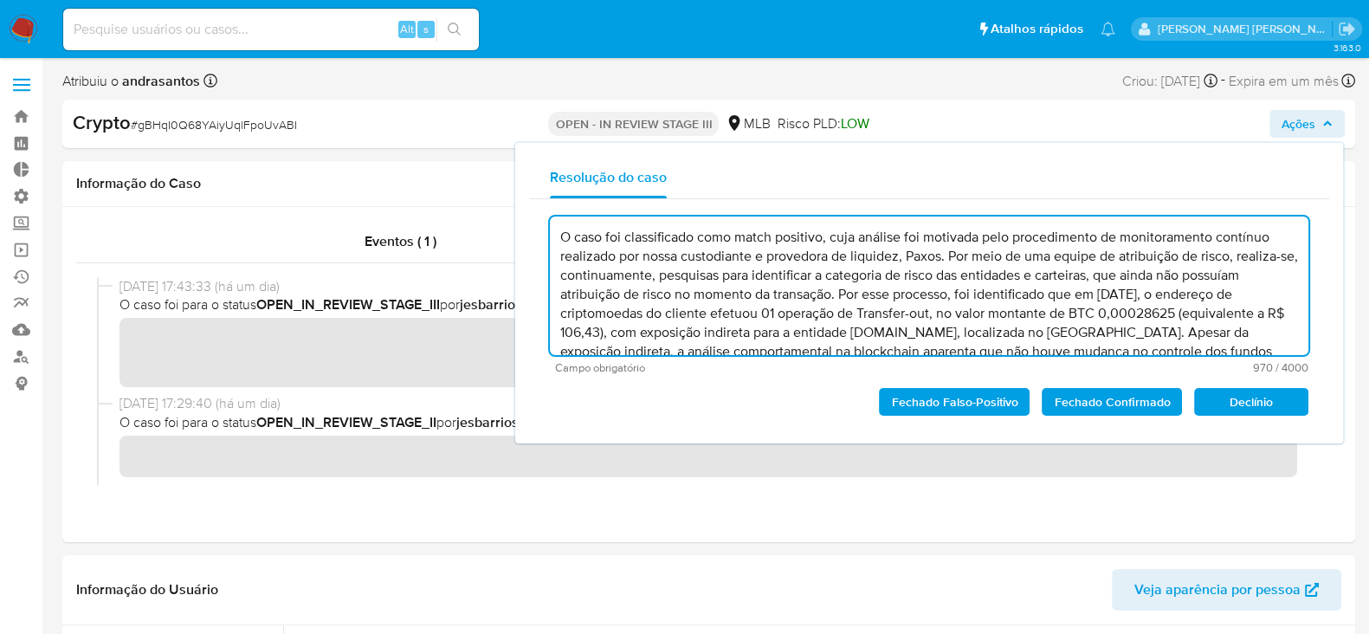
scroll to position [55, 0]
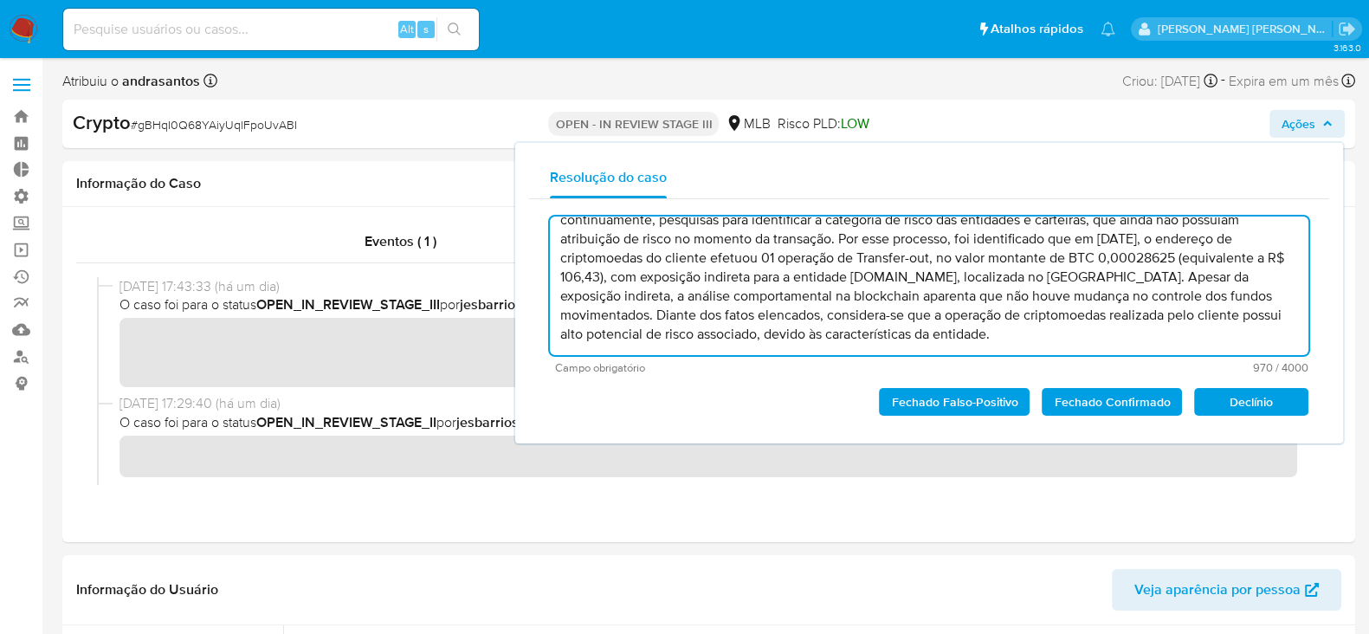
click at [1113, 394] on span "Fechado Confirmado" at bounding box center [1112, 402] width 116 height 24
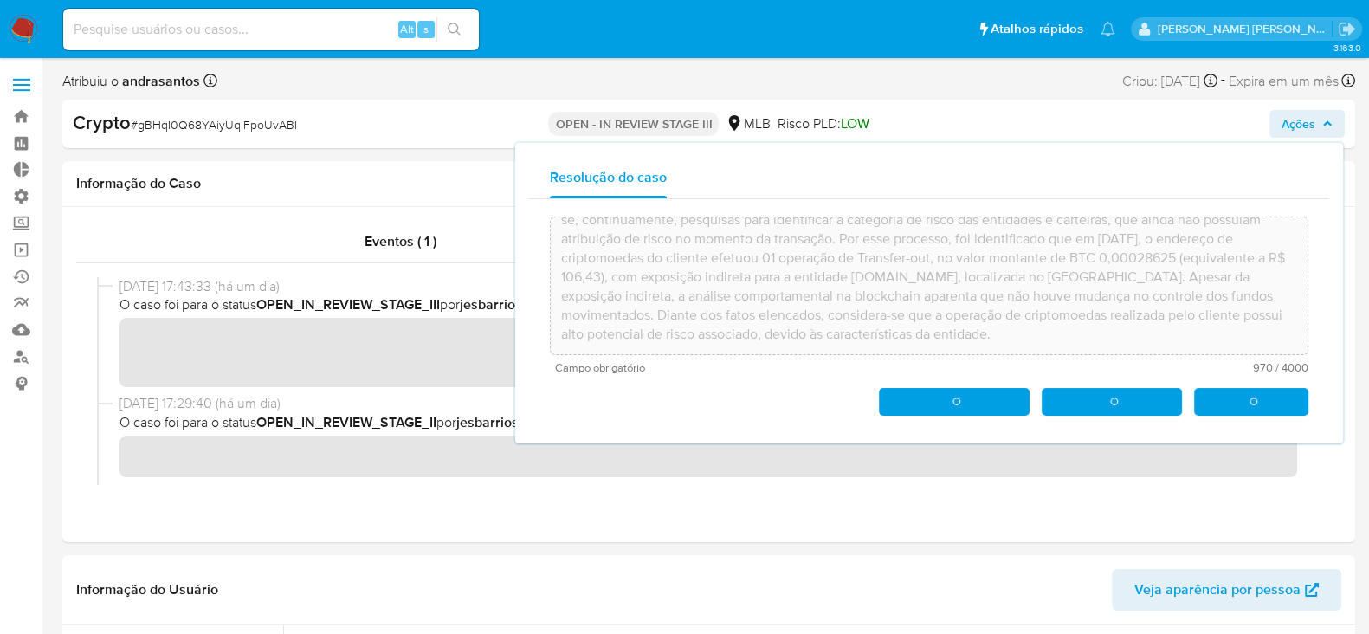
type textarea "O caso foi classificado como match positivo, cuja análise foi motivada pelo pro…"
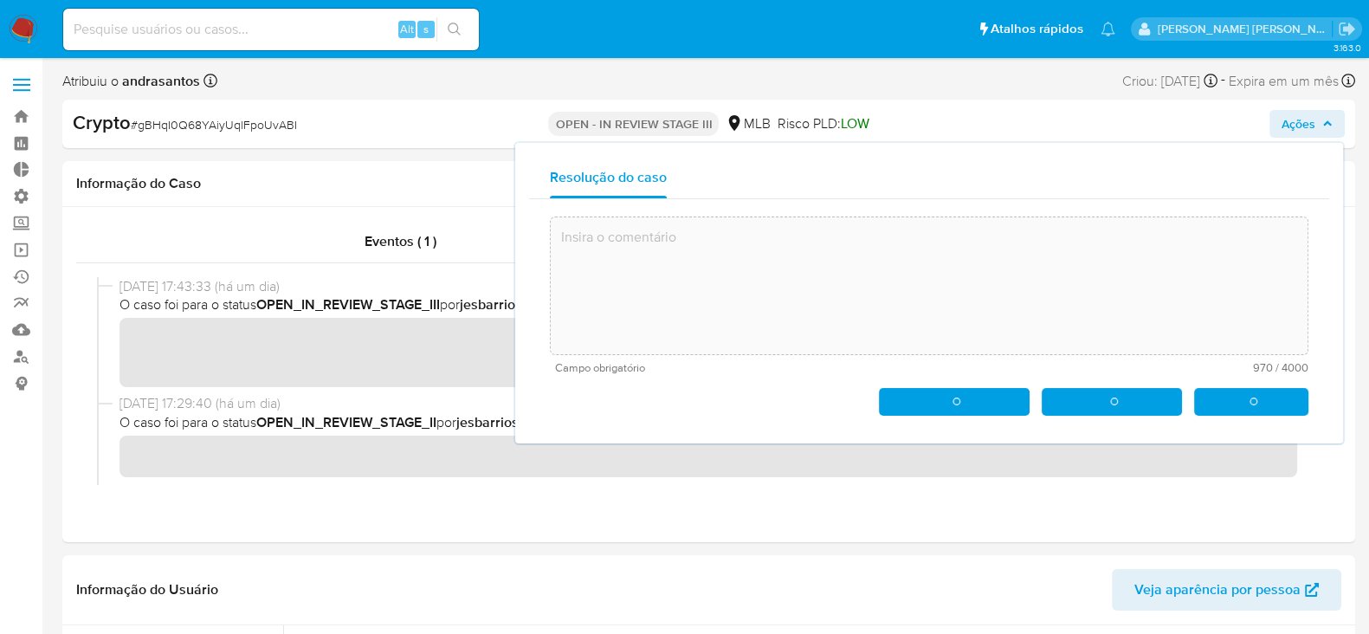
scroll to position [0, 0]
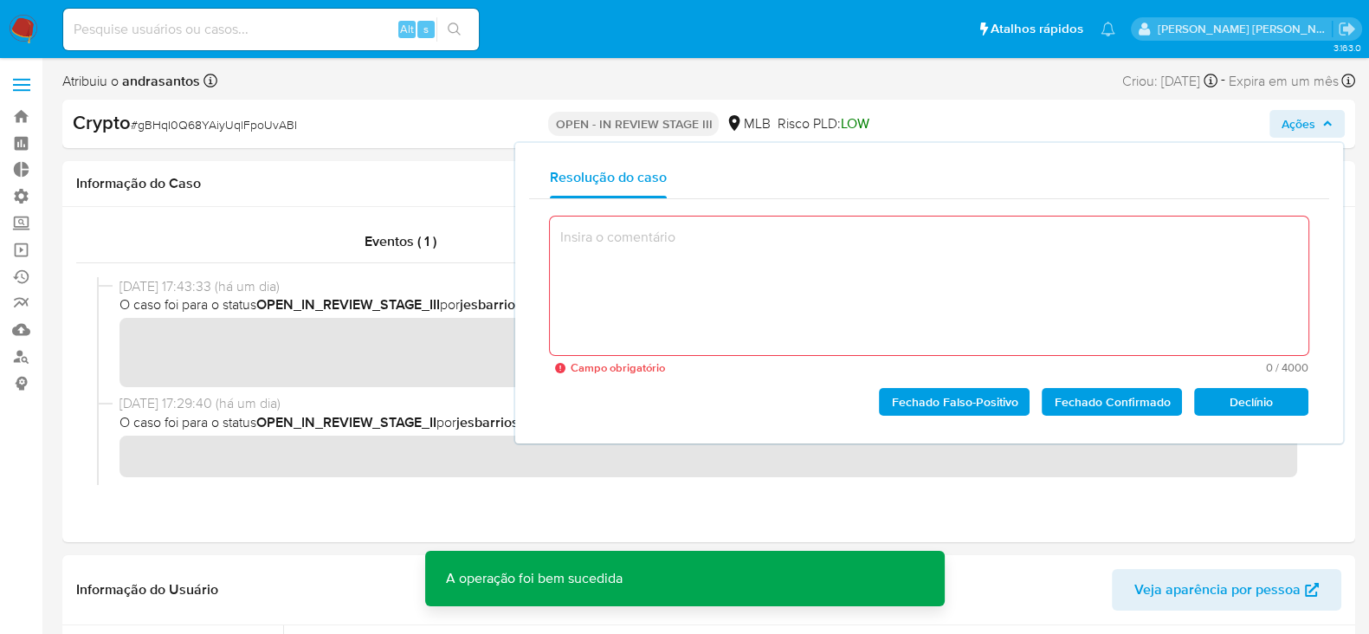
click at [1328, 124] on icon "button" at bounding box center [1327, 124] width 10 height 10
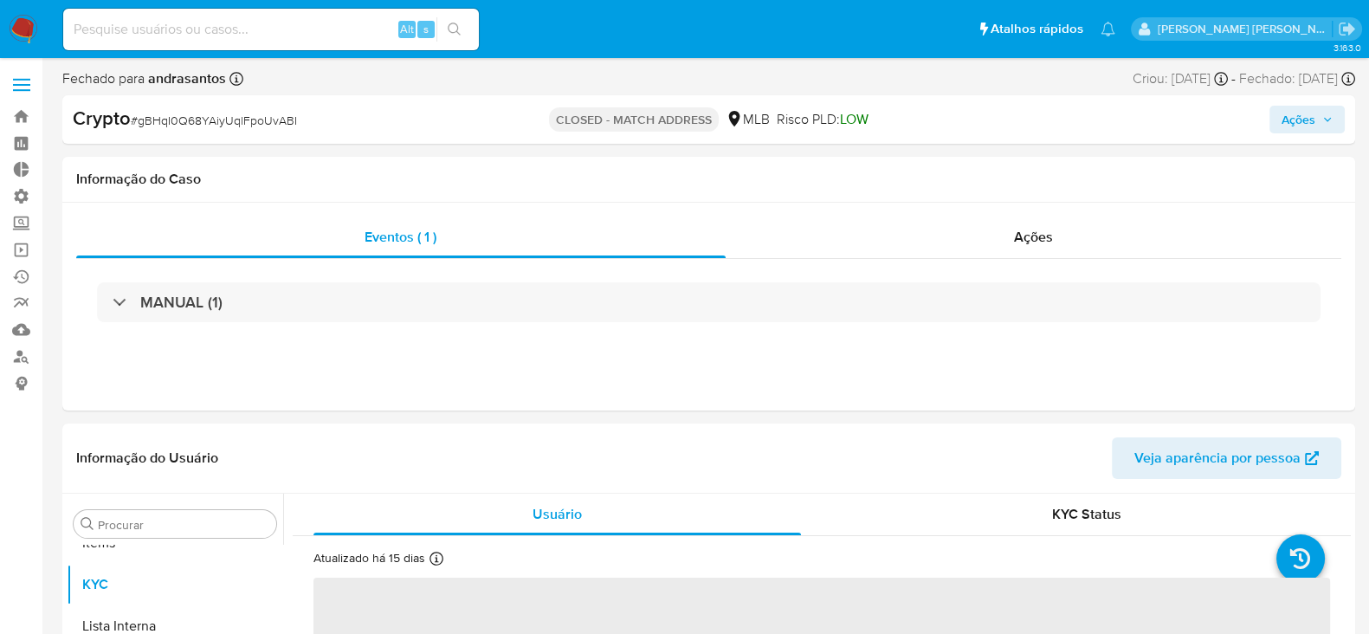
scroll to position [940, 0]
select select "10"
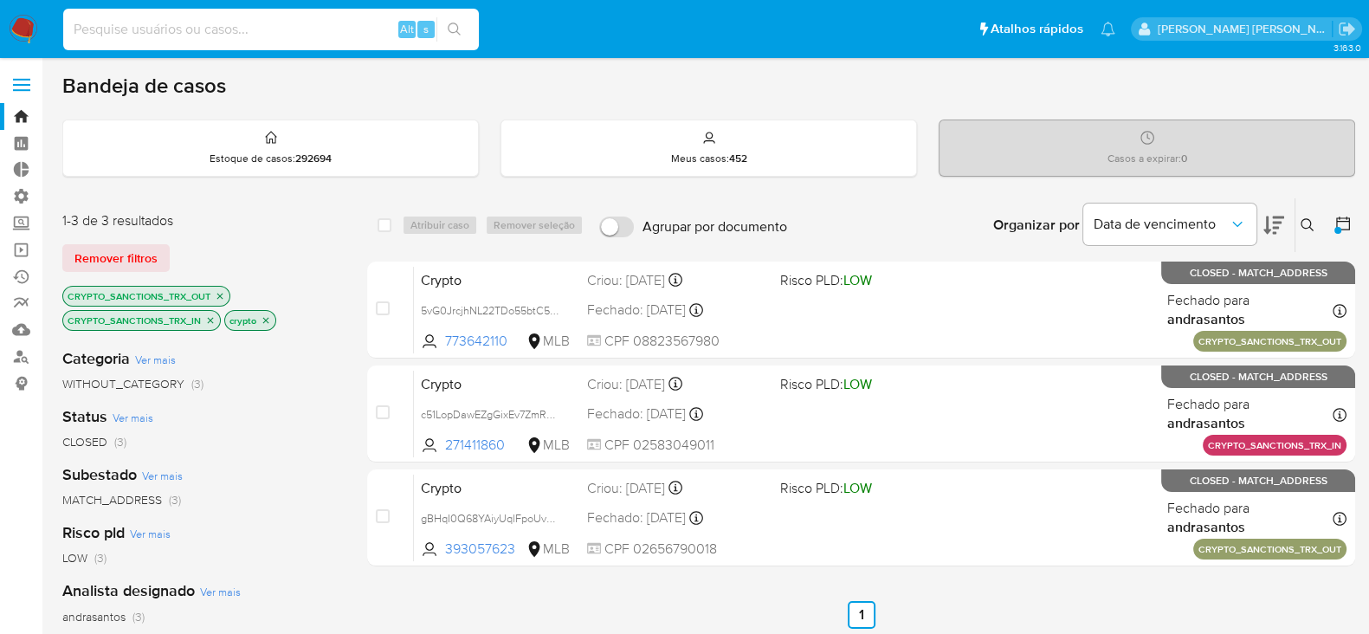
click at [265, 25] on input at bounding box center [271, 29] width 416 height 23
paste input "hl9AroqfSzo9aCQJsKOLVBXN"
type input "hl9AroqfSzo9aCQJsKOLVBXN"
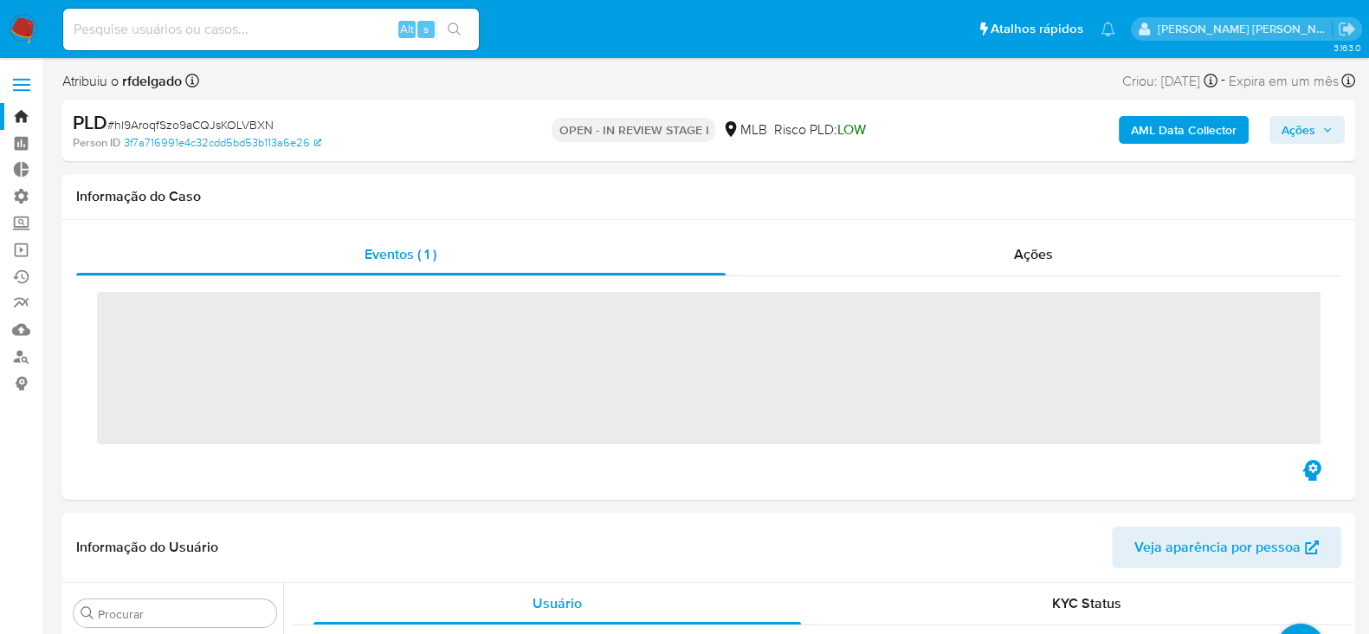
scroll to position [940, 0]
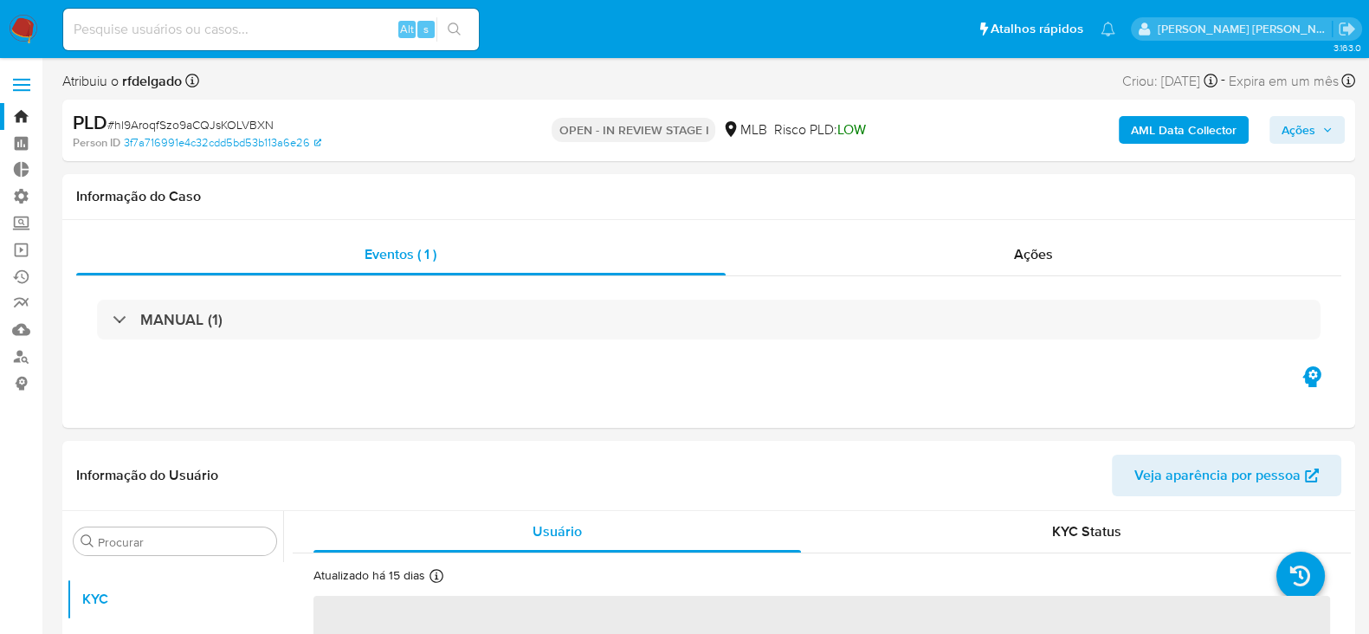
select select "10"
